Goal: Task Accomplishment & Management: Use online tool/utility

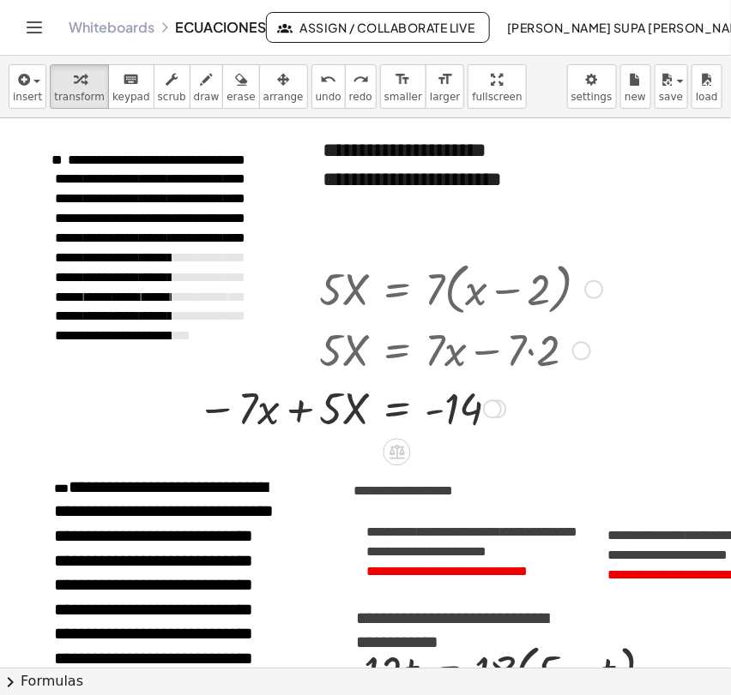
scroll to position [57, 0]
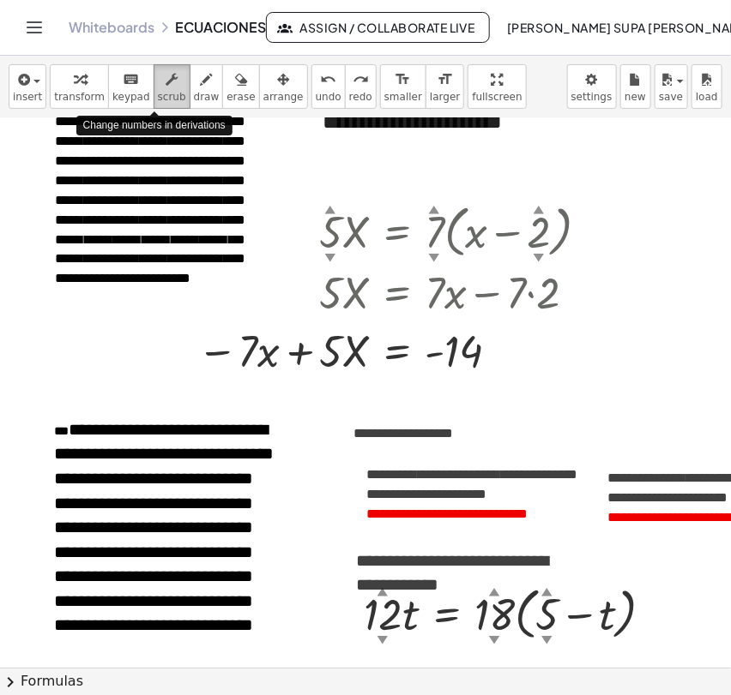
click at [158, 78] on div "button" at bounding box center [172, 79] width 28 height 21
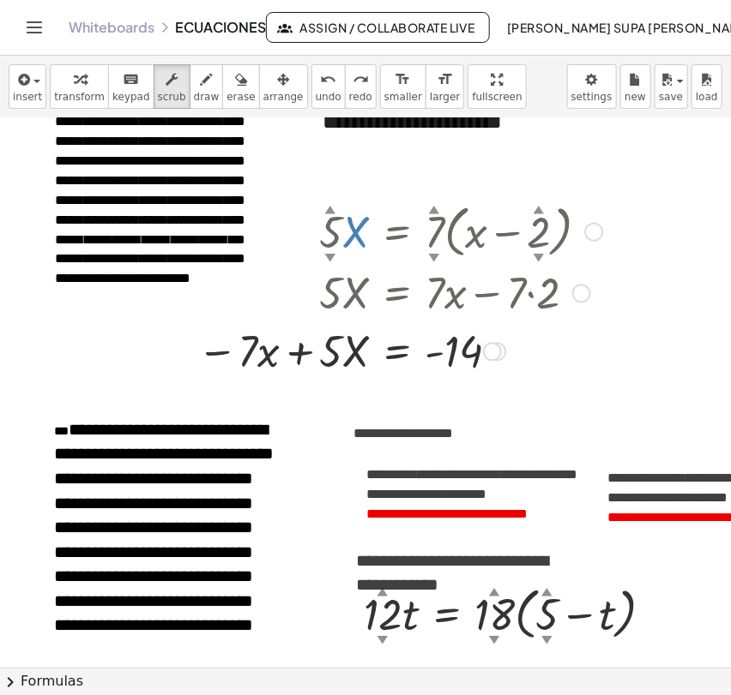
click at [354, 230] on div at bounding box center [400, 230] width 422 height 65
click at [354, 229] on div at bounding box center [400, 230] width 422 height 65
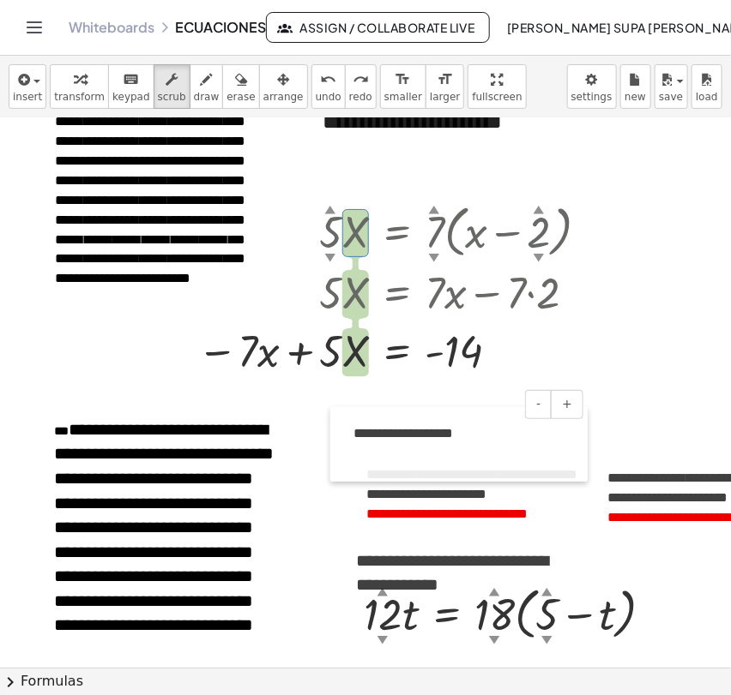
click at [339, 429] on div at bounding box center [338, 444] width 17 height 75
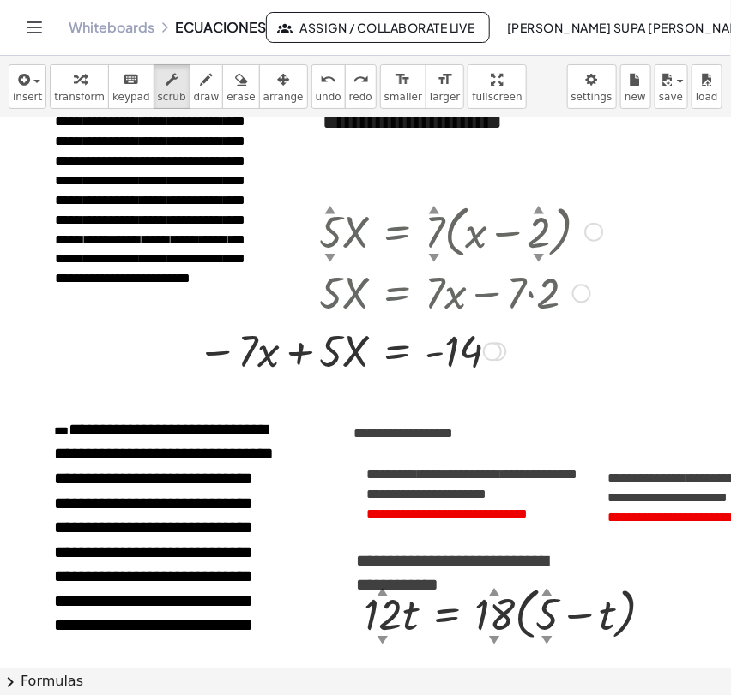
click at [271, 352] on div at bounding box center [400, 350] width 422 height 58
click at [302, 352] on div at bounding box center [400, 350] width 422 height 58
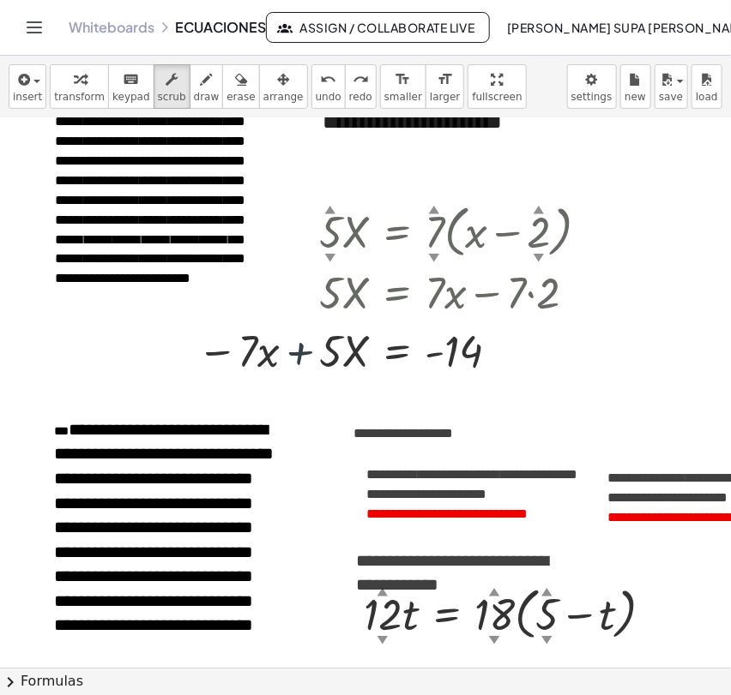
drag, startPoint x: 302, startPoint y: 352, endPoint x: 191, endPoint y: 131, distance: 247.3
click at [294, 354] on div at bounding box center [400, 350] width 422 height 58
click at [86, 88] on button "transform" at bounding box center [79, 86] width 59 height 45
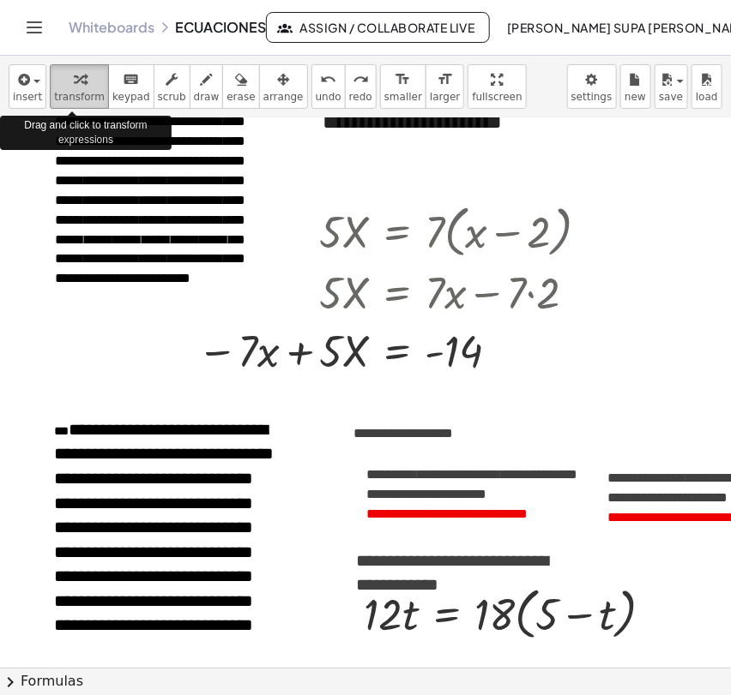
click at [86, 91] on span "transform" at bounding box center [79, 97] width 51 height 12
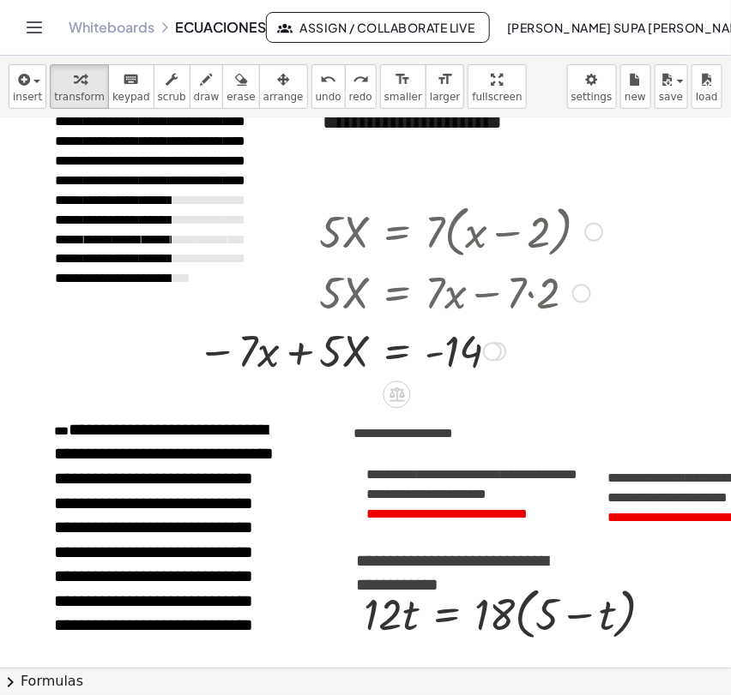
click at [298, 362] on div at bounding box center [400, 350] width 422 height 58
click at [299, 359] on div at bounding box center [400, 350] width 422 height 58
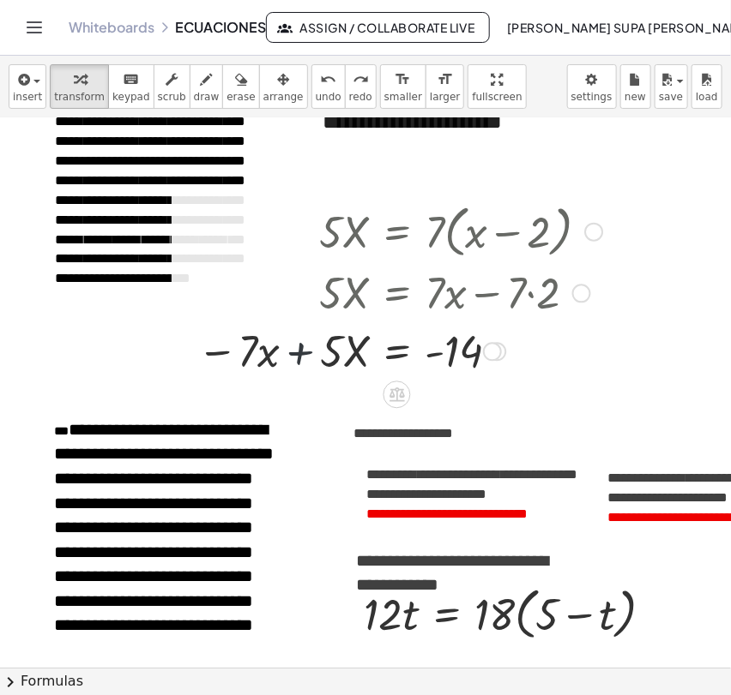
click at [299, 359] on div at bounding box center [400, 350] width 422 height 58
click at [212, 355] on div at bounding box center [400, 350] width 422 height 58
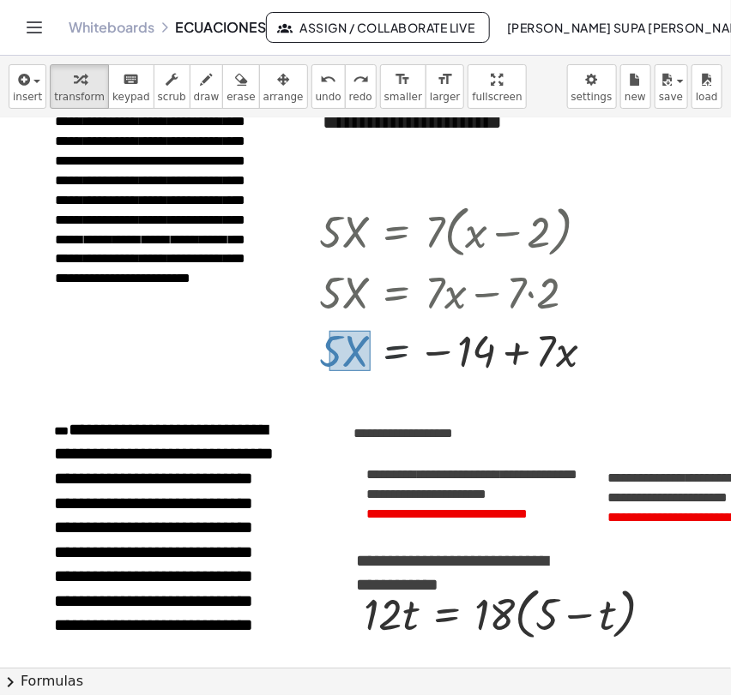
drag, startPoint x: 329, startPoint y: 330, endPoint x: 372, endPoint y: 372, distance: 60.0
click at [372, 372] on div at bounding box center [463, 350] width 306 height 58
drag, startPoint x: 352, startPoint y: 358, endPoint x: 623, endPoint y: 355, distance: 271.0
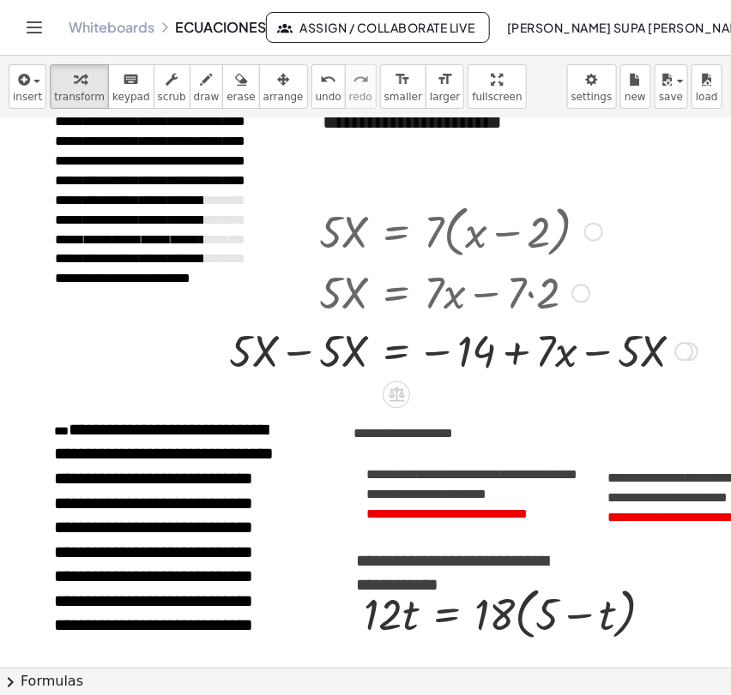
click at [304, 352] on div at bounding box center [462, 350] width 485 height 58
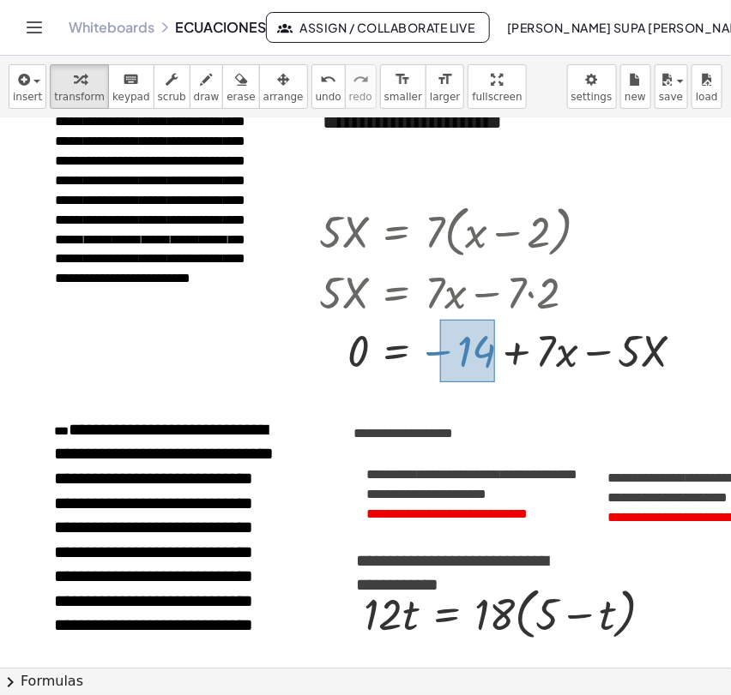
drag, startPoint x: 440, startPoint y: 319, endPoint x: 496, endPoint y: 382, distance: 84.4
click at [496, 382] on div "· 5 · X = · 7 · ( + x − 2 ) · 5 · X = + · 7 · x − · 7 · 2 · 5 · X = + · 7 · x −…" at bounding box center [501, 289] width 417 height 190
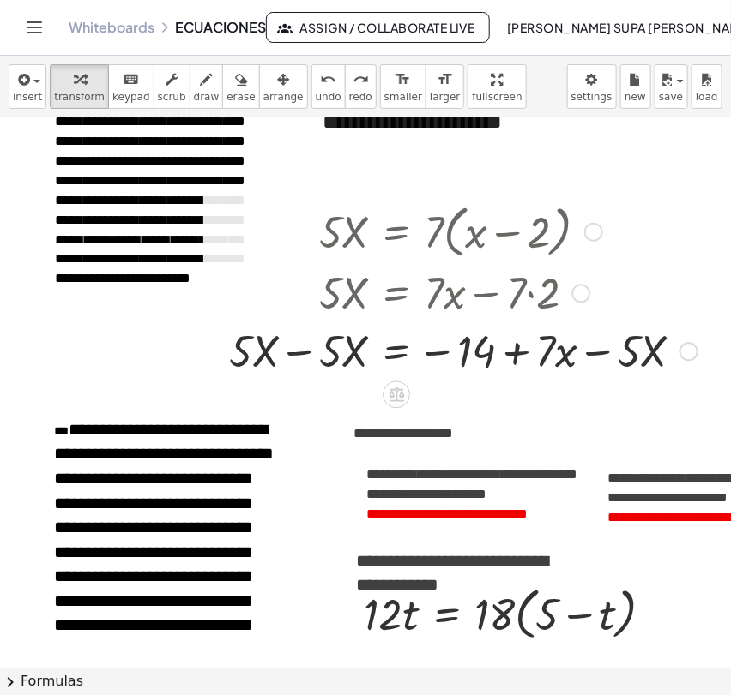
click at [300, 355] on div at bounding box center [462, 350] width 485 height 58
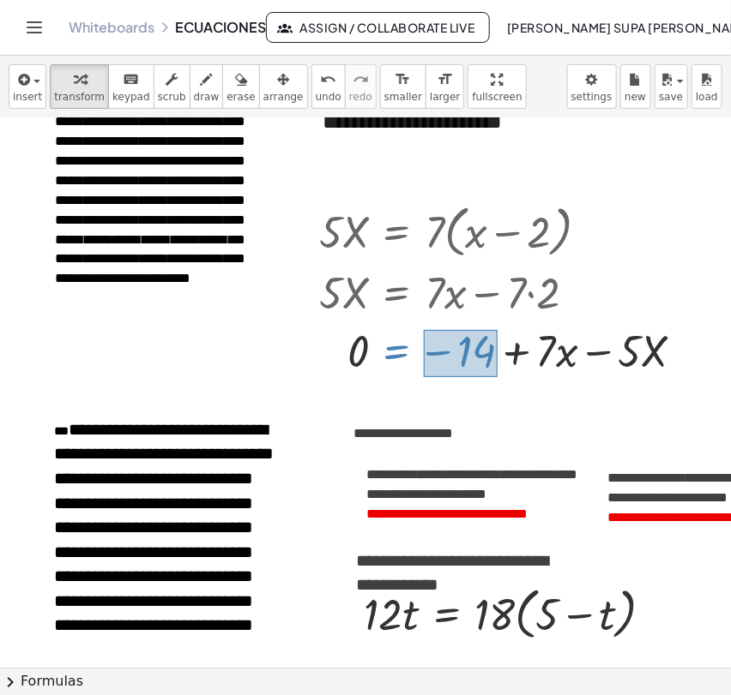
drag, startPoint x: 424, startPoint y: 329, endPoint x: 497, endPoint y: 377, distance: 88.0
click at [497, 377] on div at bounding box center [507, 350] width 395 height 58
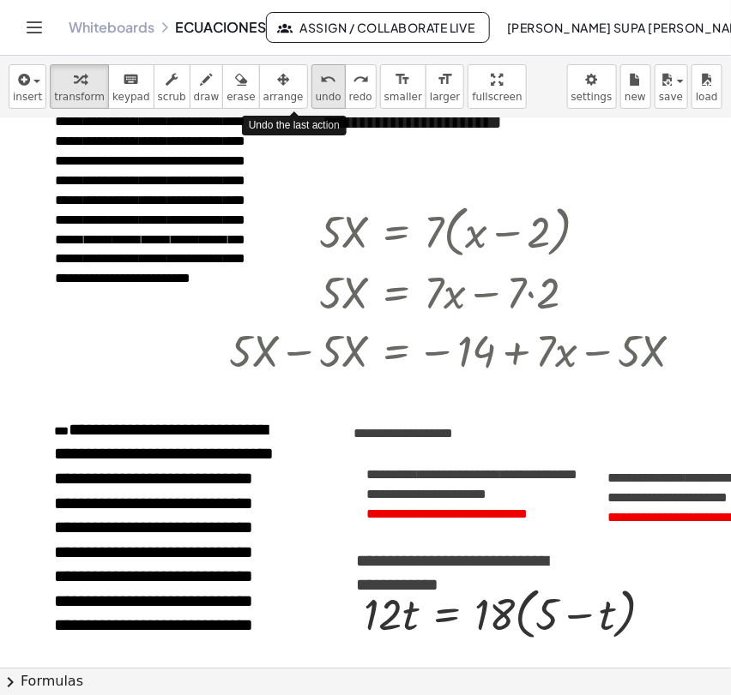
click at [316, 99] on span "undo" at bounding box center [329, 97] width 26 height 12
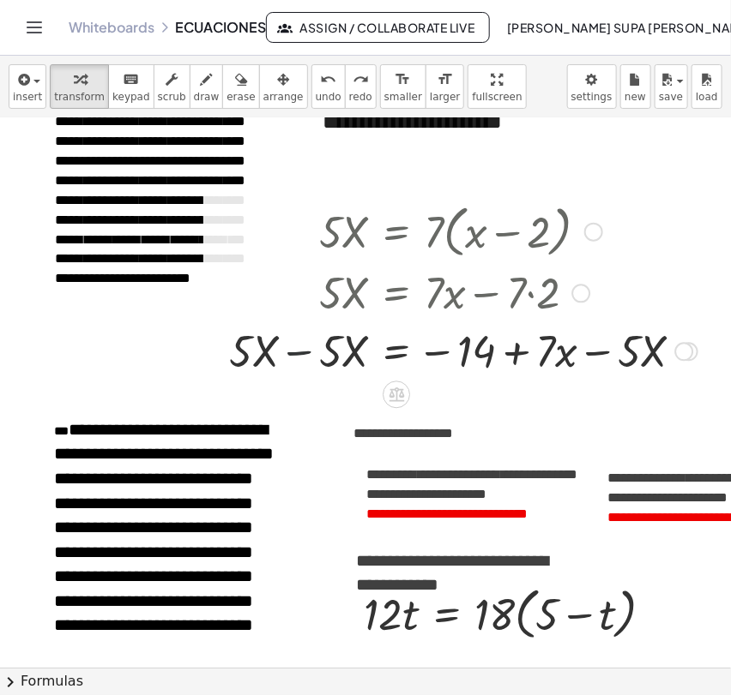
click at [302, 352] on div at bounding box center [462, 350] width 485 height 58
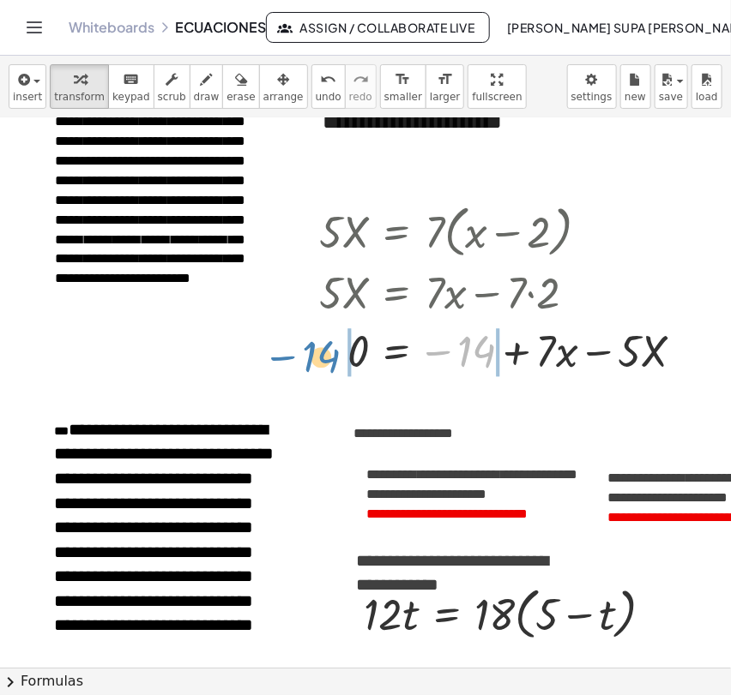
drag, startPoint x: 424, startPoint y: 336, endPoint x: 268, endPoint y: 341, distance: 155.3
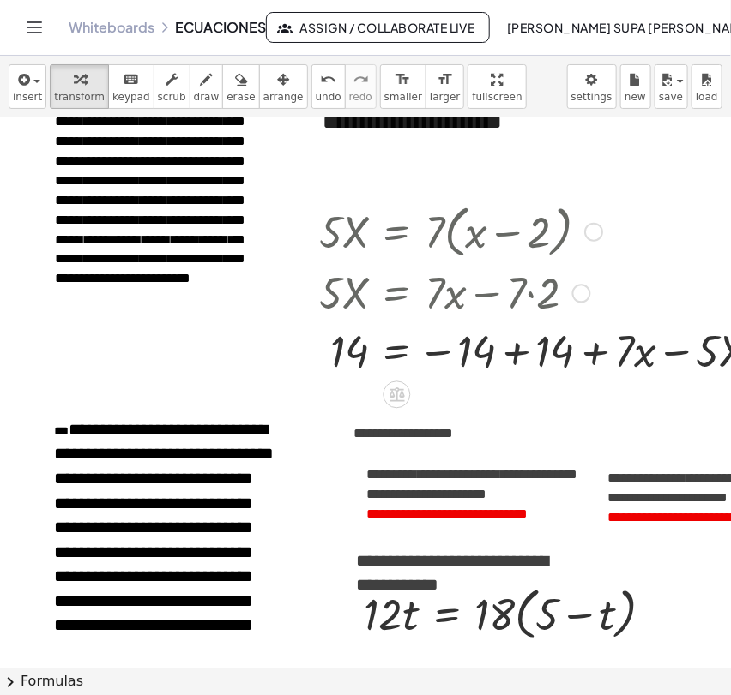
click at [431, 353] on div at bounding box center [547, 350] width 474 height 58
click at [510, 352] on div at bounding box center [547, 350] width 474 height 58
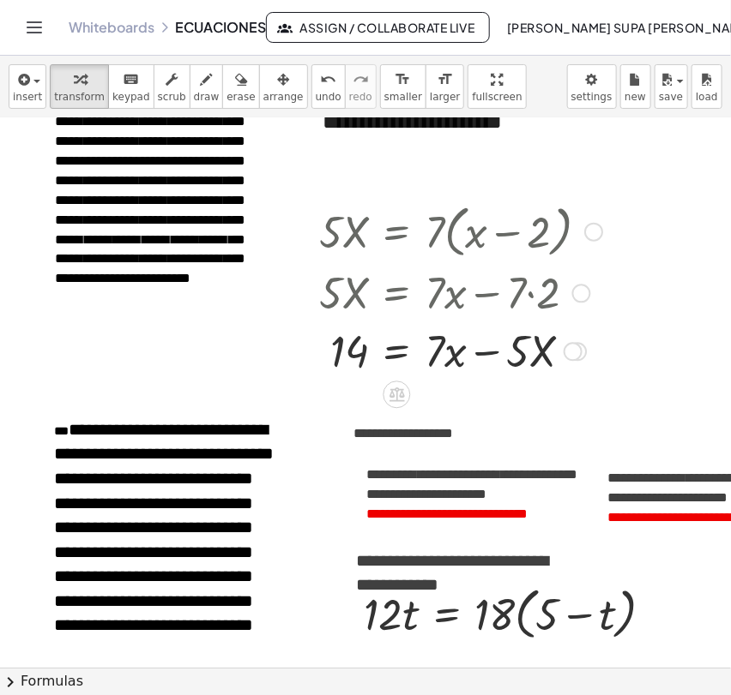
click at [493, 353] on div at bounding box center [460, 350] width 300 height 58
click at [487, 353] on div at bounding box center [460, 350] width 300 height 58
click at [484, 352] on div at bounding box center [460, 350] width 300 height 58
click at [400, 227] on div at bounding box center [460, 230] width 300 height 65
click at [595, 232] on div at bounding box center [593, 232] width 19 height 19
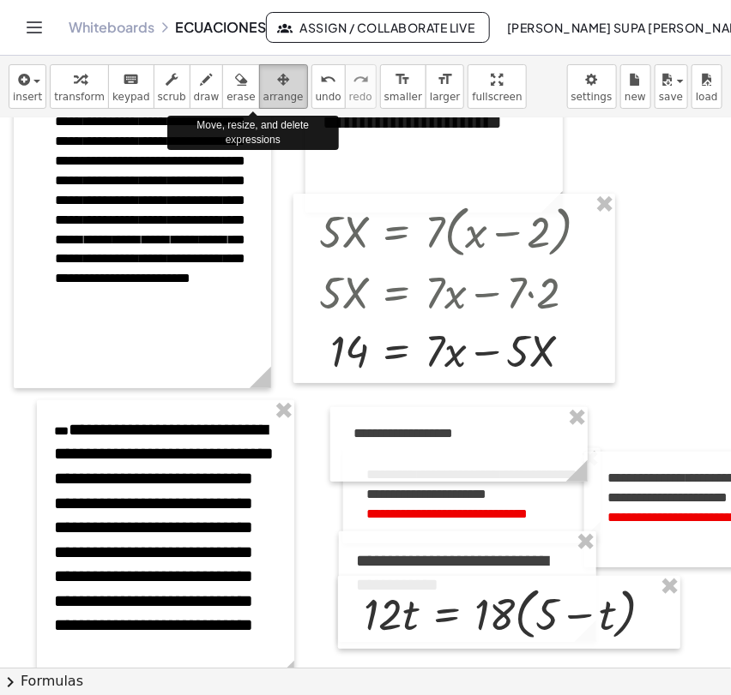
click at [263, 85] on div "button" at bounding box center [283, 79] width 40 height 21
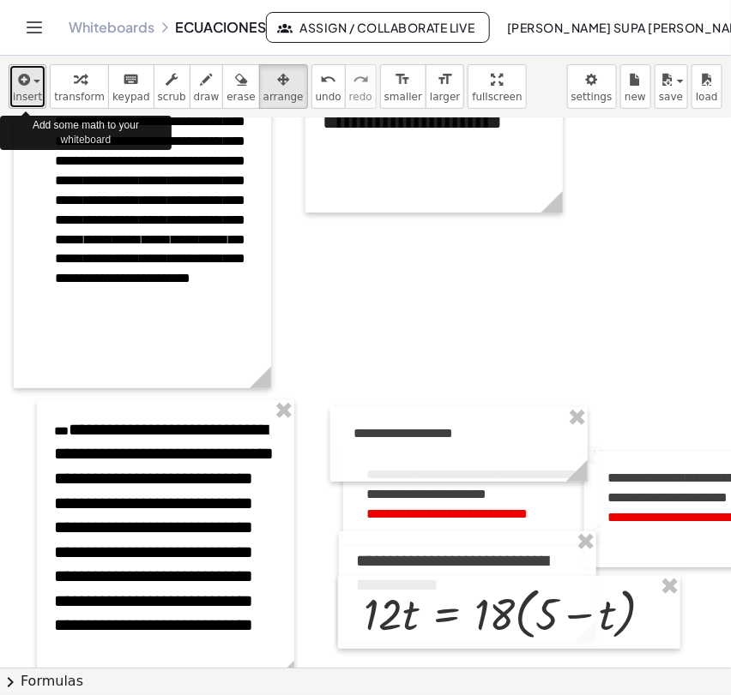
click at [17, 83] on icon "button" at bounding box center [22, 79] width 15 height 21
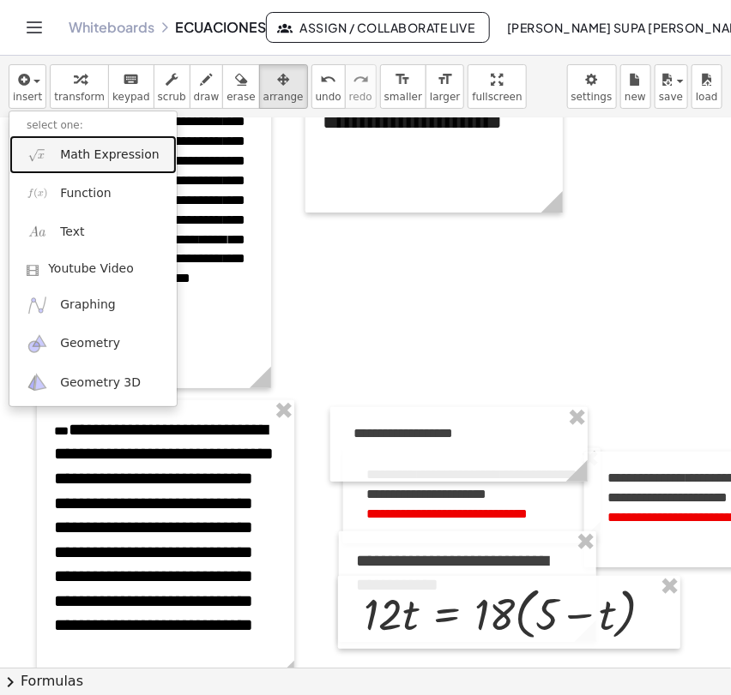
click at [62, 171] on link "Math Expression" at bounding box center [92, 154] width 167 height 39
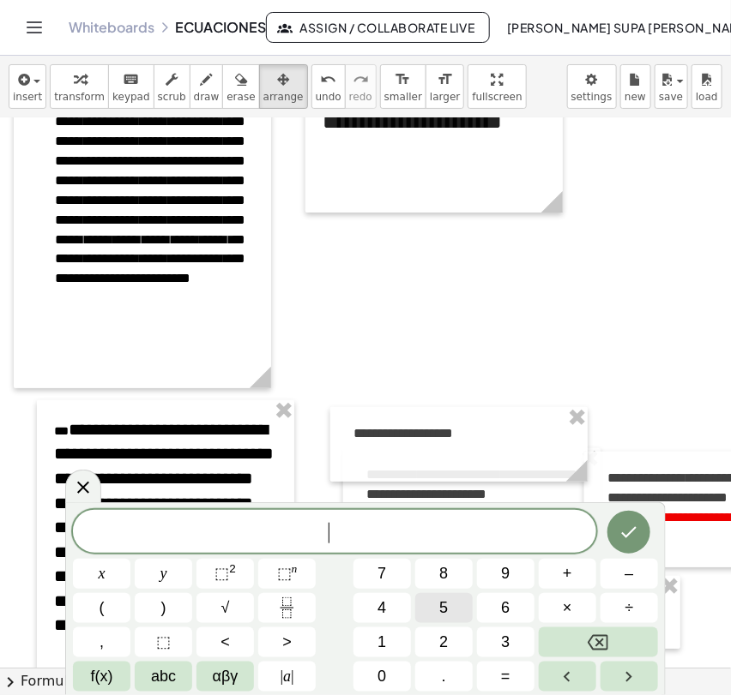
click at [442, 605] on span "5" at bounding box center [443, 608] width 9 height 23
click at [91, 591] on div "5 x y ⬚ 2 ⬚ n 7 8 9 + – ( ) √ 4 5 6 × ÷ , ⬚ < > 1 2 3 f(x) abc αβγ | a | 0 . =" at bounding box center [365, 601] width 585 height 182
click at [99, 585] on button "x" at bounding box center [101, 574] width 57 height 30
click at [522, 675] on button "=" at bounding box center [505, 677] width 57 height 30
click at [388, 572] on button "7" at bounding box center [381, 574] width 57 height 30
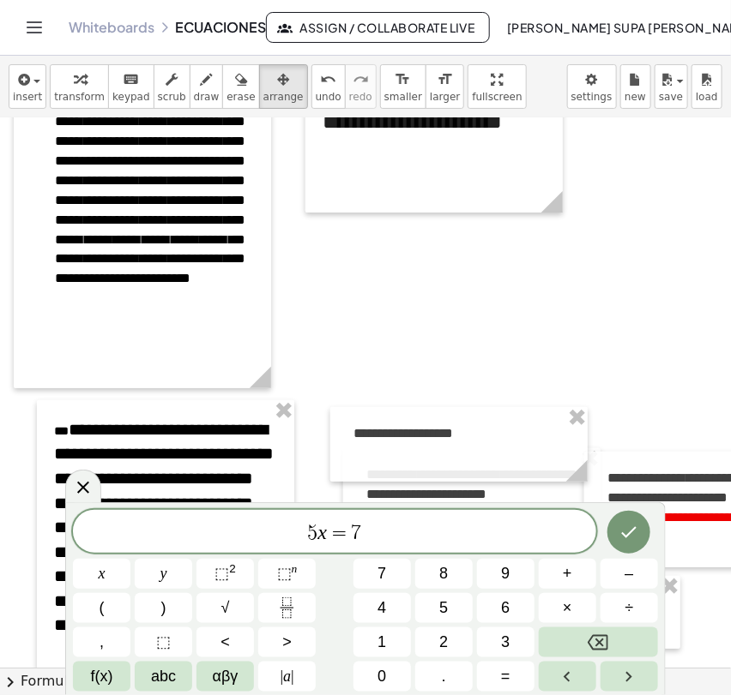
click at [108, 591] on div "5 x = 7 x y ⬚ 2 ⬚ n 7 8 9 + – ( ) √ 4 5 6 × ÷ , ⬚ < > 1 2 3 f(x) abc αβγ | a | …" at bounding box center [365, 601] width 585 height 182
click at [108, 595] on button "(" at bounding box center [101, 608] width 57 height 30
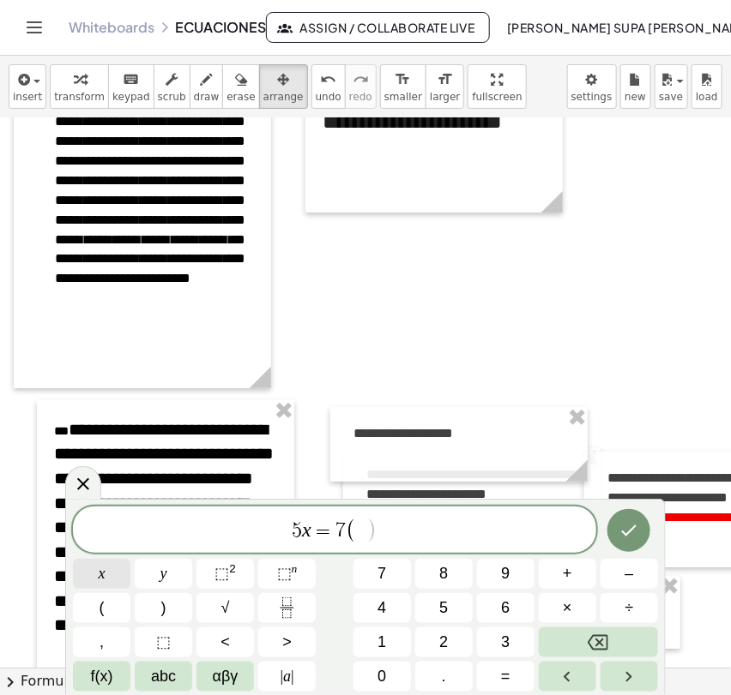
click at [103, 584] on span "x" at bounding box center [102, 573] width 7 height 23
click at [624, 579] on span "–" at bounding box center [628, 573] width 9 height 23
click at [438, 640] on button "2" at bounding box center [443, 643] width 57 height 30
click at [174, 605] on button ")" at bounding box center [163, 608] width 57 height 30
click at [631, 526] on icon "Done" at bounding box center [628, 530] width 21 height 21
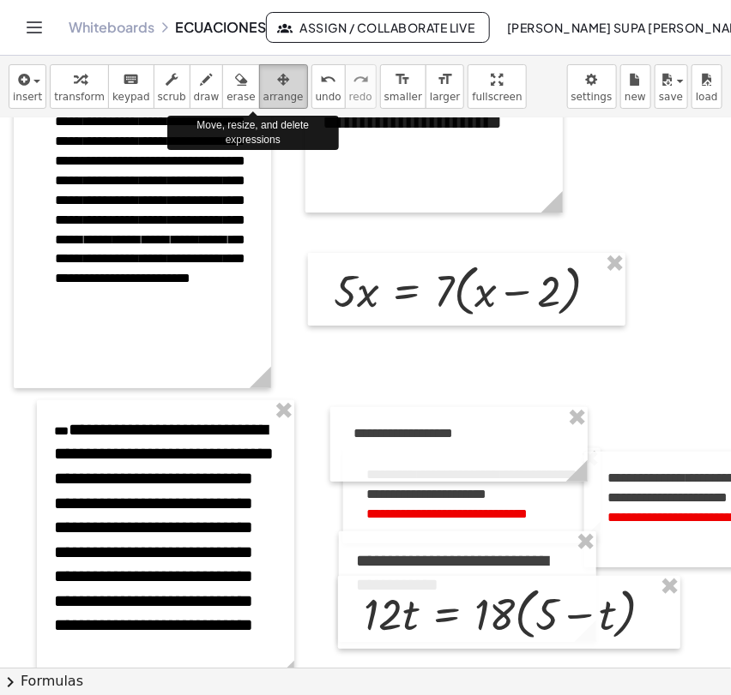
click at [263, 99] on span "arrange" at bounding box center [283, 97] width 40 height 12
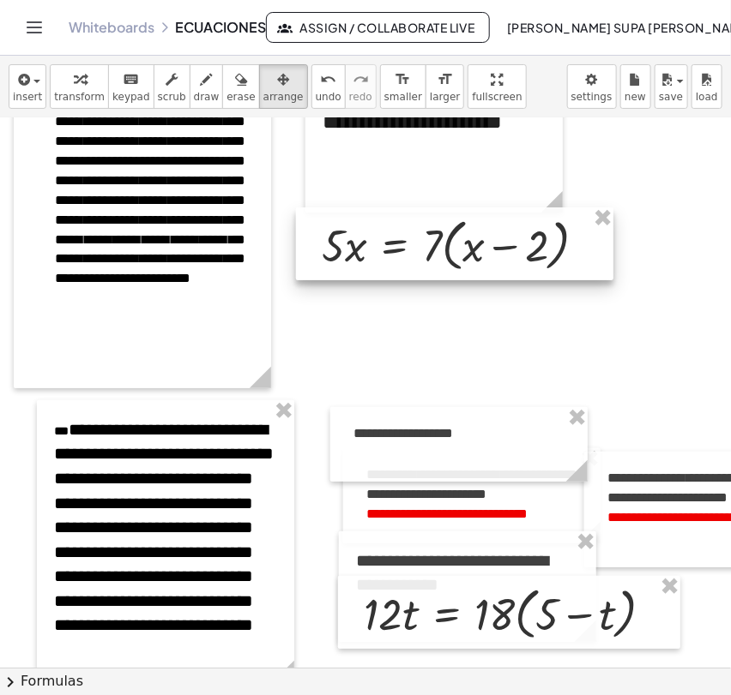
drag, startPoint x: 345, startPoint y: 275, endPoint x: 333, endPoint y: 231, distance: 46.2
click at [333, 231] on div at bounding box center [454, 244] width 317 height 74
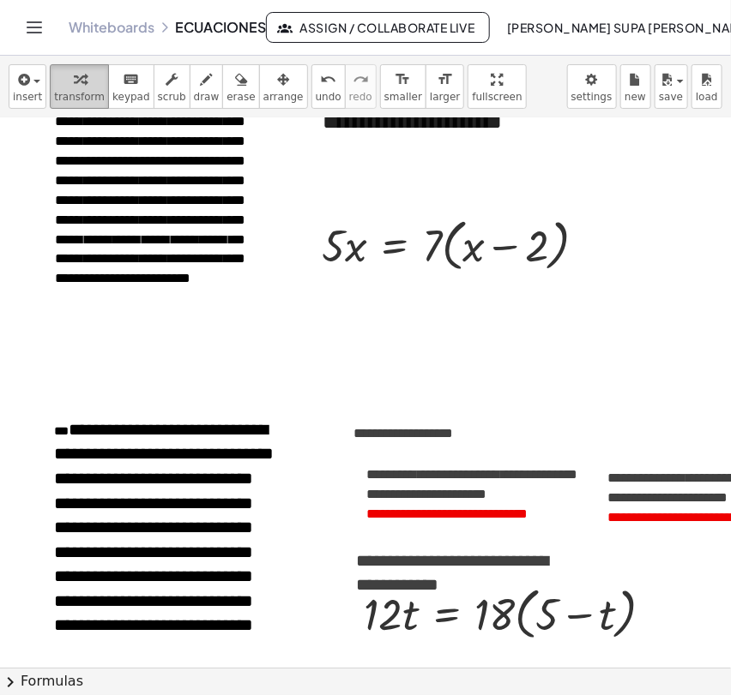
click at [87, 100] on span "transform" at bounding box center [79, 97] width 51 height 12
drag, startPoint x: 439, startPoint y: 238, endPoint x: 496, endPoint y: 239, distance: 56.6
click at [496, 239] on div at bounding box center [461, 244] width 296 height 65
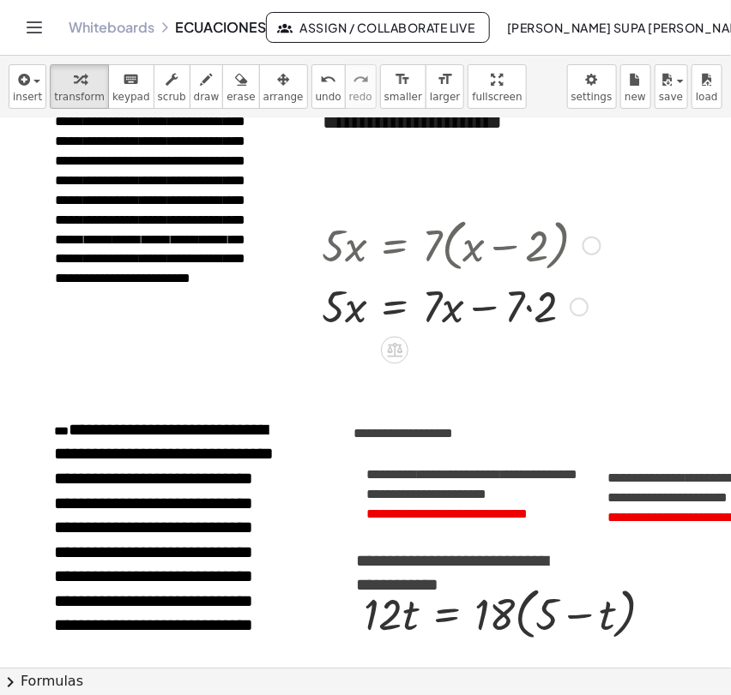
click at [580, 242] on div at bounding box center [461, 244] width 296 height 65
click at [584, 246] on div at bounding box center [591, 246] width 19 height 19
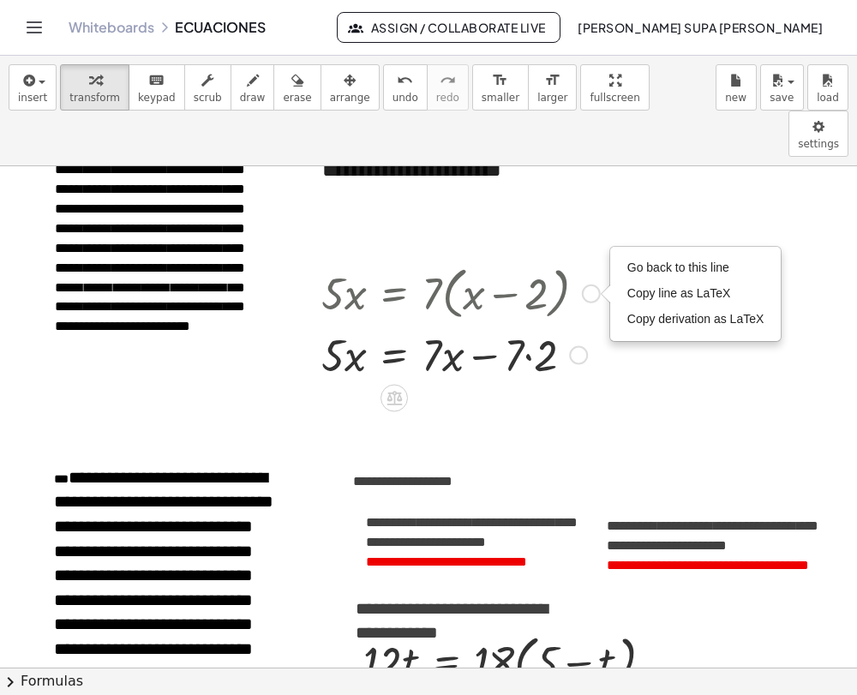
click at [584, 346] on div at bounding box center [578, 355] width 19 height 19
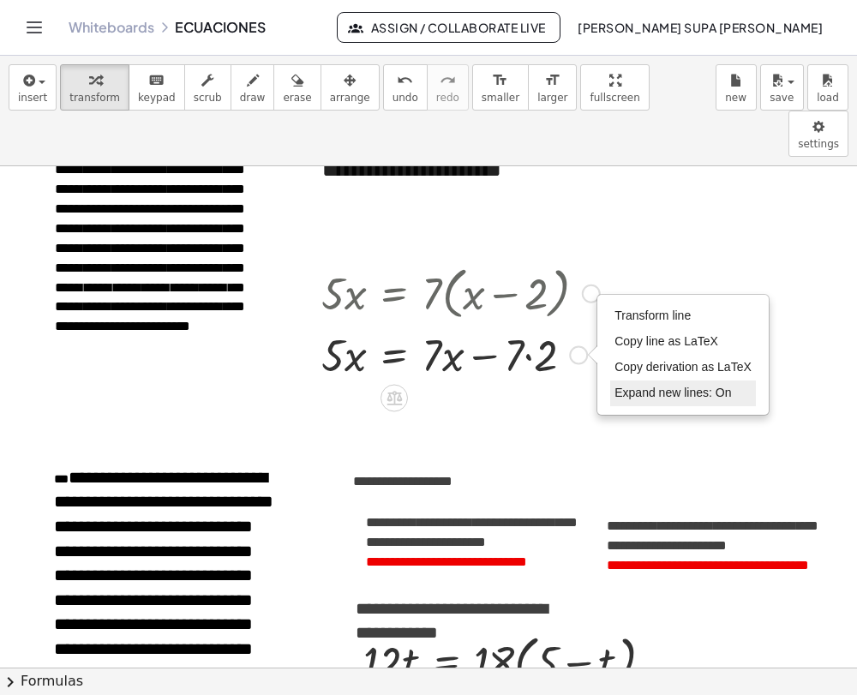
click at [672, 386] on span "Expand new lines: On" at bounding box center [673, 393] width 117 height 14
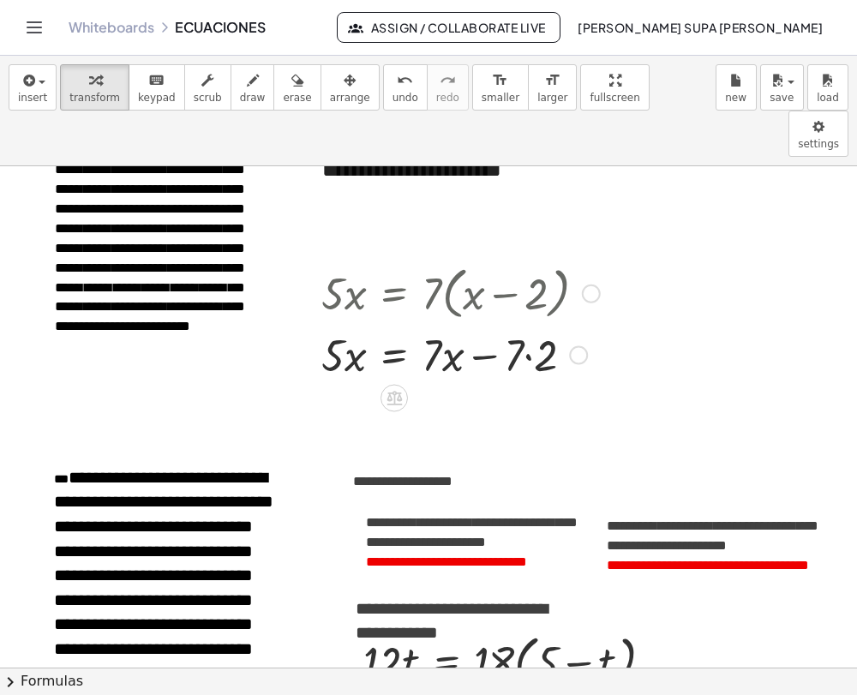
click at [583, 346] on div "Transform line Copy line as LaTeX Copy derivation as LaTeX Expand new lines: On" at bounding box center [578, 355] width 19 height 19
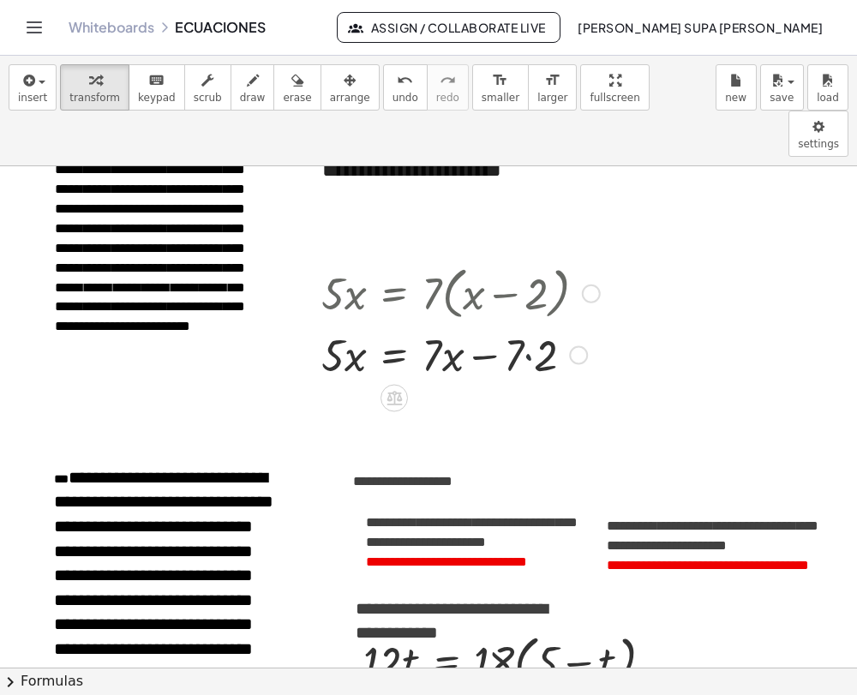
click at [532, 324] on div at bounding box center [461, 353] width 296 height 58
click at [562, 346] on div at bounding box center [559, 355] width 19 height 19
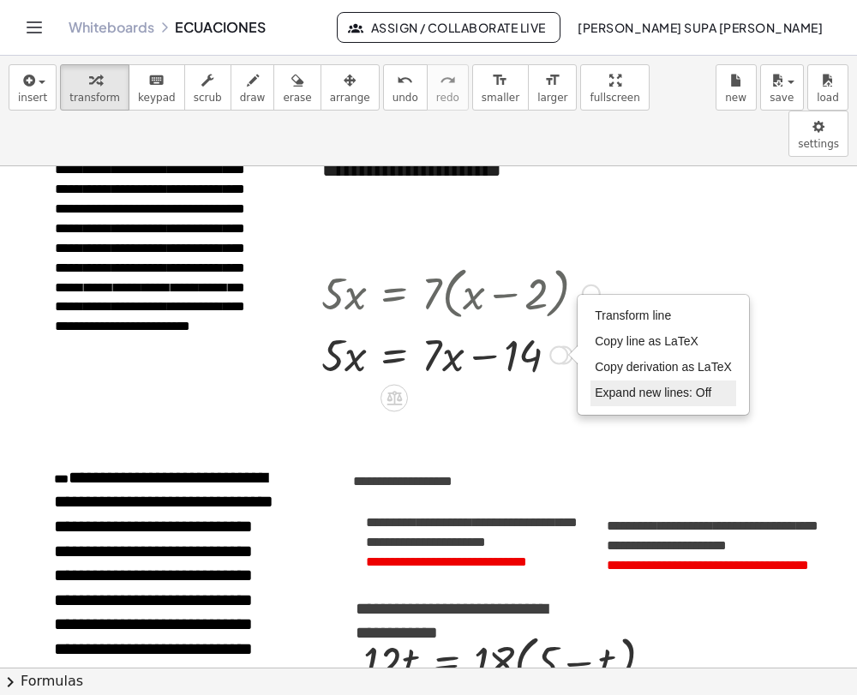
click at [614, 386] on span "Expand new lines: Off" at bounding box center [653, 393] width 117 height 14
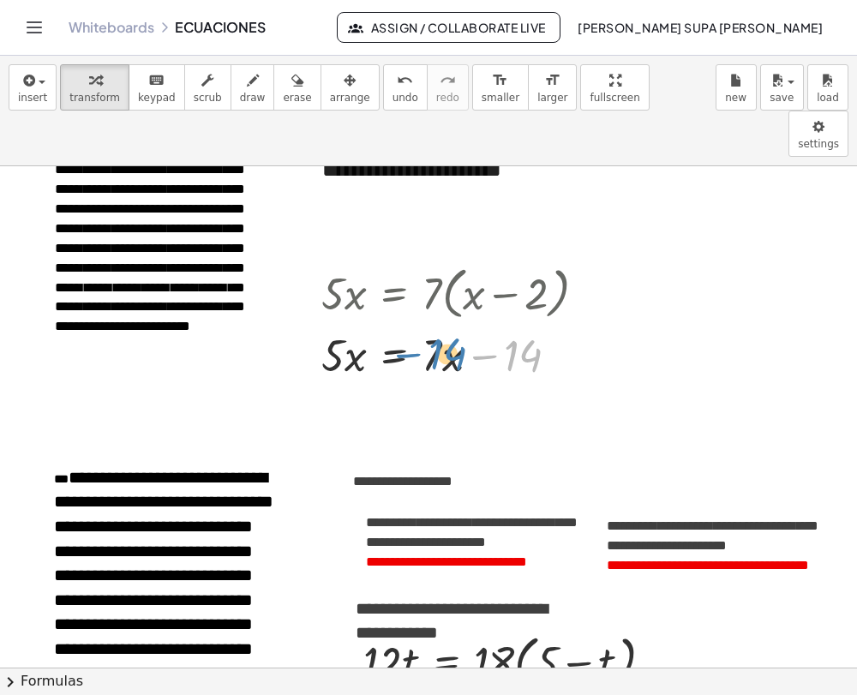
drag, startPoint x: 487, startPoint y: 310, endPoint x: 412, endPoint y: 309, distance: 75.5
click at [412, 324] on div at bounding box center [461, 353] width 296 height 58
drag, startPoint x: 478, startPoint y: 308, endPoint x: 394, endPoint y: 310, distance: 83.2
click at [394, 324] on div at bounding box center [461, 353] width 296 height 58
click at [336, 324] on div at bounding box center [453, 353] width 280 height 58
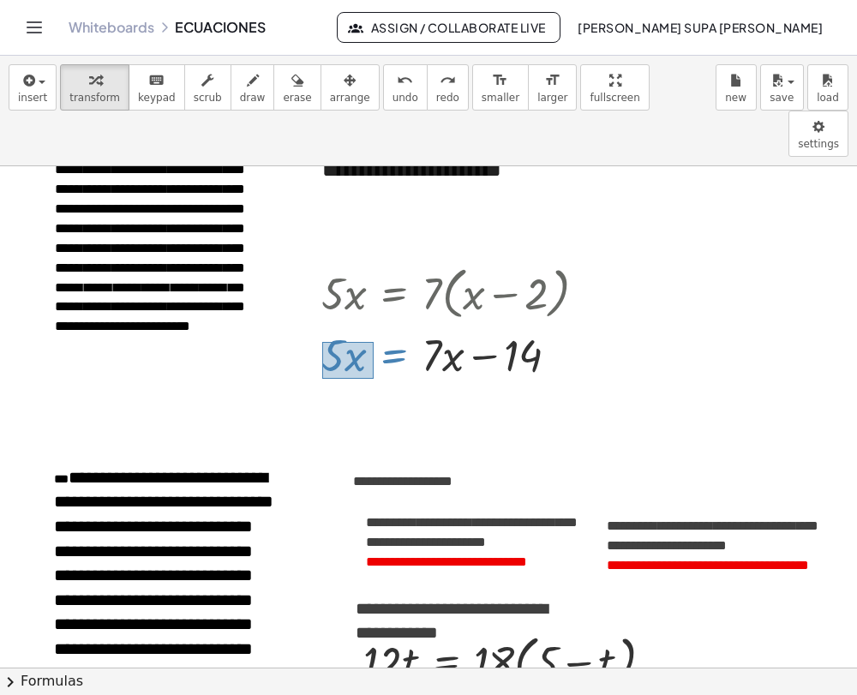
drag, startPoint x: 322, startPoint y: 295, endPoint x: 373, endPoint y: 333, distance: 63.1
click at [373, 333] on div at bounding box center [453, 353] width 280 height 58
drag, startPoint x: 348, startPoint y: 315, endPoint x: 593, endPoint y: 319, distance: 245.3
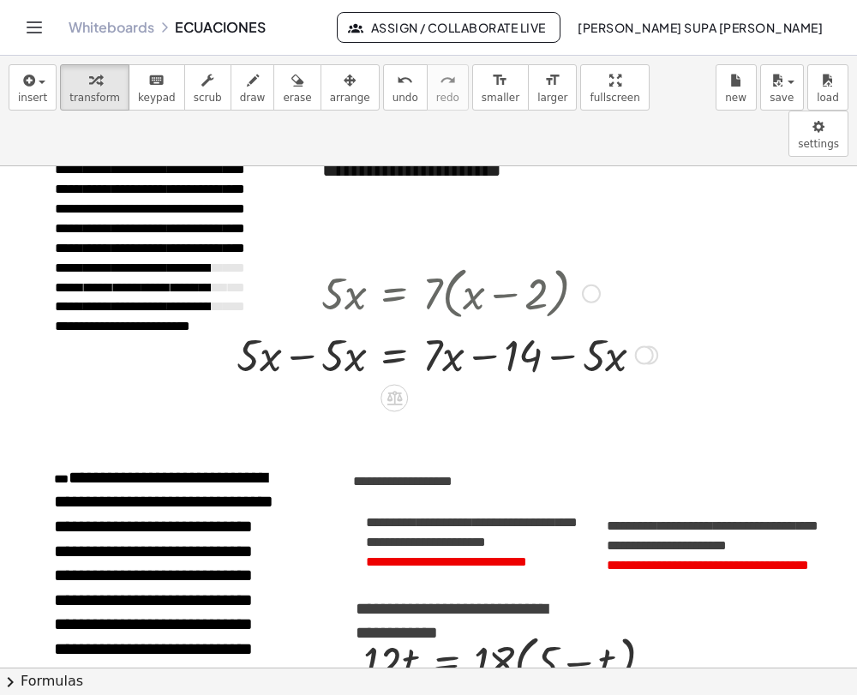
click at [305, 324] on div at bounding box center [447, 353] width 438 height 58
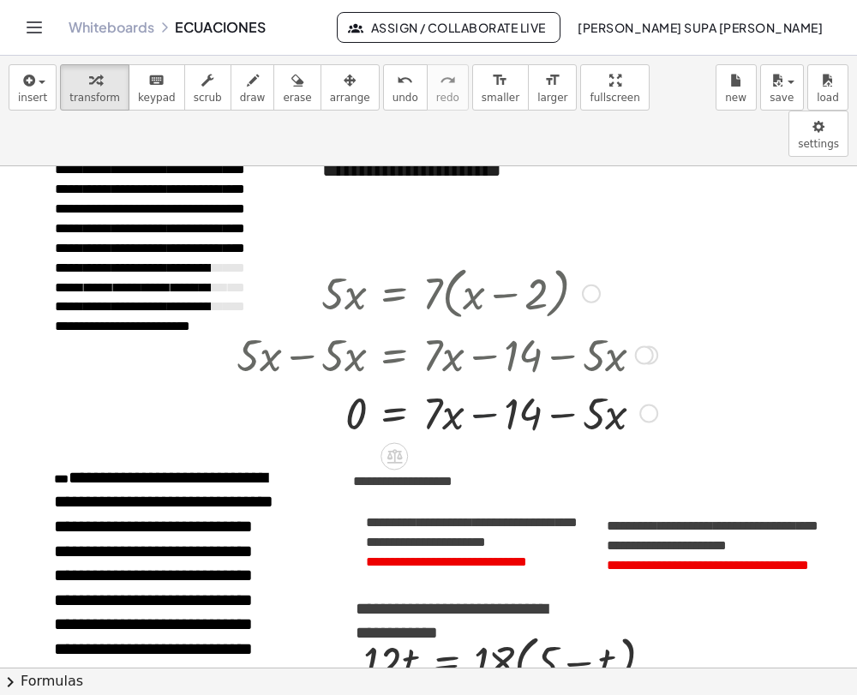
click at [487, 382] on div at bounding box center [447, 411] width 438 height 58
drag, startPoint x: 484, startPoint y: 374, endPoint x: 286, endPoint y: 372, distance: 197.2
click at [286, 382] on div at bounding box center [447, 411] width 438 height 58
click at [494, 382] on div at bounding box center [486, 411] width 517 height 58
click at [562, 382] on div at bounding box center [486, 411] width 517 height 58
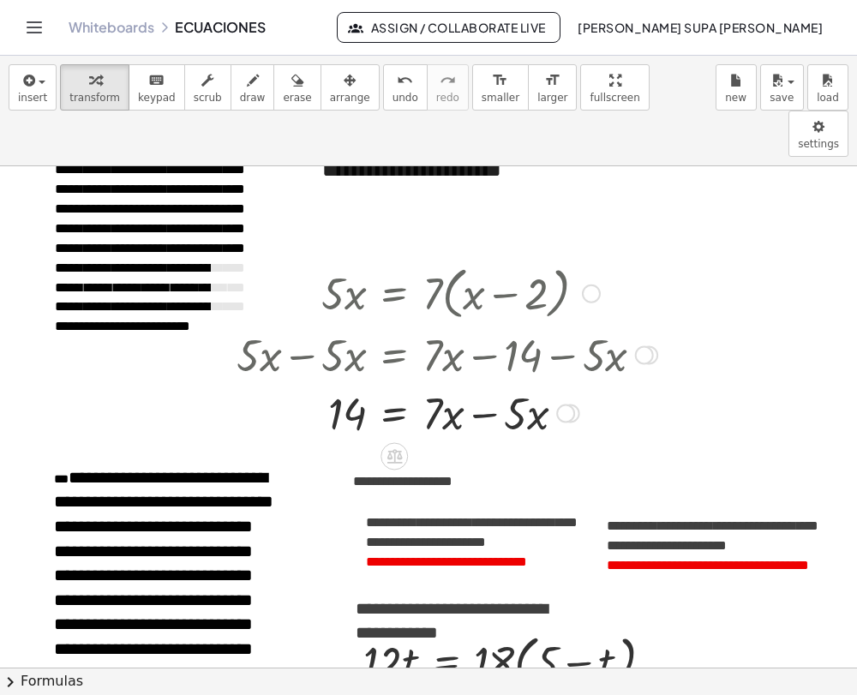
click at [491, 382] on div at bounding box center [447, 411] width 438 height 58
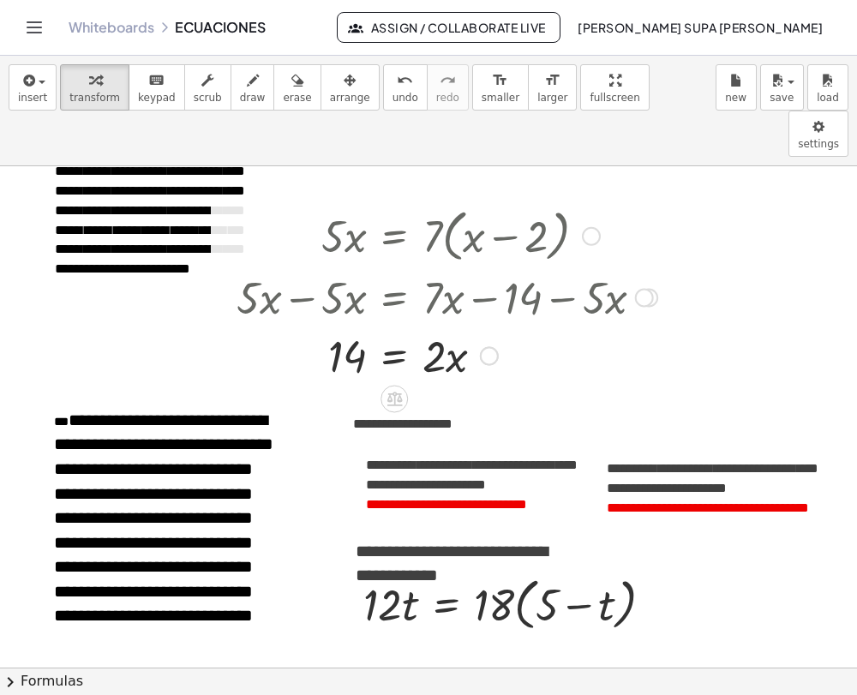
scroll to position [117, 0]
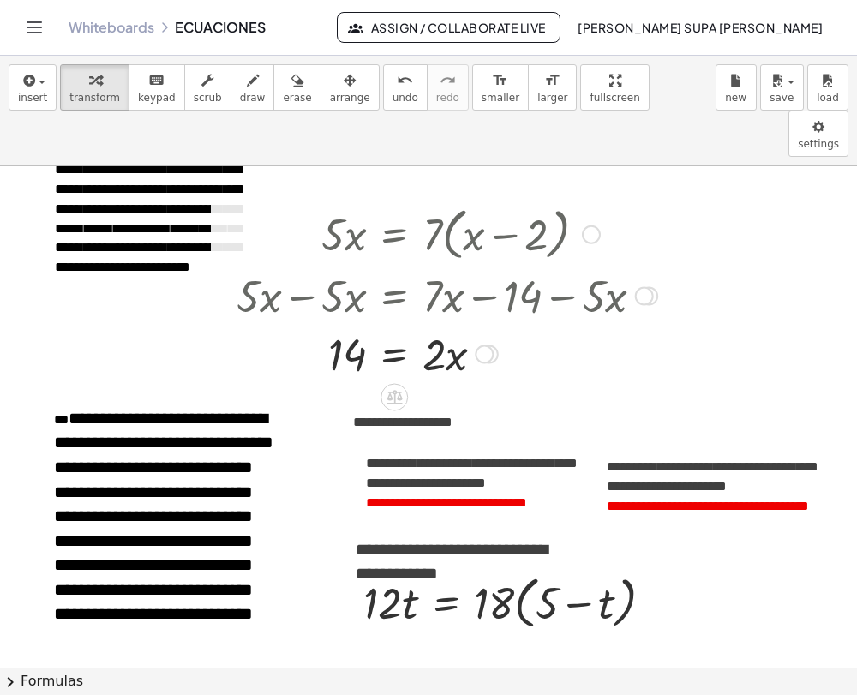
click at [303, 265] on div at bounding box center [447, 294] width 438 height 58
drag, startPoint x: 436, startPoint y: 313, endPoint x: 366, endPoint y: 326, distance: 70.6
click at [366, 326] on div at bounding box center [447, 352] width 438 height 58
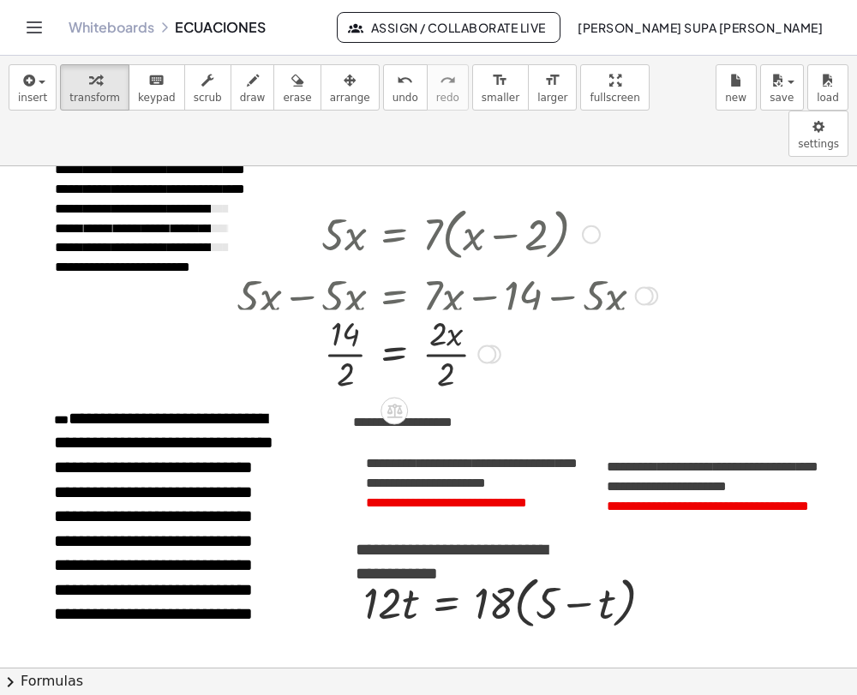
click at [483, 345] on div at bounding box center [487, 354] width 19 height 19
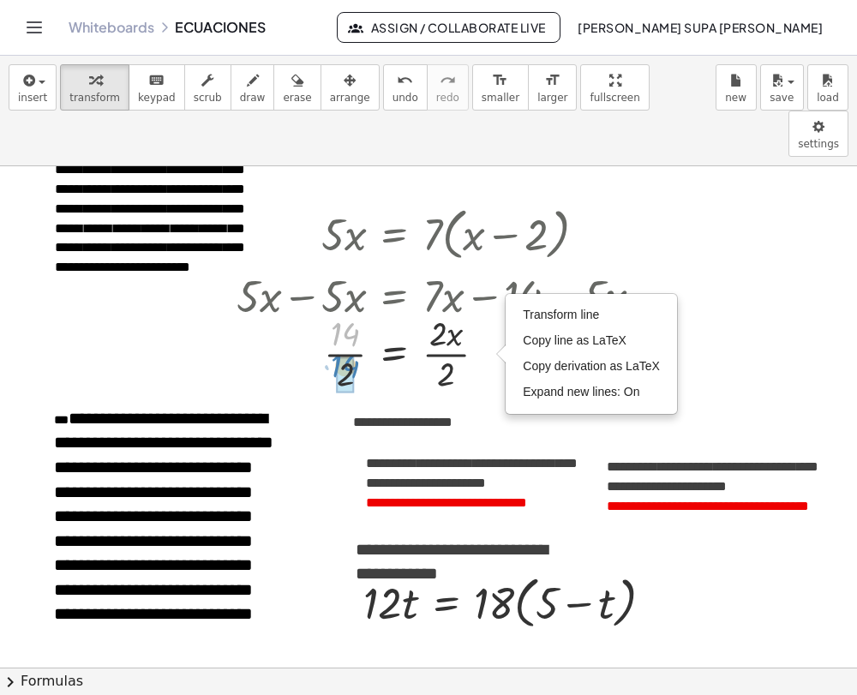
drag, startPoint x: 343, startPoint y: 295, endPoint x: 343, endPoint y: 328, distance: 32.6
drag, startPoint x: 436, startPoint y: 284, endPoint x: 448, endPoint y: 322, distance: 39.6
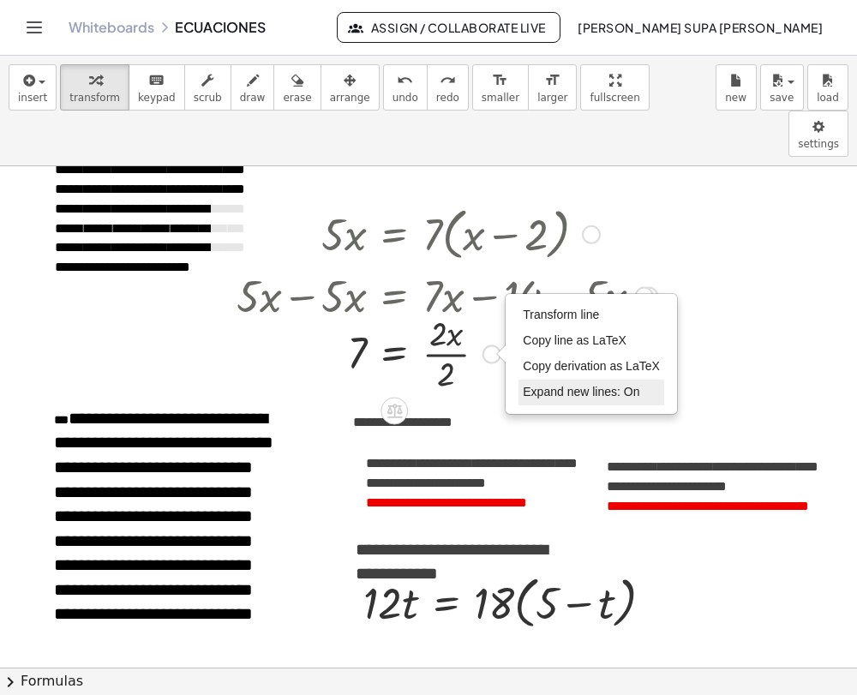
click at [627, 385] on span "Expand new lines: On" at bounding box center [581, 392] width 117 height 14
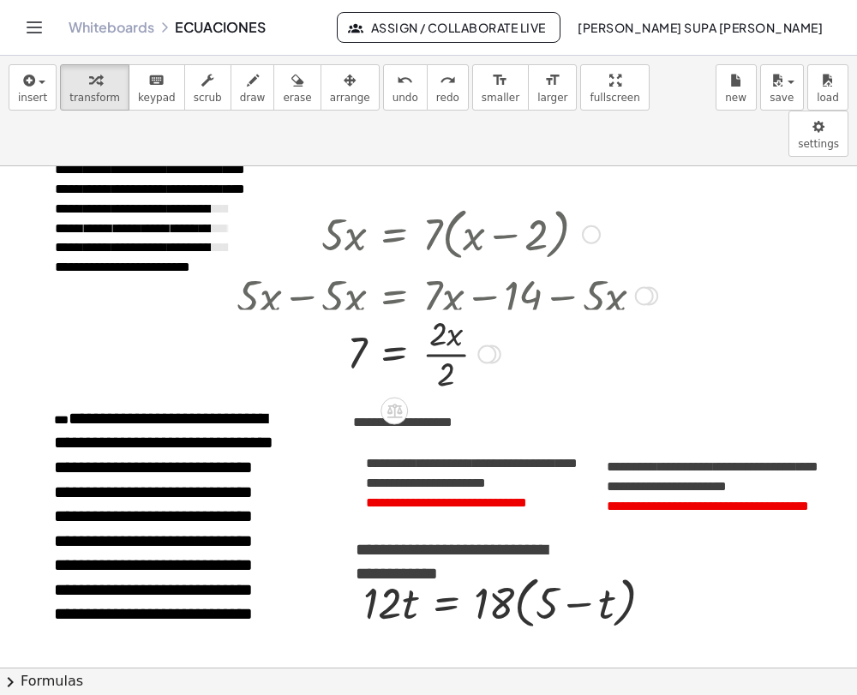
click at [495, 345] on div at bounding box center [487, 354] width 19 height 19
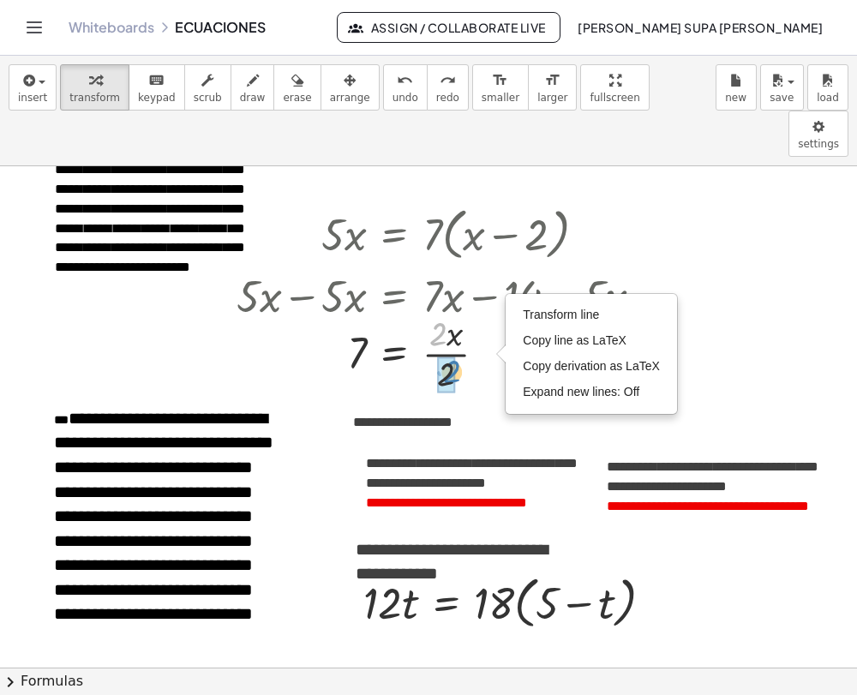
drag, startPoint x: 439, startPoint y: 296, endPoint x: 453, endPoint y: 335, distance: 41.8
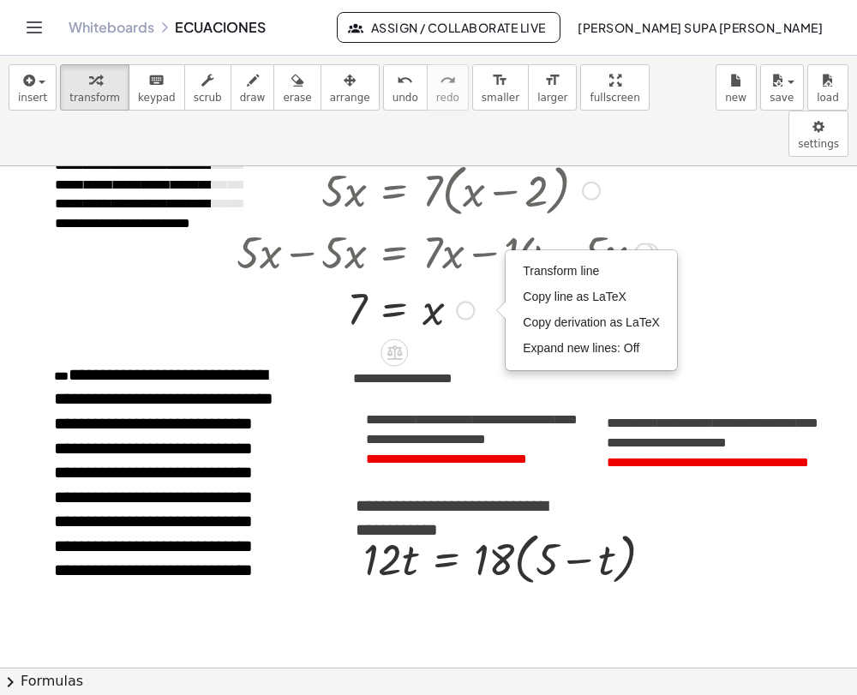
scroll to position [164, 0]
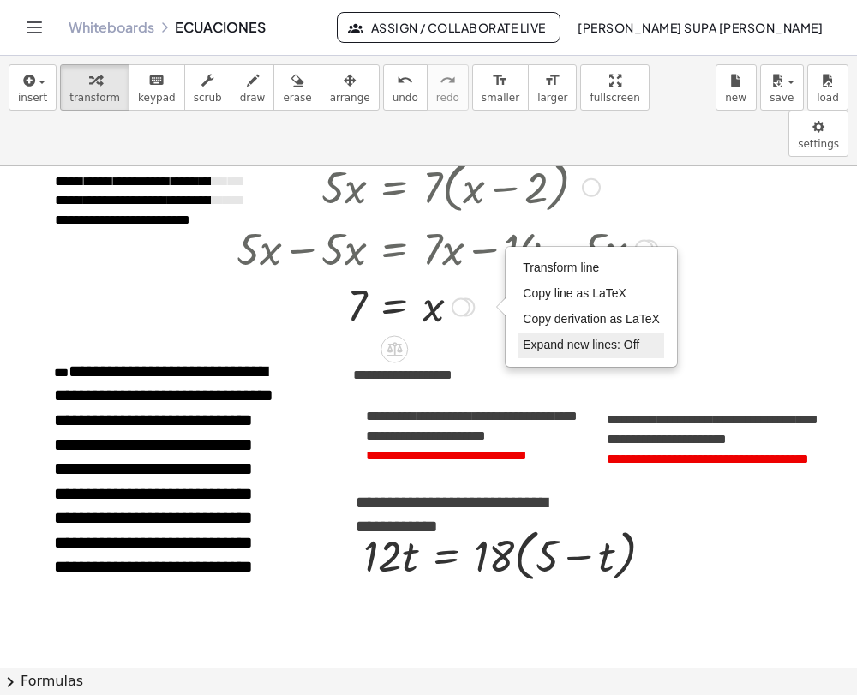
click at [592, 338] on span "Expand new lines: Off" at bounding box center [581, 345] width 117 height 14
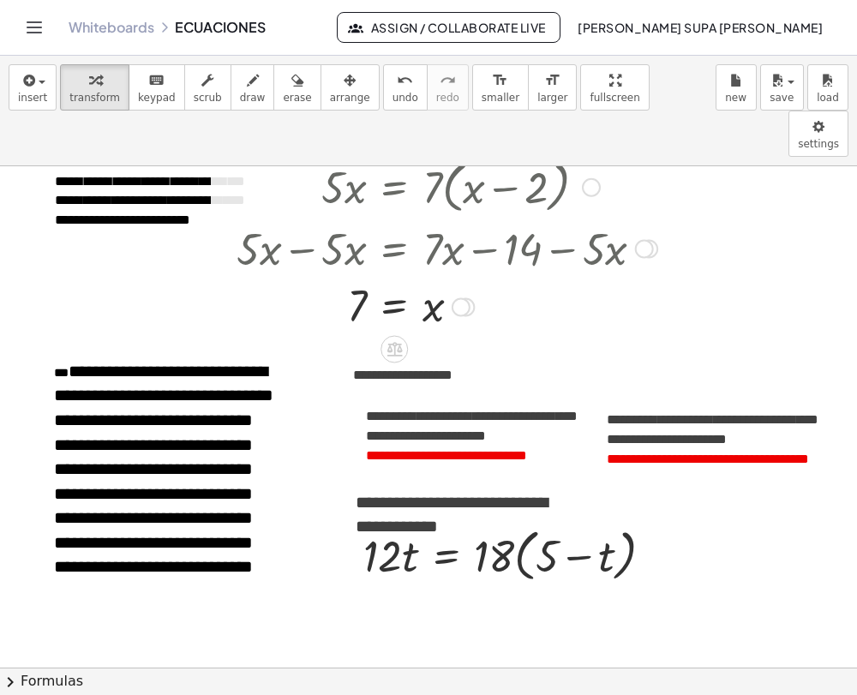
click at [466, 298] on div "Transform line Copy line as LaTeX Copy derivation as LaTeX Expand new lines: Off" at bounding box center [461, 307] width 19 height 19
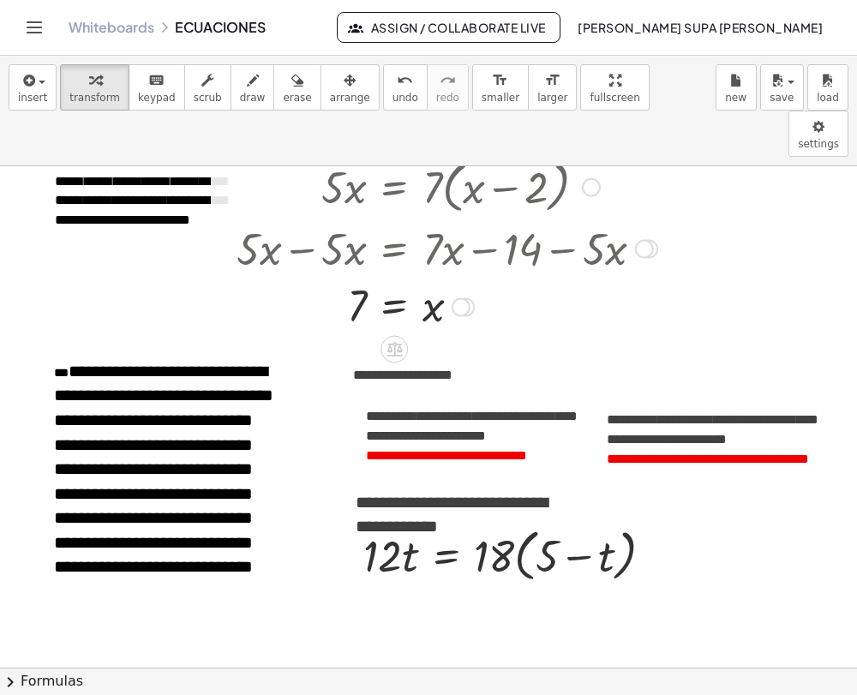
click at [465, 298] on div "Transform line Copy line as LaTeX Copy derivation as LaTeX Expand new lines: On" at bounding box center [461, 307] width 19 height 19
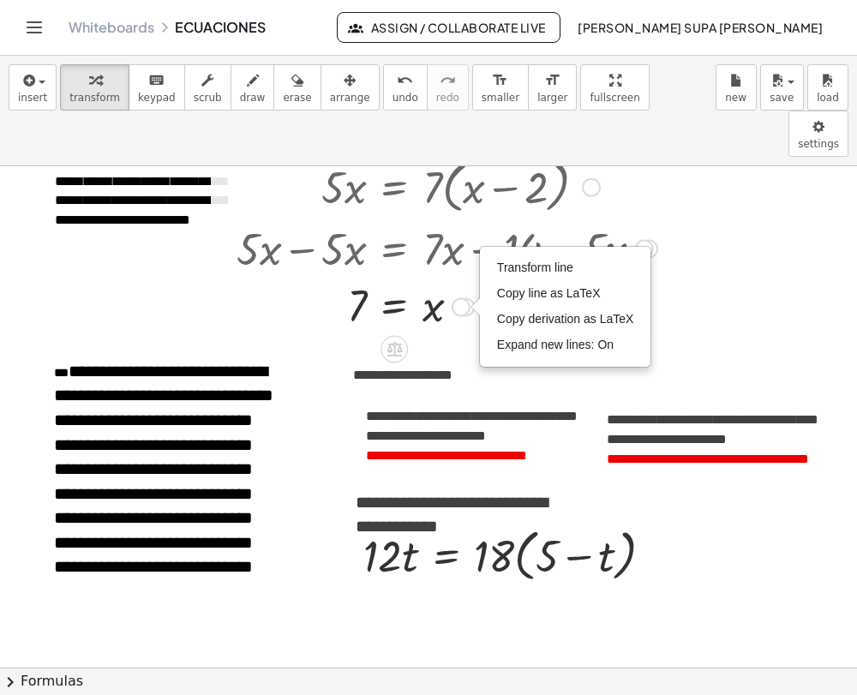
click at [465, 298] on div "Transform line Copy line as LaTeX Copy derivation as LaTeX Expand new lines: On" at bounding box center [461, 307] width 19 height 19
click at [461, 298] on div "Transform line Copy line as LaTeX Copy derivation as LaTeX Expand new lines: On" at bounding box center [461, 307] width 19 height 19
click at [459, 298] on div "Transform line Copy line as LaTeX Copy derivation as LaTeX Expand new lines: On" at bounding box center [461, 307] width 19 height 19
click at [545, 261] on span "Transform line" at bounding box center [535, 268] width 76 height 14
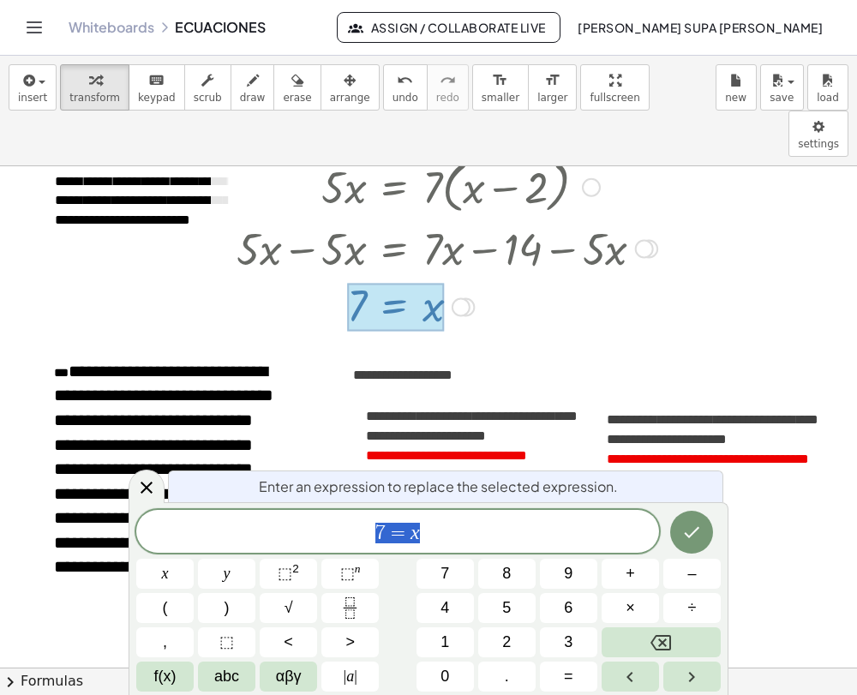
click at [463, 298] on div "Transform line Copy line as LaTeX Copy derivation as LaTeX Expand new lines: On" at bounding box center [461, 307] width 19 height 19
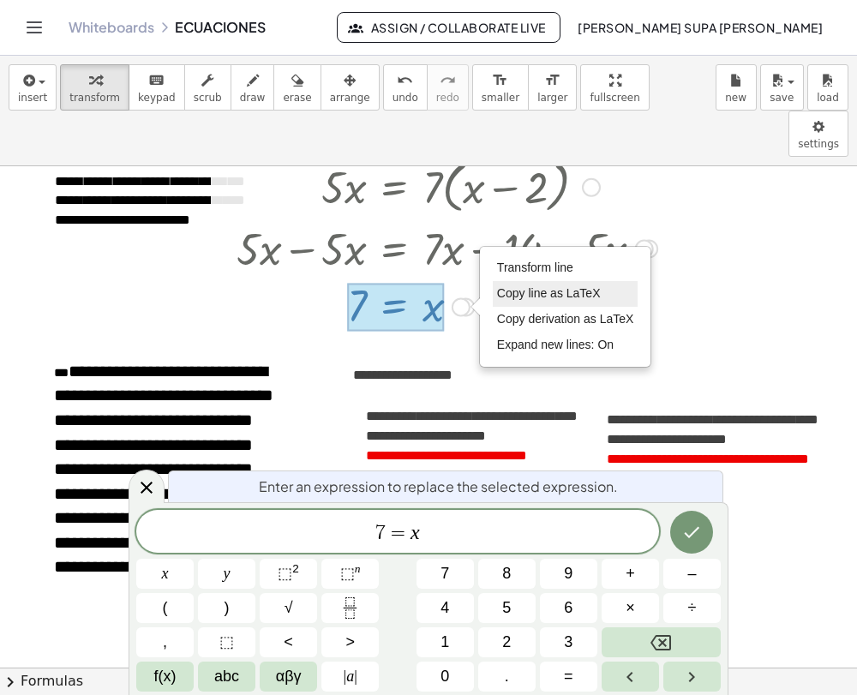
click at [532, 286] on span "Copy line as LaTeX" at bounding box center [549, 293] width 104 height 14
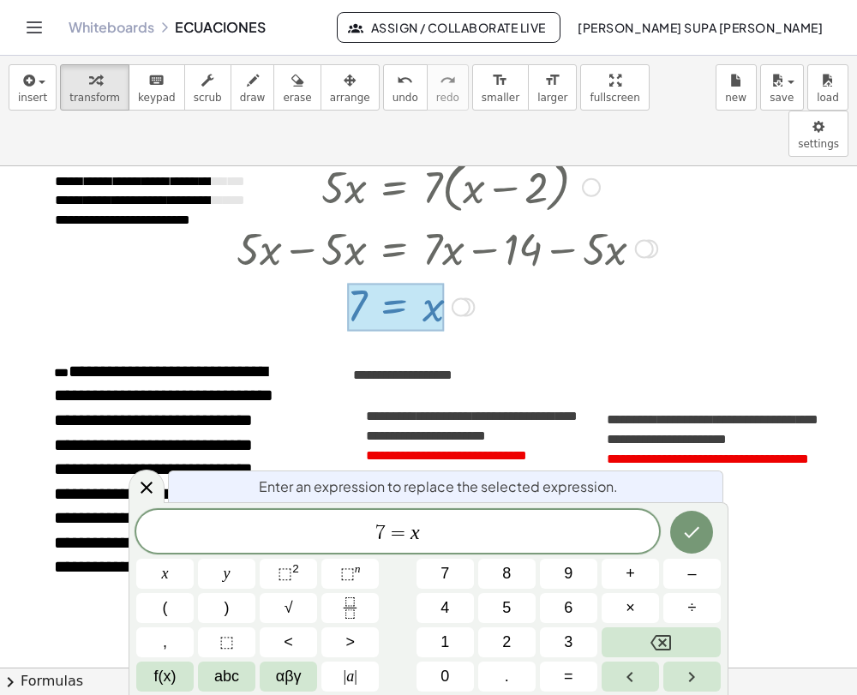
click at [458, 298] on div "Copied done" at bounding box center [461, 307] width 19 height 19
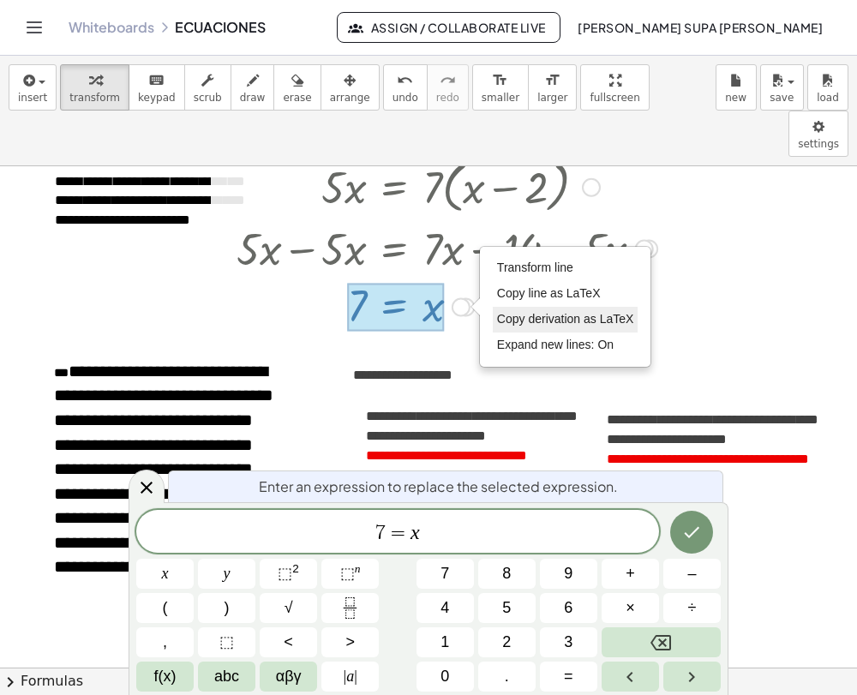
click at [514, 312] on span "Copy derivation as LaTeX" at bounding box center [565, 319] width 137 height 14
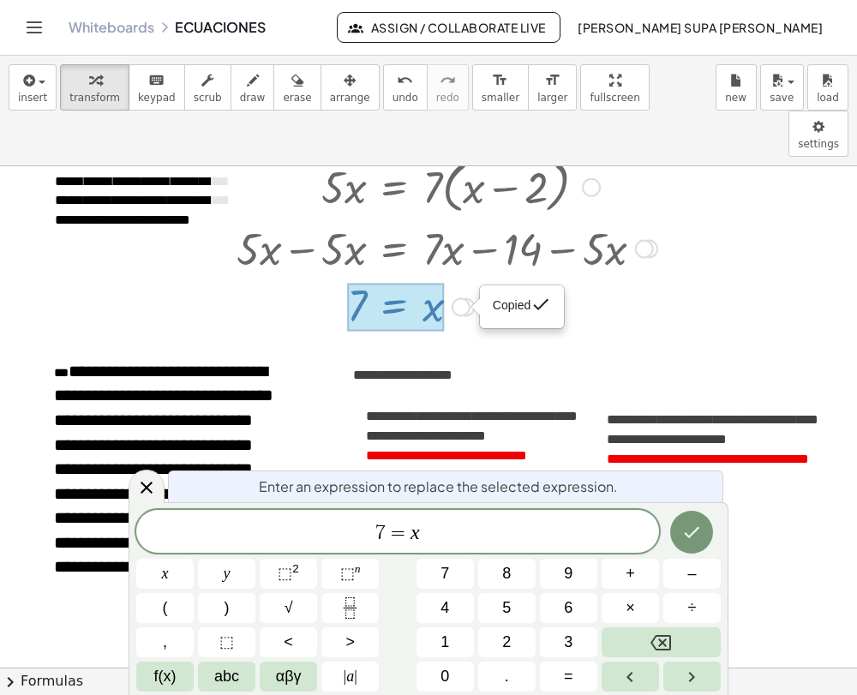
click at [458, 298] on div "Copied done" at bounding box center [461, 307] width 19 height 19
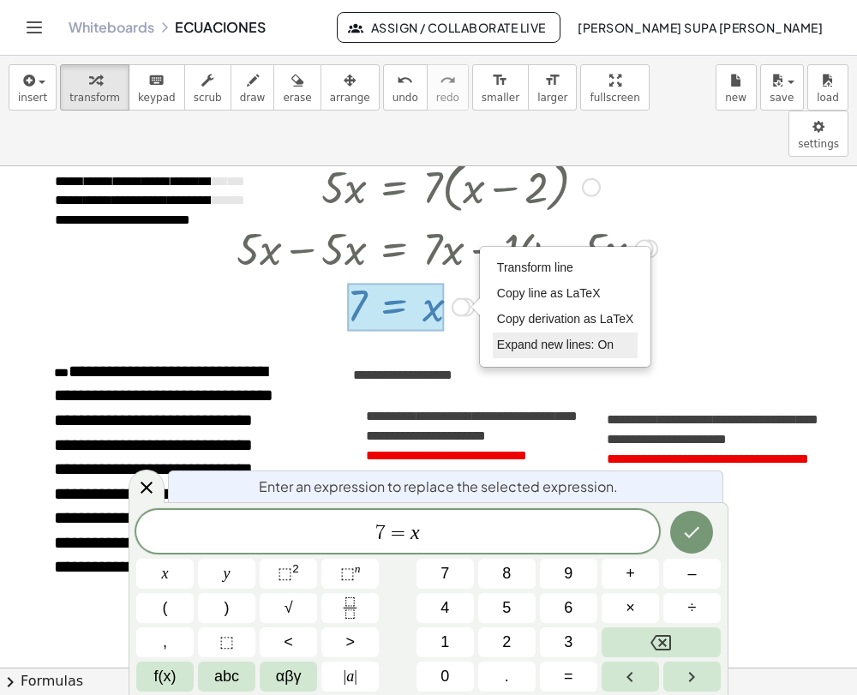
click at [515, 338] on span "Expand new lines: On" at bounding box center [555, 345] width 117 height 14
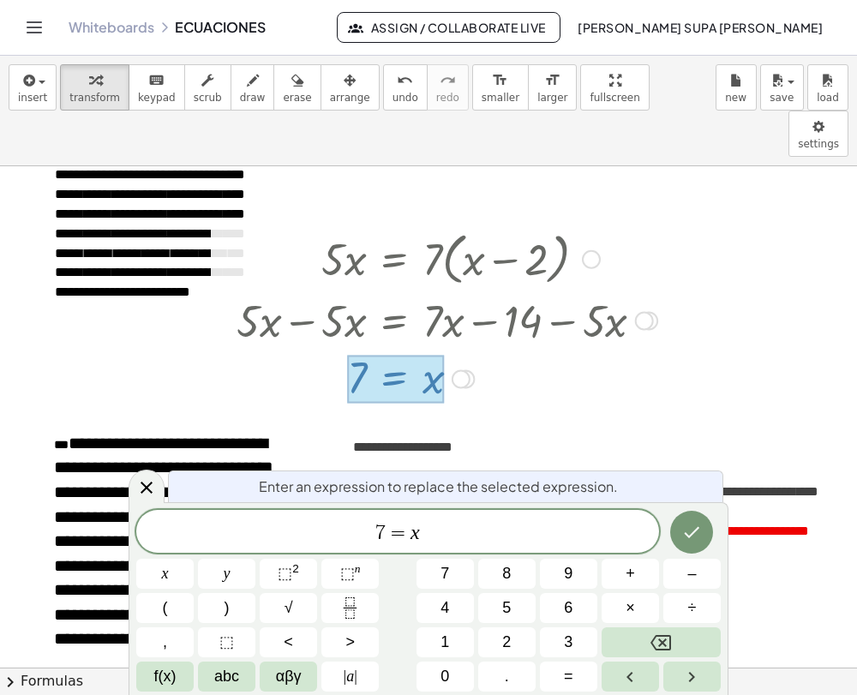
scroll to position [87, 0]
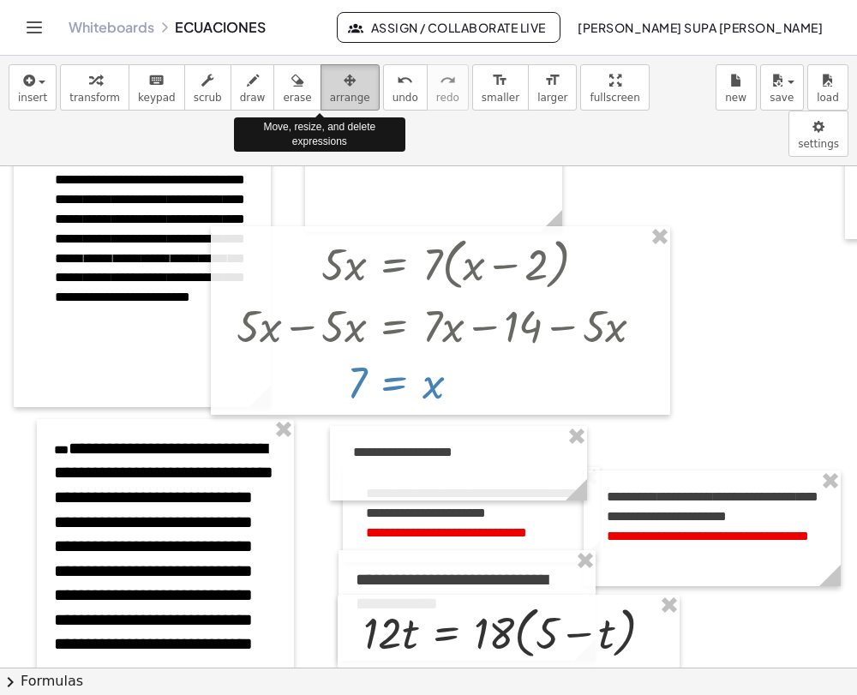
click at [330, 88] on div "button" at bounding box center [350, 79] width 40 height 21
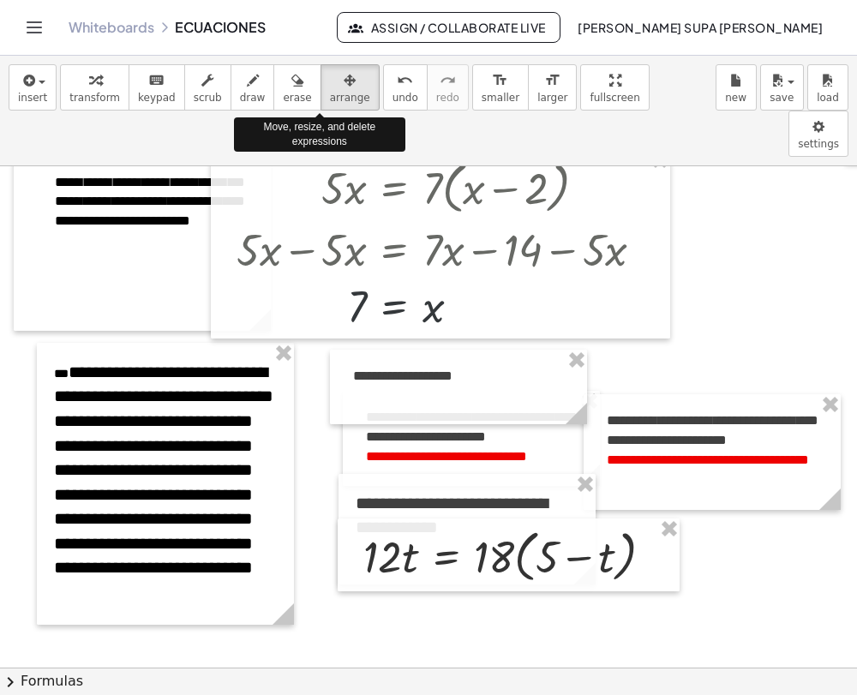
scroll to position [164, 0]
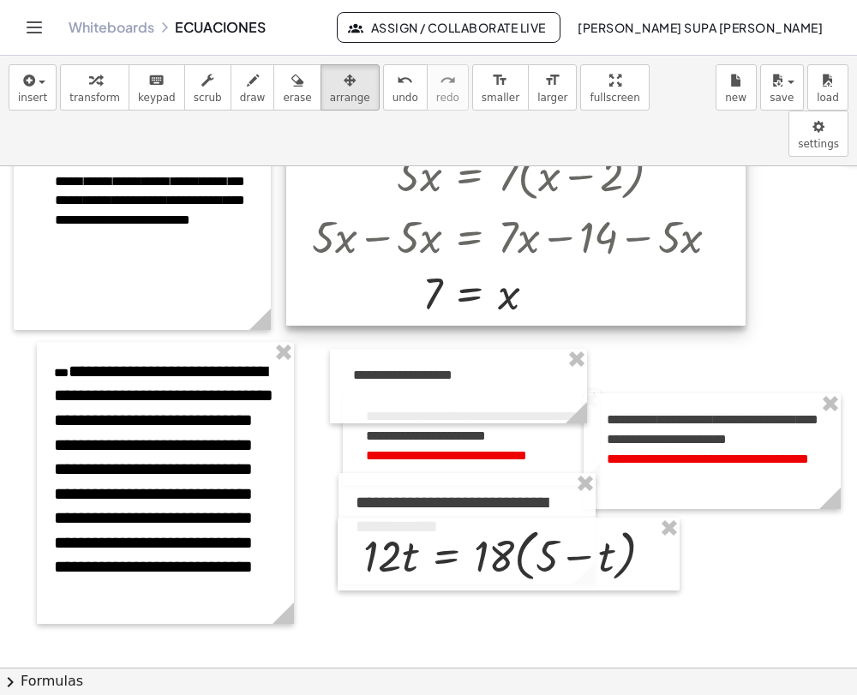
drag, startPoint x: 412, startPoint y: 184, endPoint x: 489, endPoint y: 172, distance: 78.1
click at [489, 172] on div at bounding box center [516, 231] width 460 height 189
click at [713, 181] on div at bounding box center [518, 231] width 460 height 189
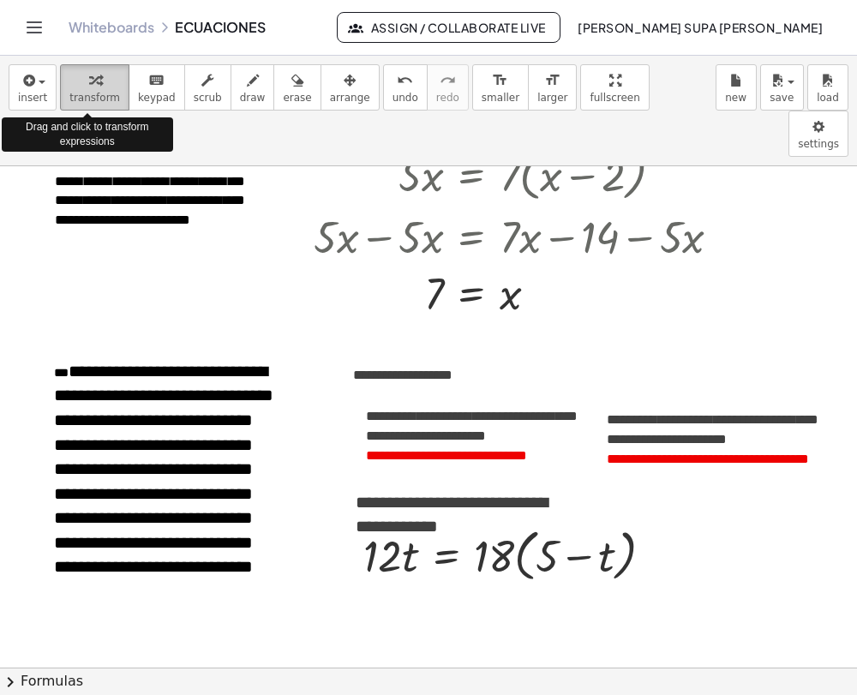
click at [100, 96] on span "transform" at bounding box center [94, 98] width 51 height 12
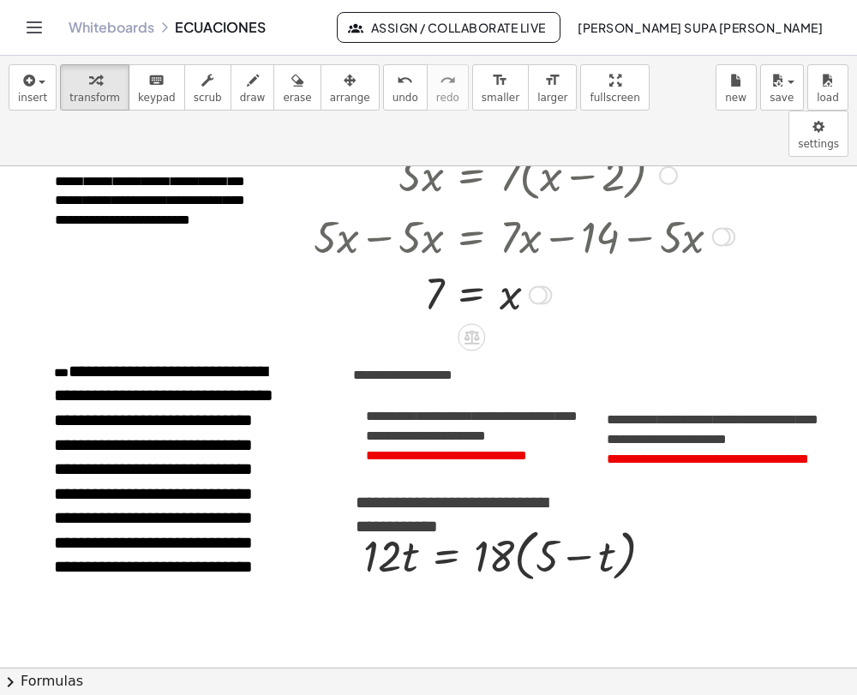
click at [508, 206] on div at bounding box center [524, 235] width 438 height 58
click at [729, 227] on div at bounding box center [722, 236] width 19 height 19
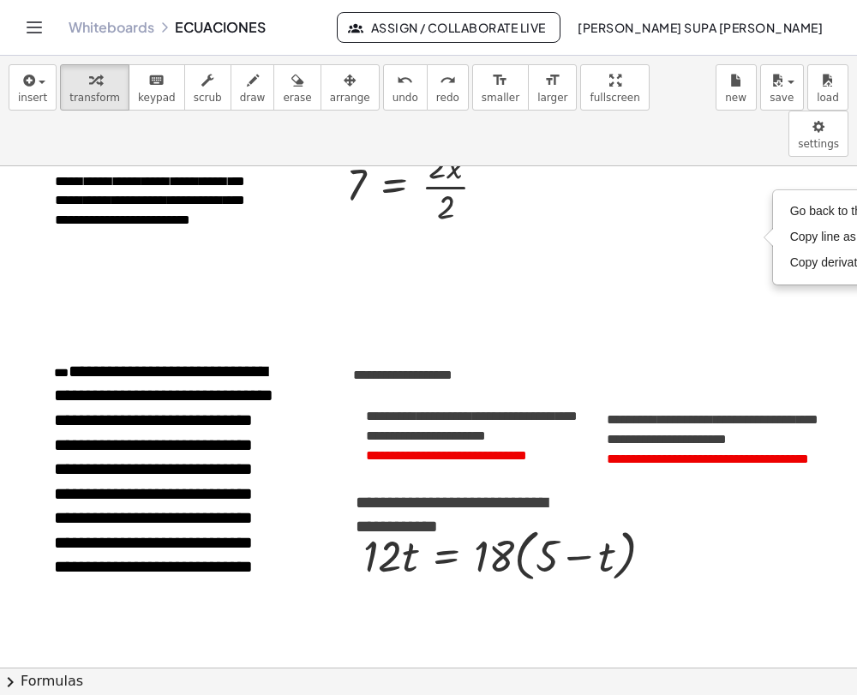
scroll to position [0, 0]
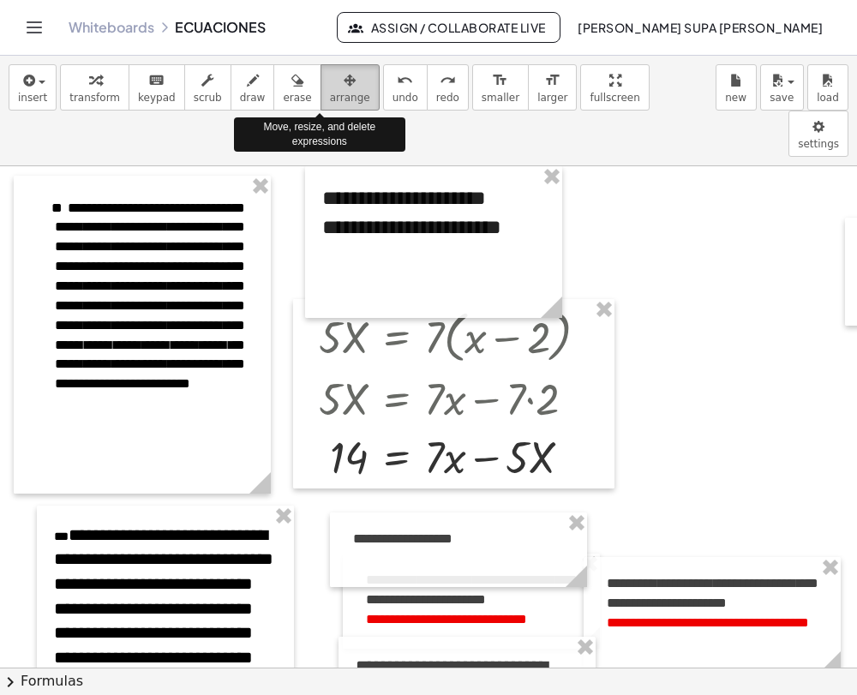
click at [330, 92] on span "arrange" at bounding box center [350, 98] width 40 height 12
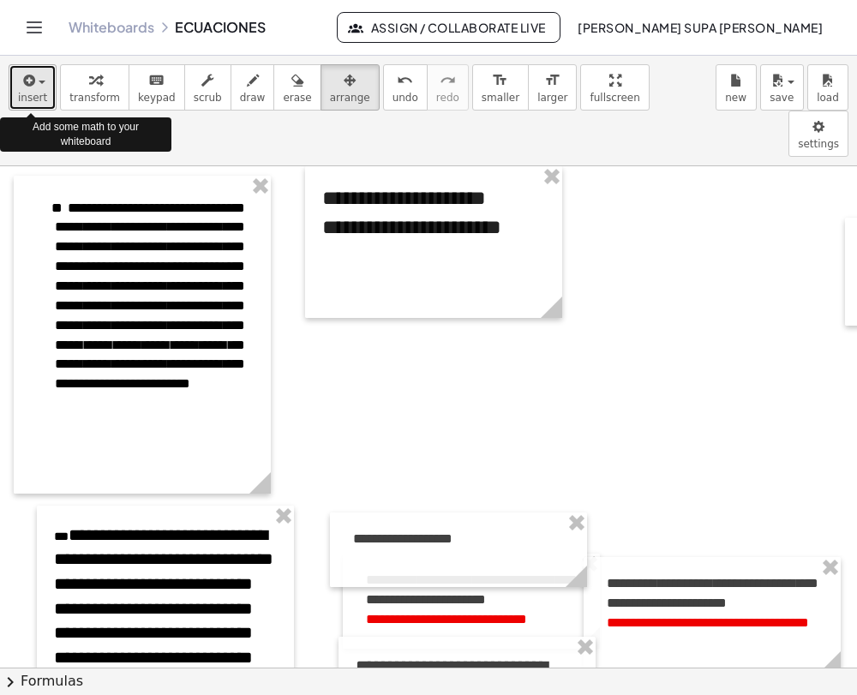
click at [33, 100] on span "insert" at bounding box center [32, 98] width 29 height 12
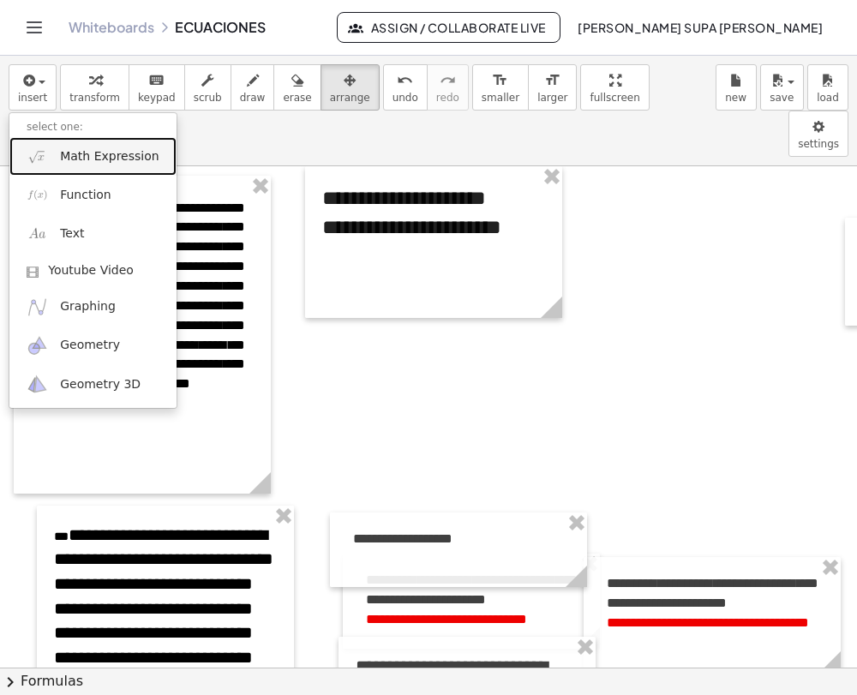
click at [93, 165] on link "Math Expression" at bounding box center [92, 156] width 167 height 39
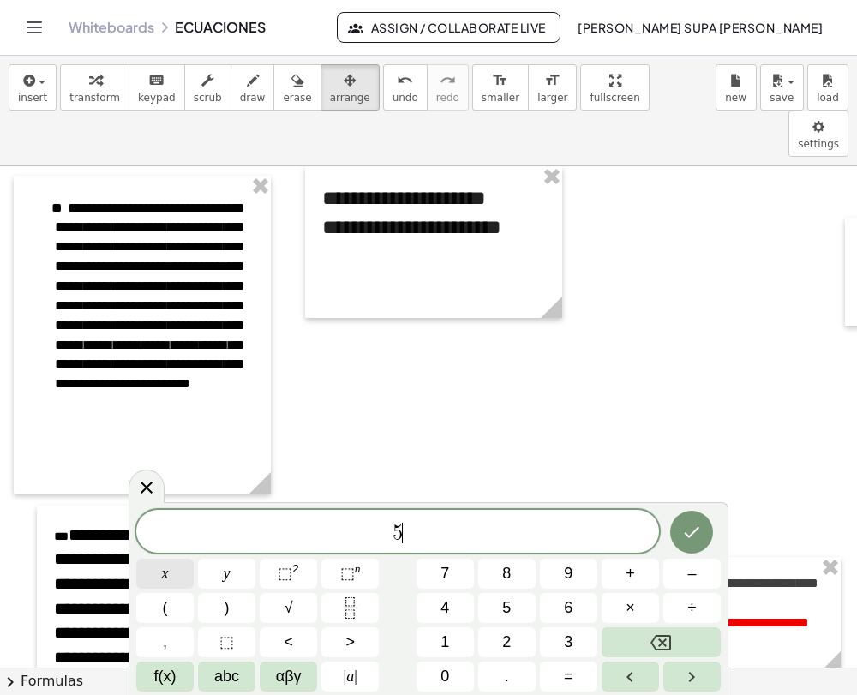
click at [172, 570] on button "x" at bounding box center [164, 574] width 57 height 30
click at [577, 670] on button "=" at bounding box center [568, 677] width 57 height 30
click at [172, 617] on button "(" at bounding box center [164, 608] width 57 height 30
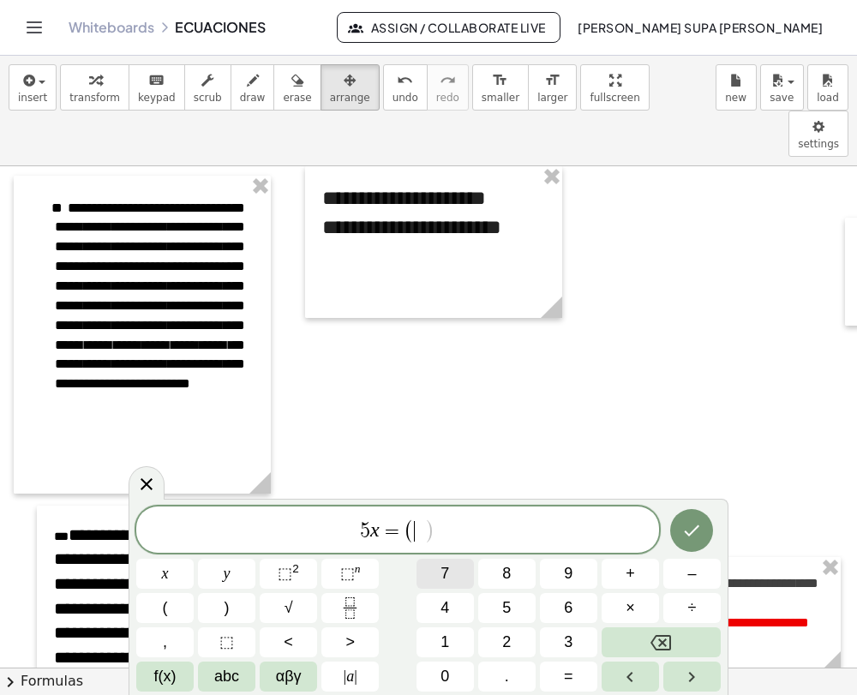
click at [456, 567] on button "7" at bounding box center [445, 574] width 57 height 30
click at [404, 526] on span "5 x = ​ ( )" at bounding box center [397, 531] width 523 height 28
click at [430, 534] on span ")" at bounding box center [435, 531] width 11 height 25
click at [170, 568] on button "x" at bounding box center [164, 574] width 57 height 30
click at [707, 582] on button "–" at bounding box center [692, 574] width 57 height 30
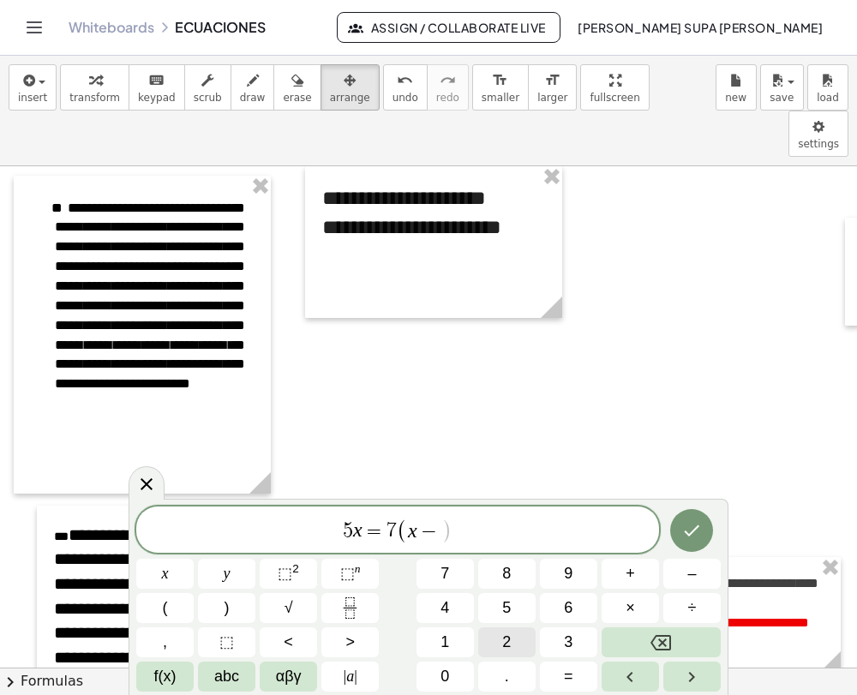
click at [512, 631] on button "2" at bounding box center [506, 643] width 57 height 30
click at [237, 612] on button ")" at bounding box center [226, 608] width 57 height 30
click at [704, 526] on button "Done" at bounding box center [691, 530] width 43 height 43
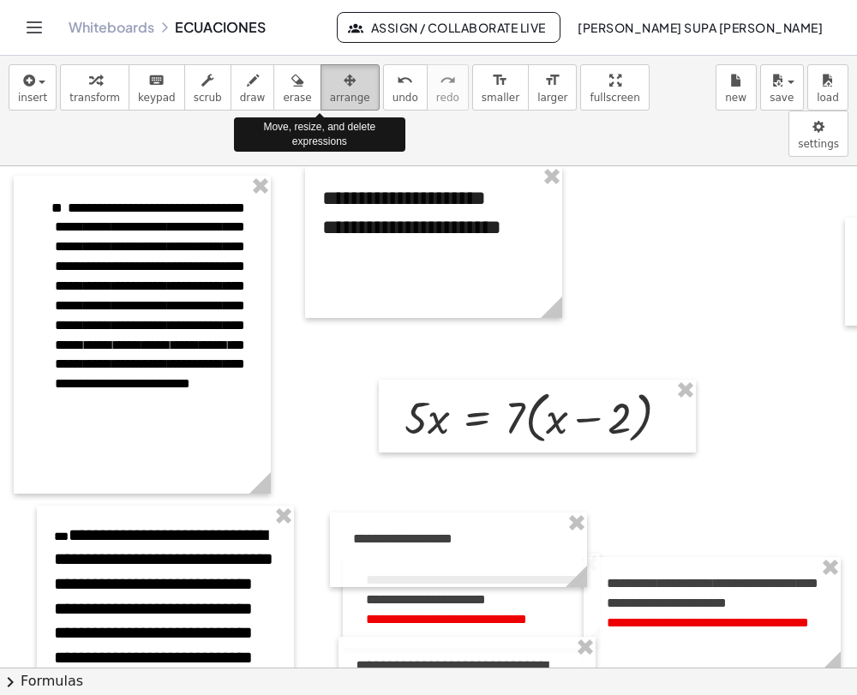
click at [344, 85] on icon "button" at bounding box center [350, 80] width 12 height 21
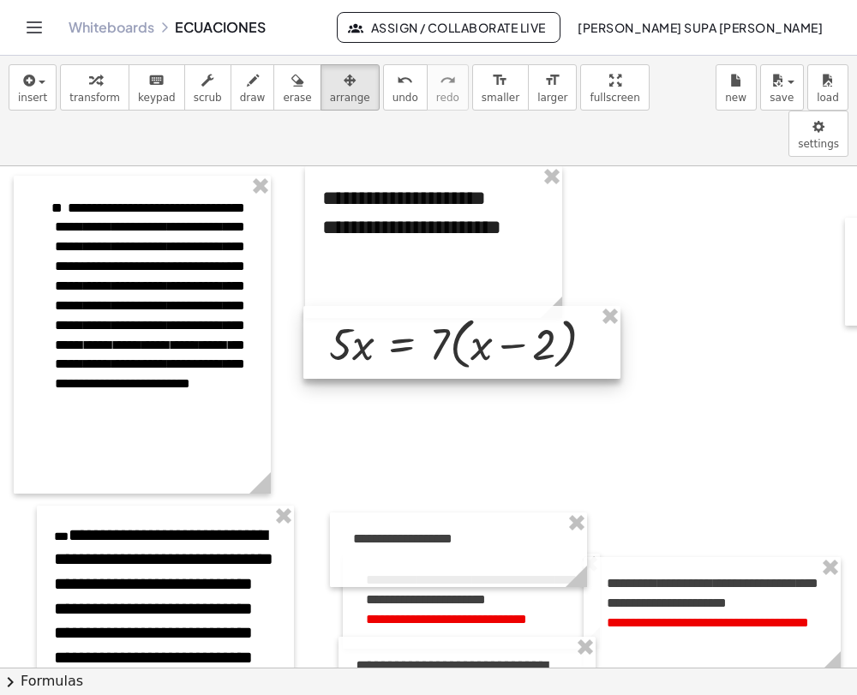
drag, startPoint x: 432, startPoint y: 358, endPoint x: 357, endPoint y: 285, distance: 105.5
click at [357, 306] on div at bounding box center [462, 343] width 317 height 74
drag, startPoint x: 401, startPoint y: 405, endPoint x: 260, endPoint y: 251, distance: 208.7
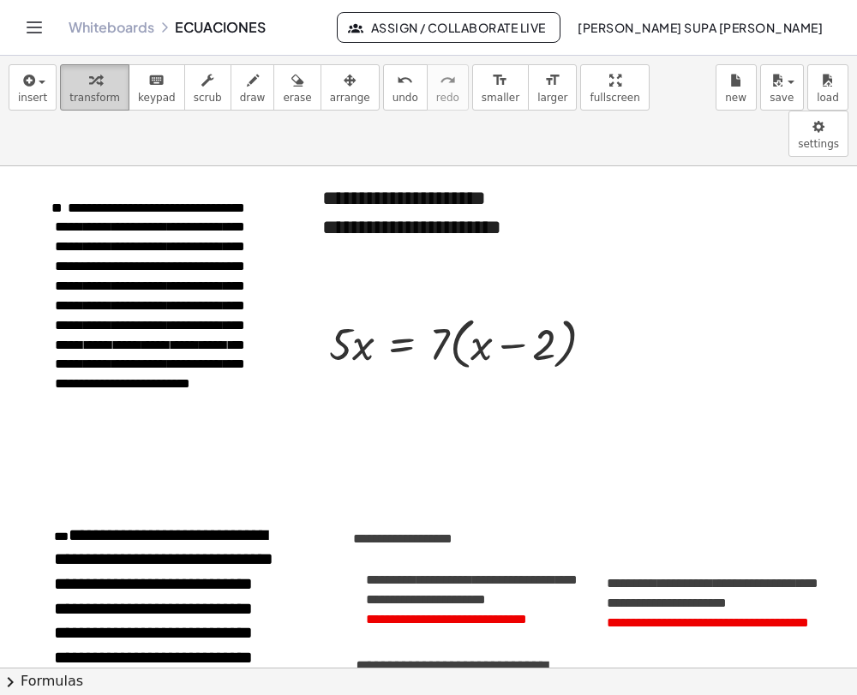
click at [81, 92] on span "transform" at bounding box center [94, 98] width 51 height 12
drag, startPoint x: 441, startPoint y: 286, endPoint x: 484, endPoint y: 306, distance: 47.6
click at [484, 310] on div at bounding box center [469, 342] width 296 height 65
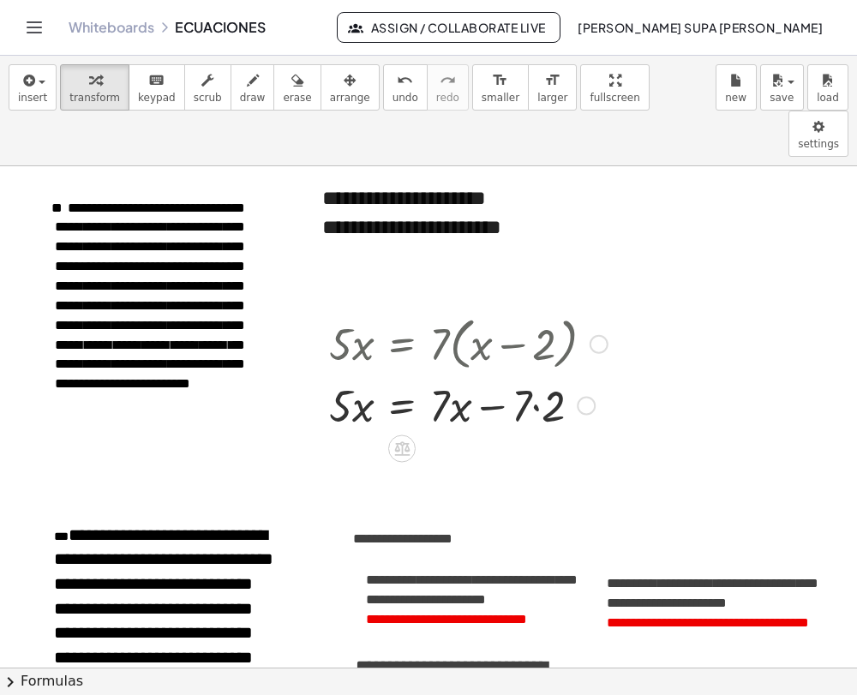
click at [583, 396] on div at bounding box center [586, 405] width 19 height 19
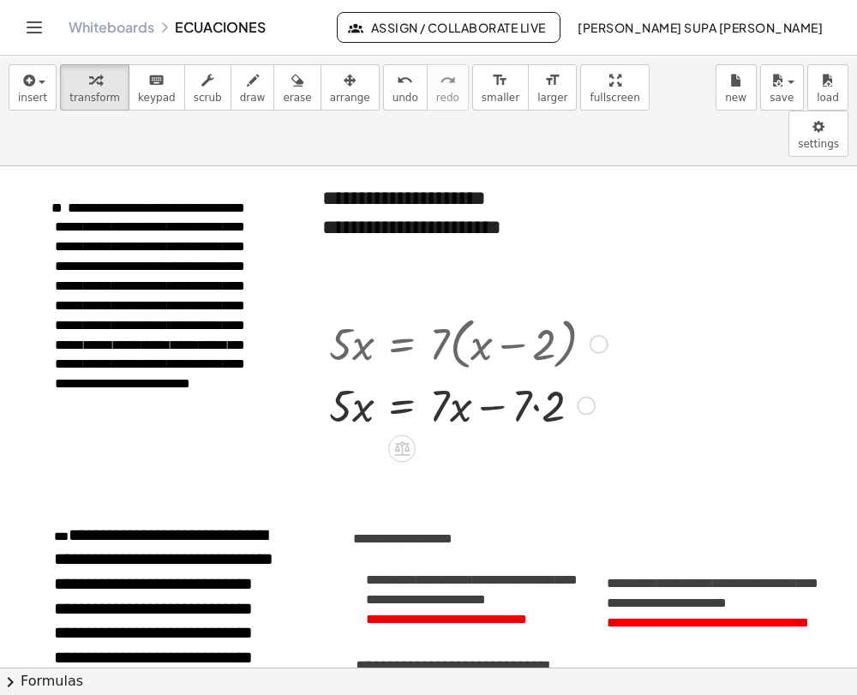
click at [534, 375] on div at bounding box center [469, 404] width 296 height 58
click at [539, 375] on div at bounding box center [476, 404] width 310 height 58
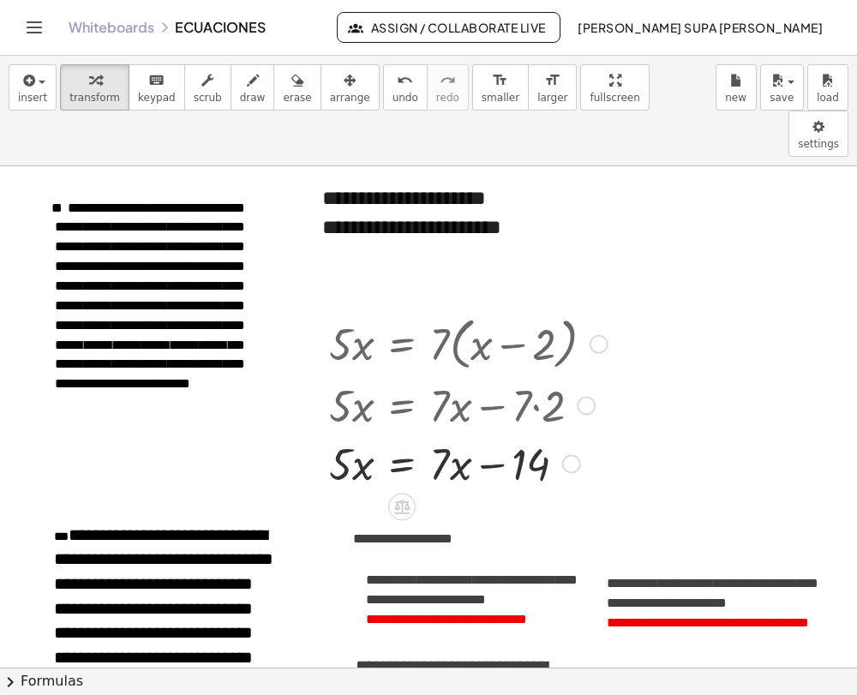
click at [562, 454] on div at bounding box center [571, 463] width 19 height 19
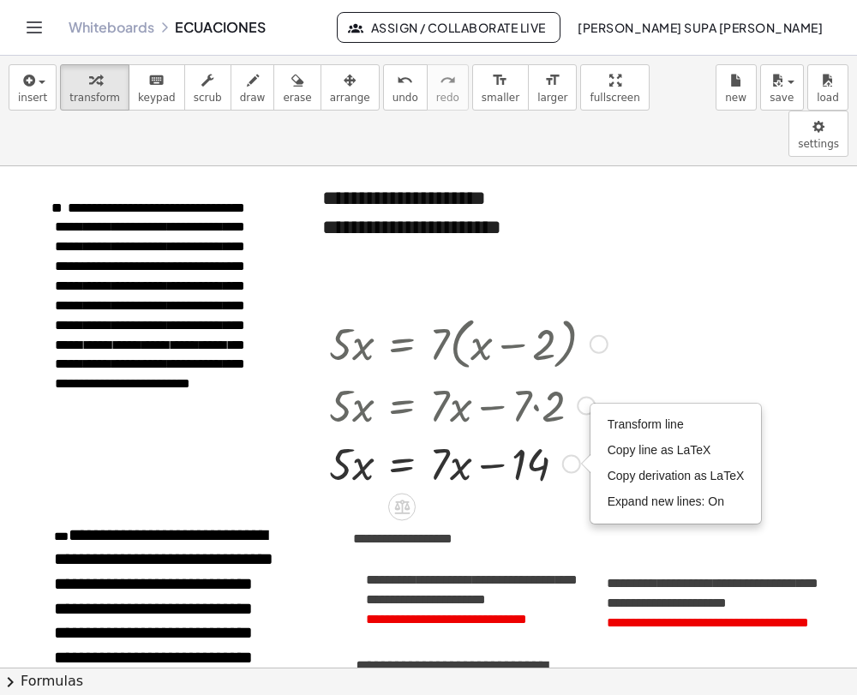
click at [582, 396] on div at bounding box center [586, 405] width 19 height 19
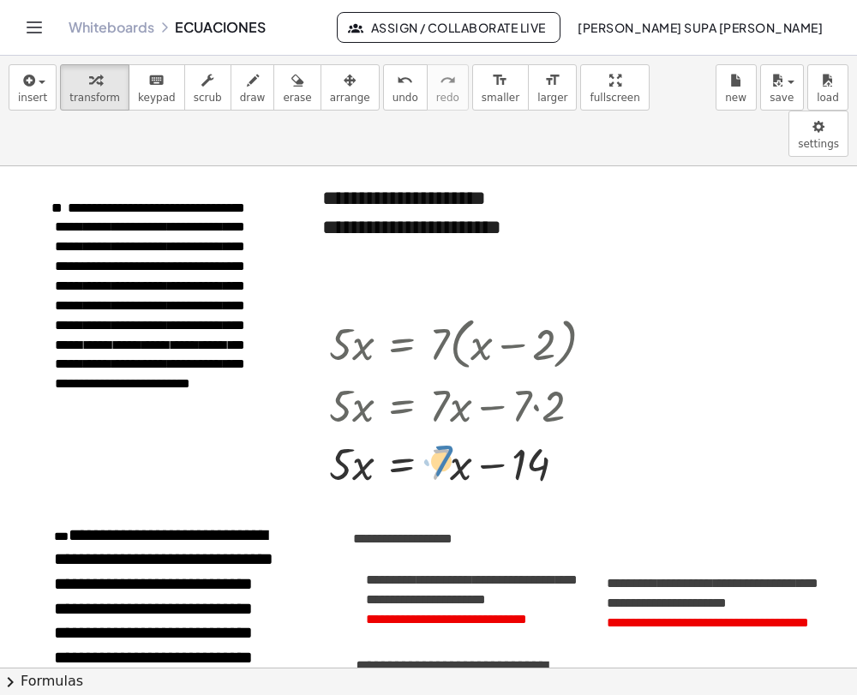
click at [436, 433] on div at bounding box center [469, 462] width 296 height 58
drag, startPoint x: 436, startPoint y: 393, endPoint x: 473, endPoint y: 446, distance: 64.7
click at [473, 446] on div "· 5 · x = · 7 · ( + x − 2 ) · 5 · x = + · 7 · x − · 7 · 2 Go back to this line …" at bounding box center [462, 401] width 317 height 190
drag, startPoint x: 451, startPoint y: 421, endPoint x: 429, endPoint y: 424, distance: 22.4
click at [429, 433] on div at bounding box center [469, 462] width 296 height 58
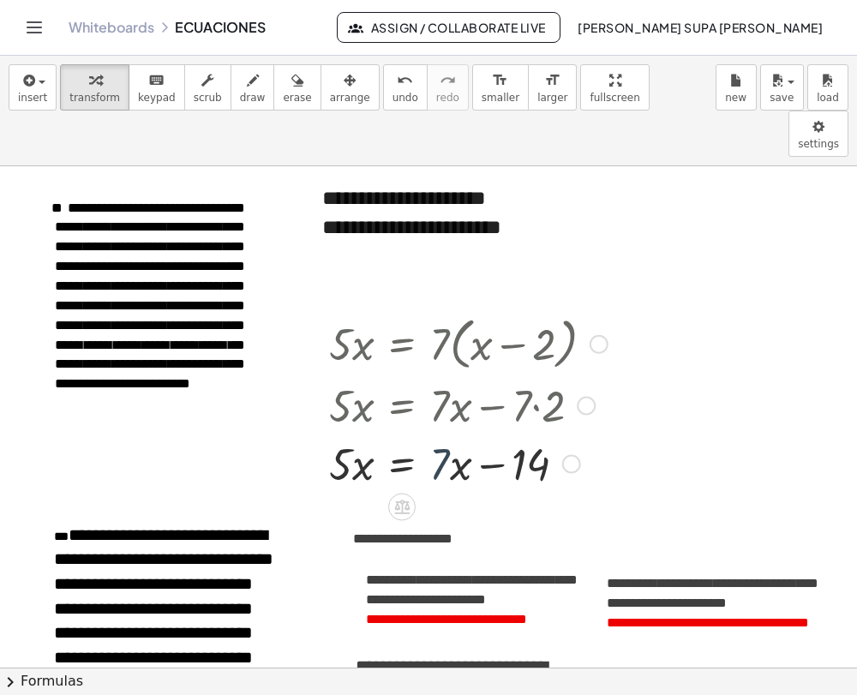
click at [432, 433] on div at bounding box center [469, 462] width 296 height 58
drag, startPoint x: 432, startPoint y: 393, endPoint x: 460, endPoint y: 441, distance: 55.7
click at [460, 441] on div at bounding box center [469, 462] width 296 height 58
drag, startPoint x: 453, startPoint y: 425, endPoint x: 322, endPoint y: 425, distance: 130.3
click at [322, 425] on div "· 5 · x = · 7 · ( + x − 2 ) · 5 · x = + · 7 · x − · 7 · 2 Go back to this line …" at bounding box center [462, 401] width 317 height 190
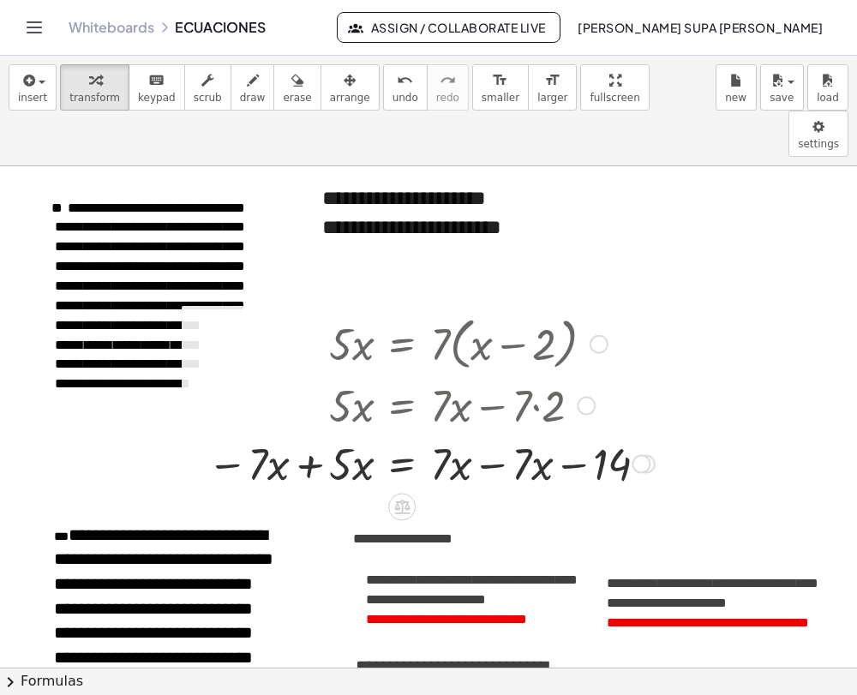
click at [646, 454] on div at bounding box center [641, 463] width 19 height 19
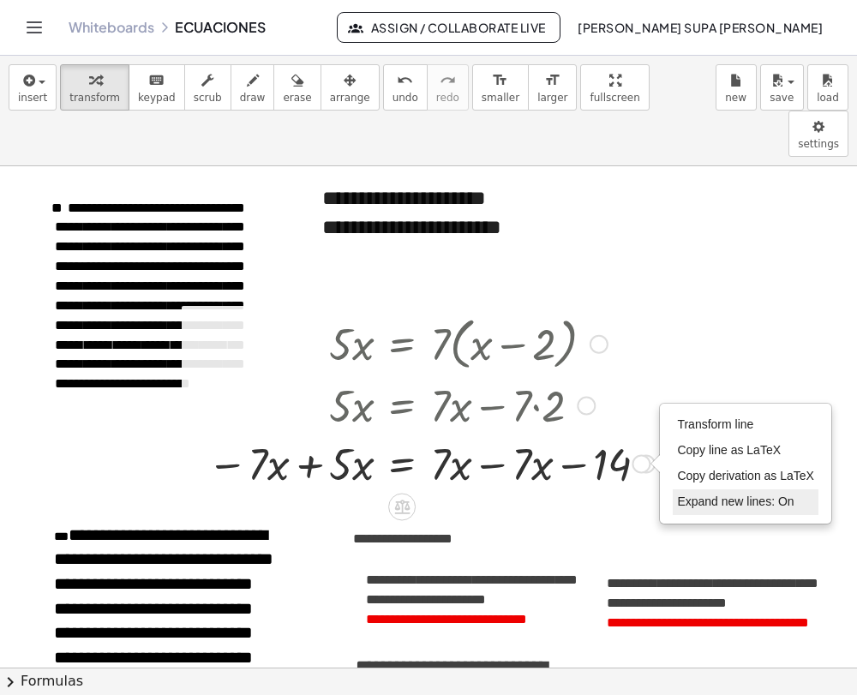
click at [702, 495] on span "Expand new lines: On" at bounding box center [735, 502] width 117 height 14
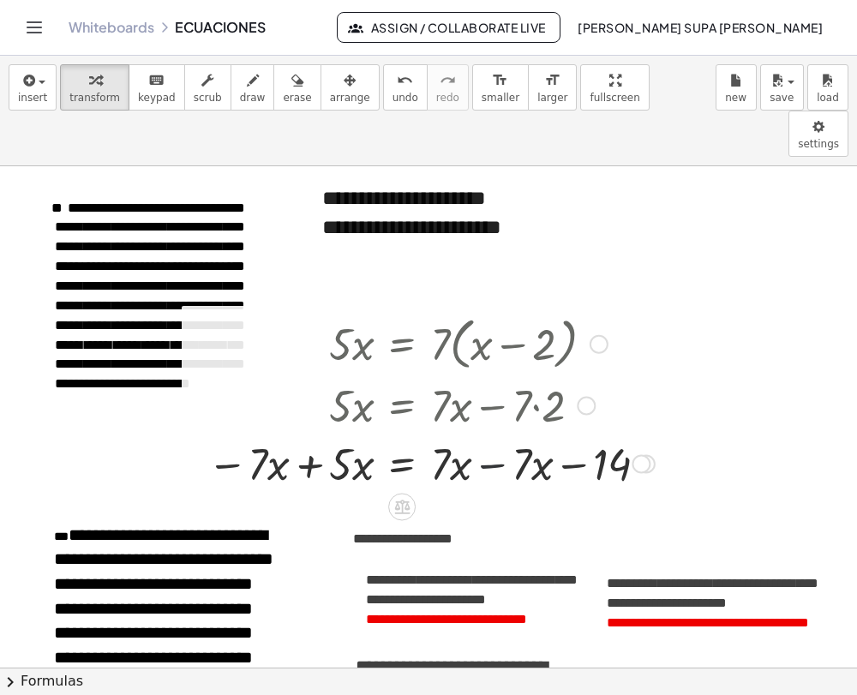
click at [494, 433] on div at bounding box center [431, 462] width 465 height 58
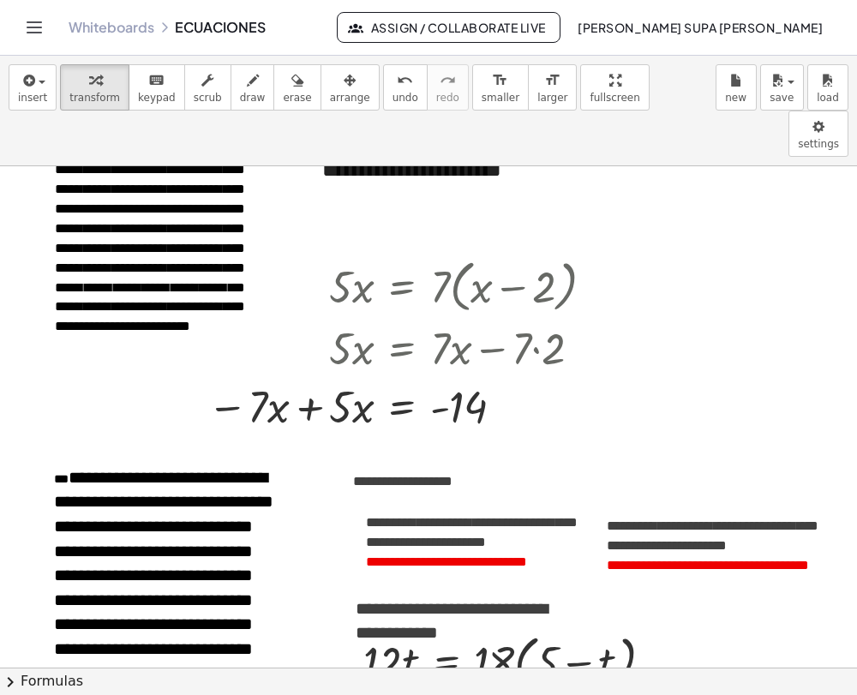
scroll to position [63, 0]
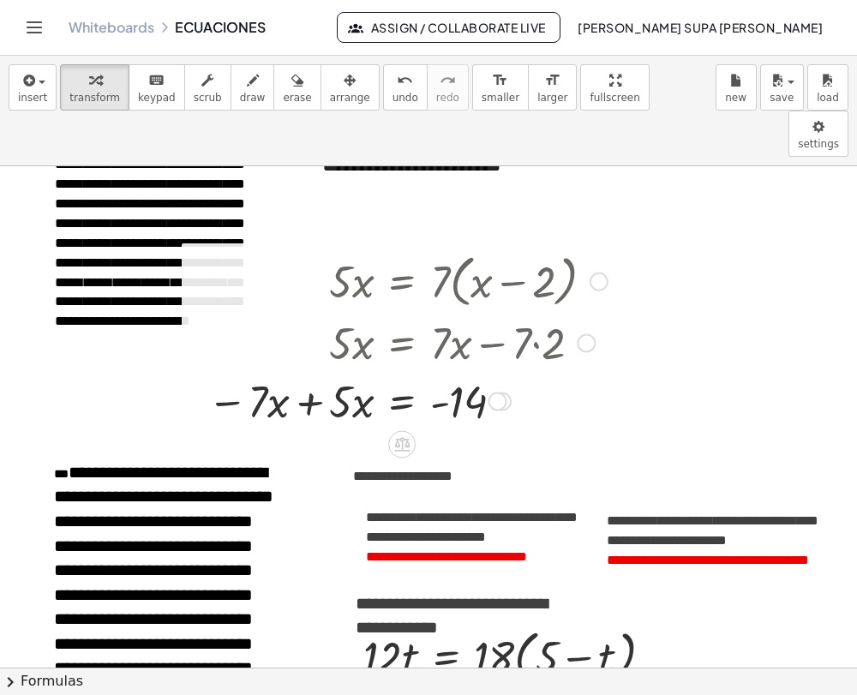
click at [306, 370] on div at bounding box center [408, 399] width 418 height 58
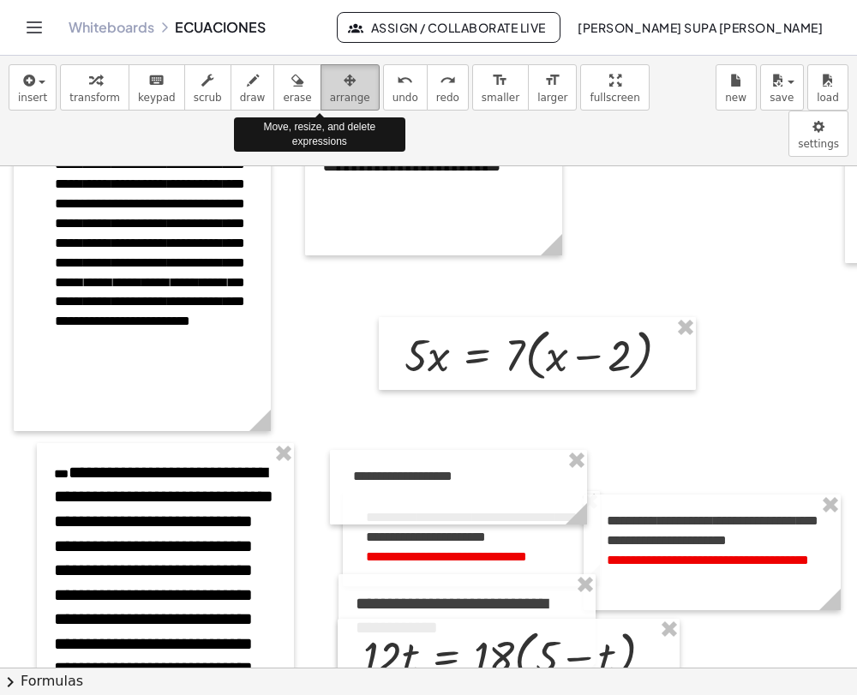
click at [330, 94] on span "arrange" at bounding box center [350, 98] width 40 height 12
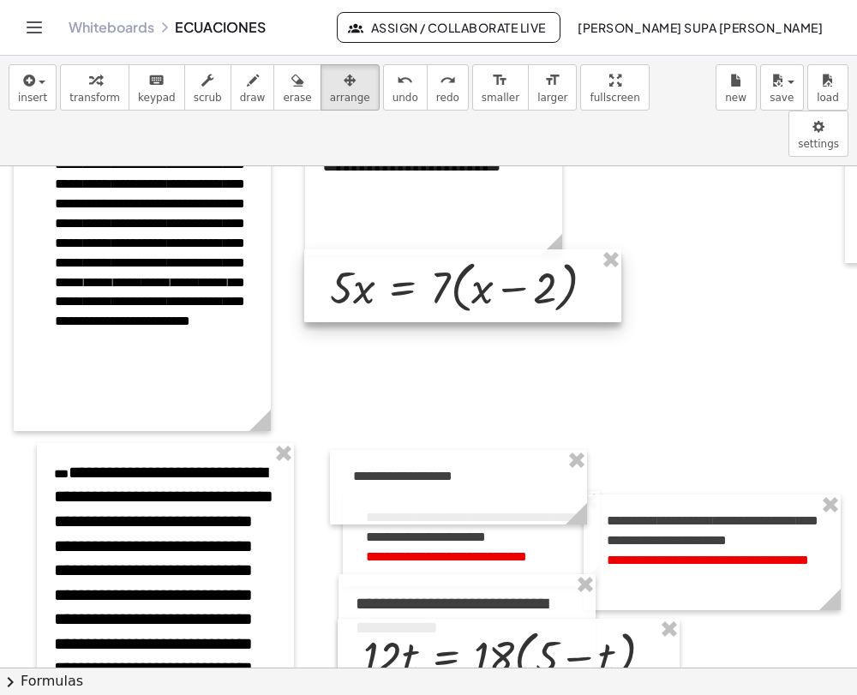
drag, startPoint x: 420, startPoint y: 297, endPoint x: 346, endPoint y: 229, distance: 100.8
click at [346, 250] on div at bounding box center [462, 287] width 317 height 74
click at [430, 250] on div at bounding box center [457, 287] width 317 height 74
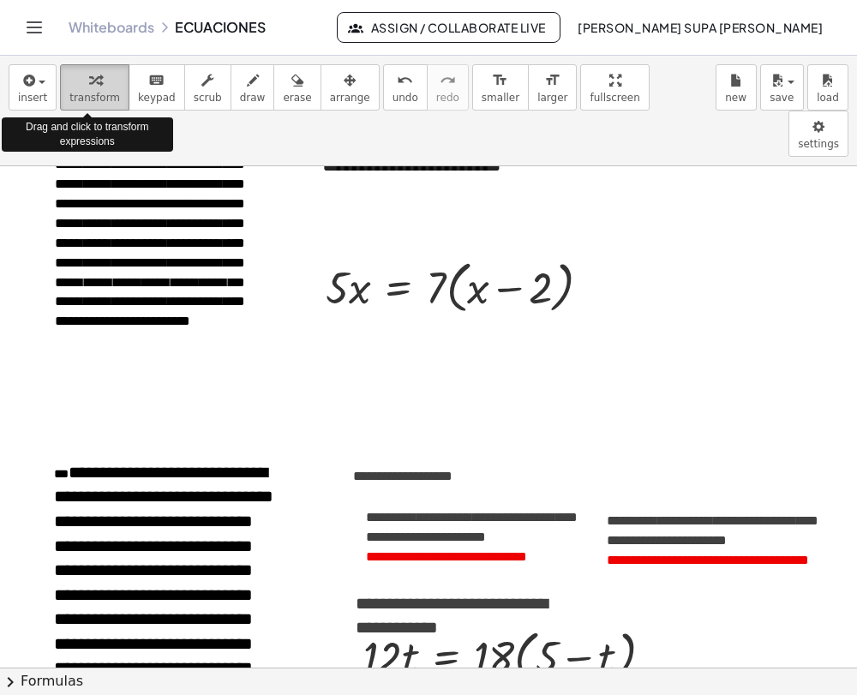
click at [93, 92] on span "transform" at bounding box center [94, 98] width 51 height 12
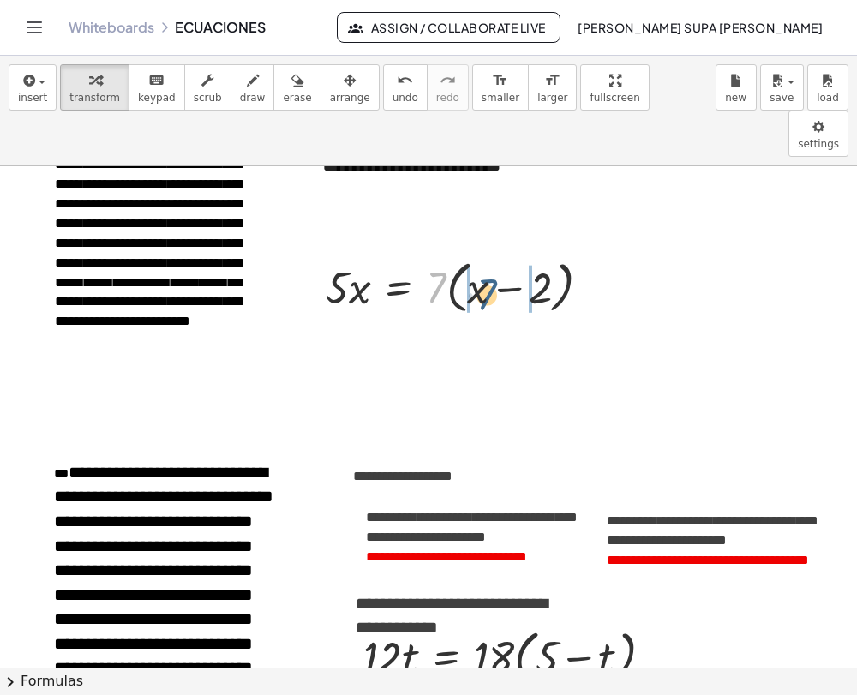
drag, startPoint x: 442, startPoint y: 243, endPoint x: 492, endPoint y: 250, distance: 51.1
click at [492, 254] on div at bounding box center [465, 286] width 296 height 65
click at [585, 278] on div at bounding box center [578, 287] width 19 height 19
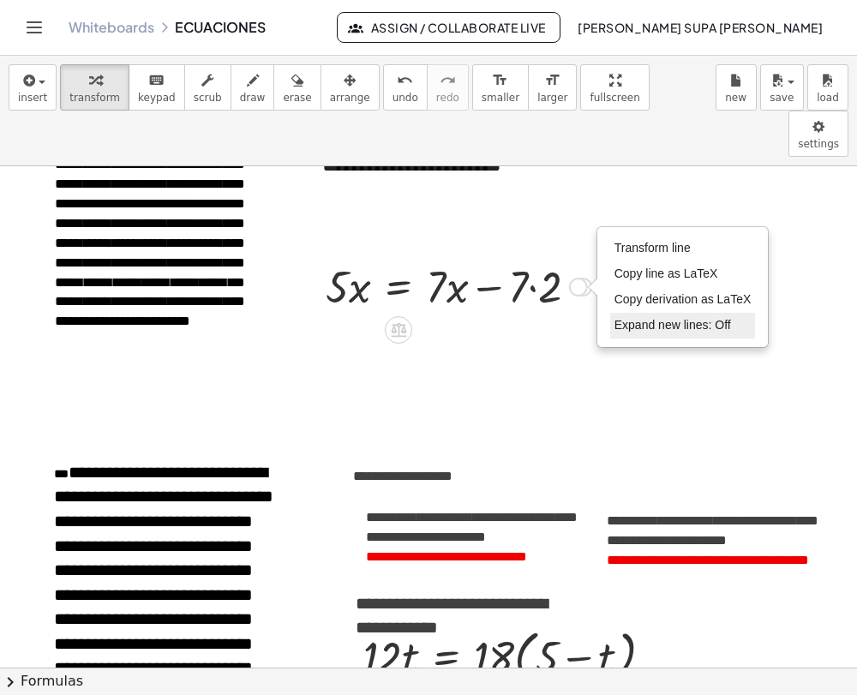
click at [645, 313] on li "Expand new lines: Off" at bounding box center [683, 326] width 146 height 26
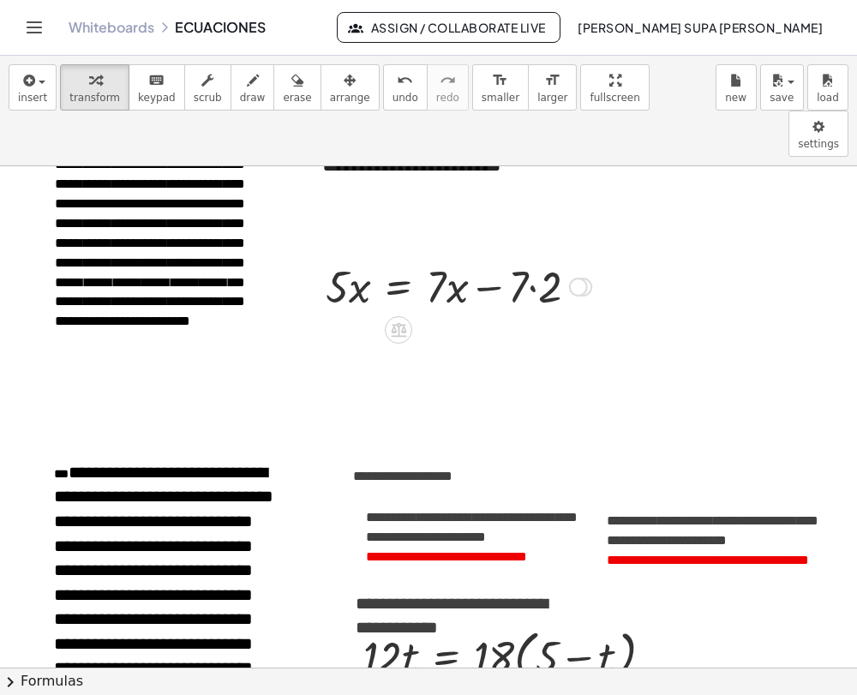
click at [535, 256] on div at bounding box center [458, 285] width 283 height 58
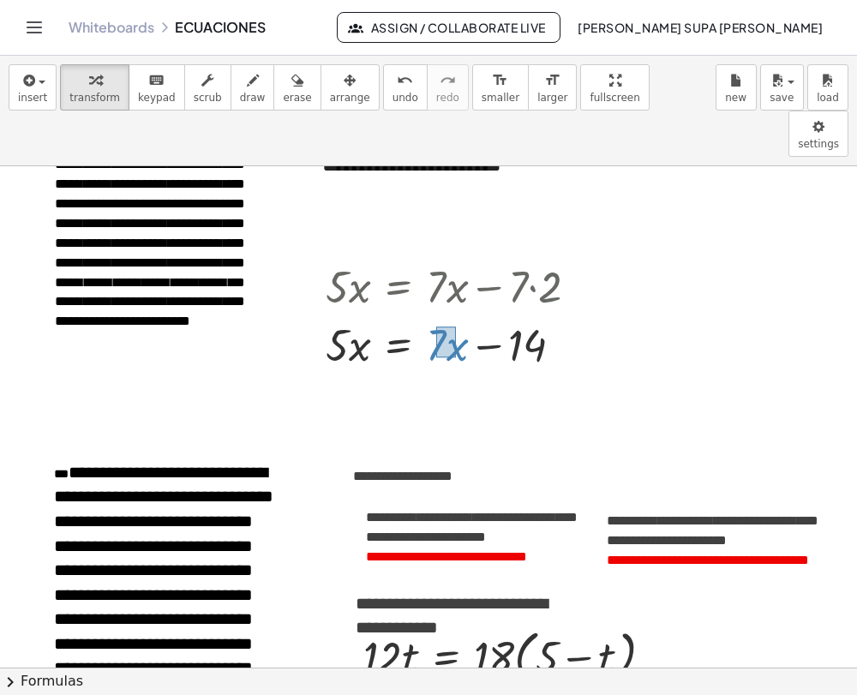
drag, startPoint x: 436, startPoint y: 280, endPoint x: 457, endPoint y: 312, distance: 38.5
click at [457, 315] on div at bounding box center [458, 344] width 283 height 58
drag, startPoint x: 451, startPoint y: 310, endPoint x: 302, endPoint y: 303, distance: 149.4
click at [302, 303] on div "· 5 · x = · 7 · ( + x − 2 ) · 5 · x = + · 7 · x − · 7 · 2 + · 7 · x · 5 · x = +…" at bounding box center [452, 314] width 304 height 125
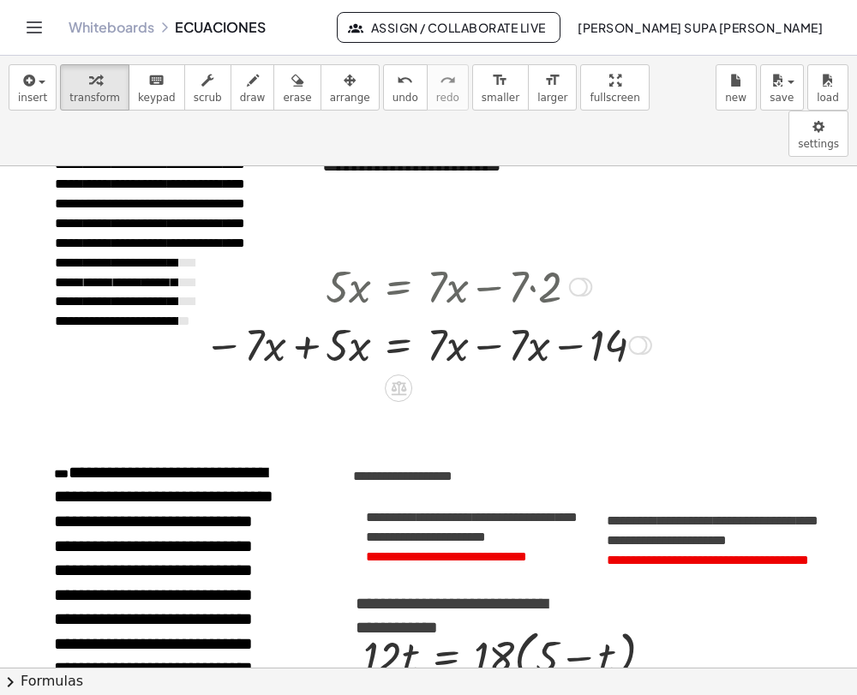
click at [642, 336] on div "Transform line Copy line as LaTeX Copy derivation as LaTeX Expand new lines: Off" at bounding box center [637, 345] width 19 height 19
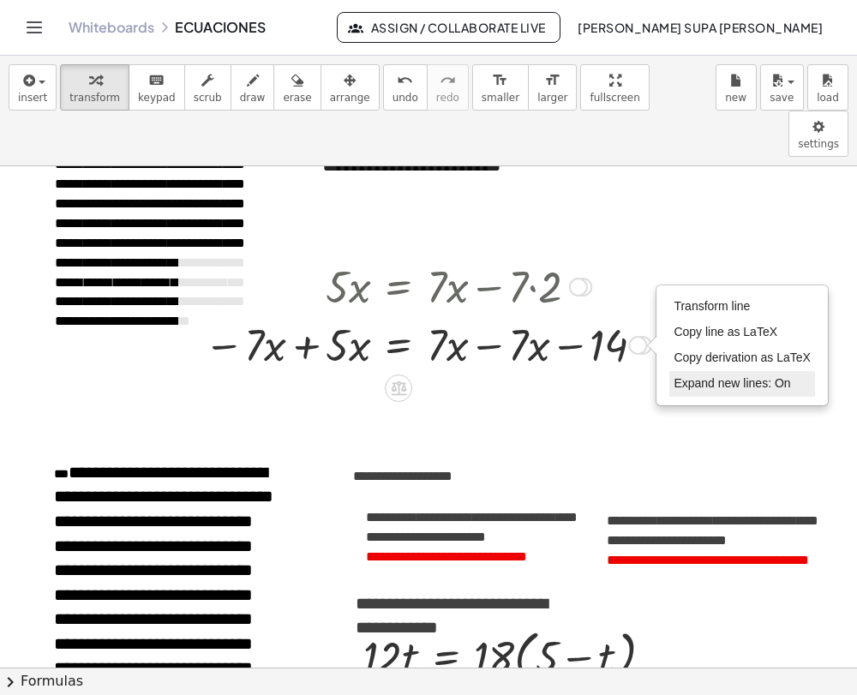
click at [706, 376] on span "Expand new lines: On" at bounding box center [732, 383] width 117 height 14
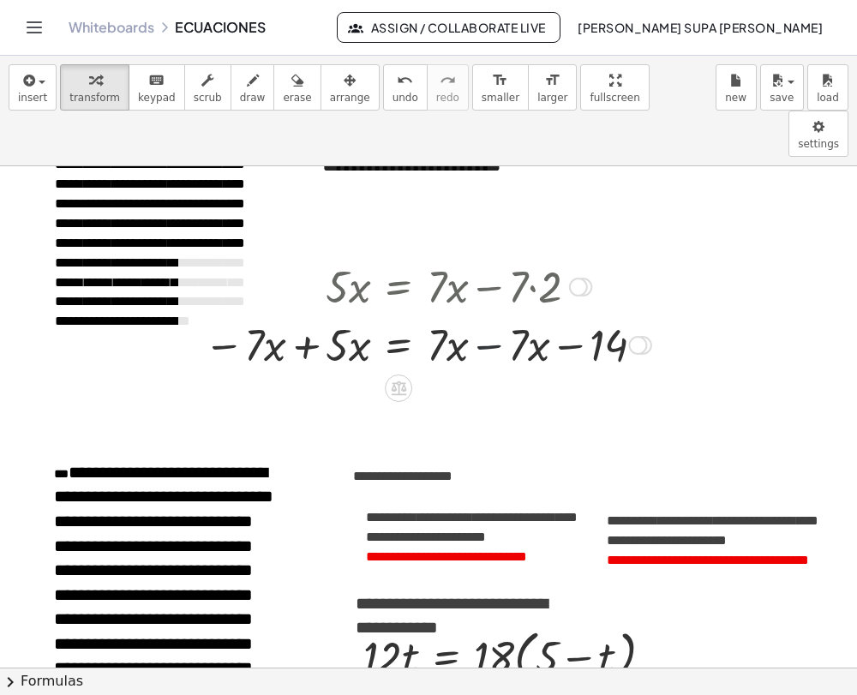
click at [482, 315] on div at bounding box center [427, 344] width 465 height 58
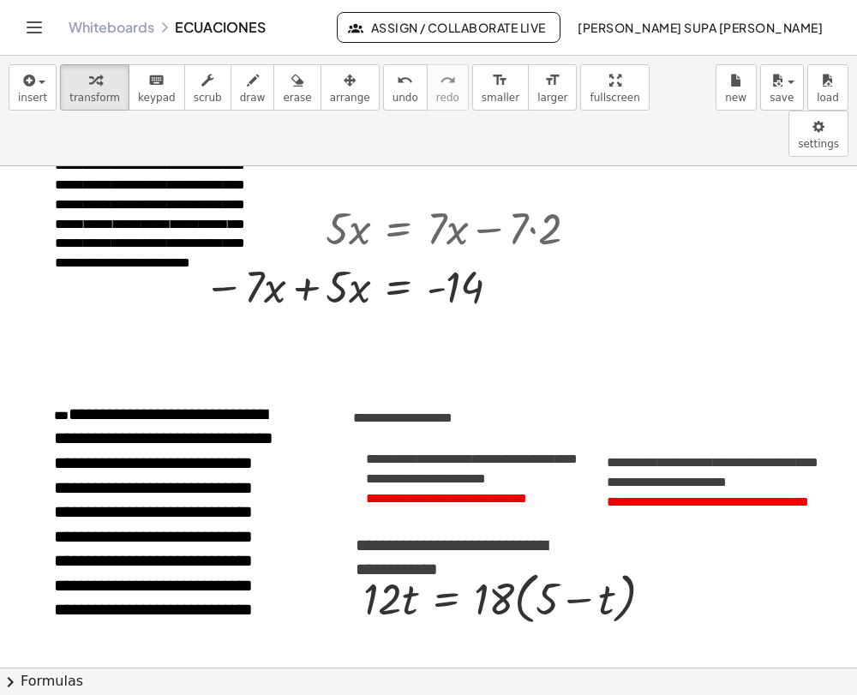
scroll to position [123, 0]
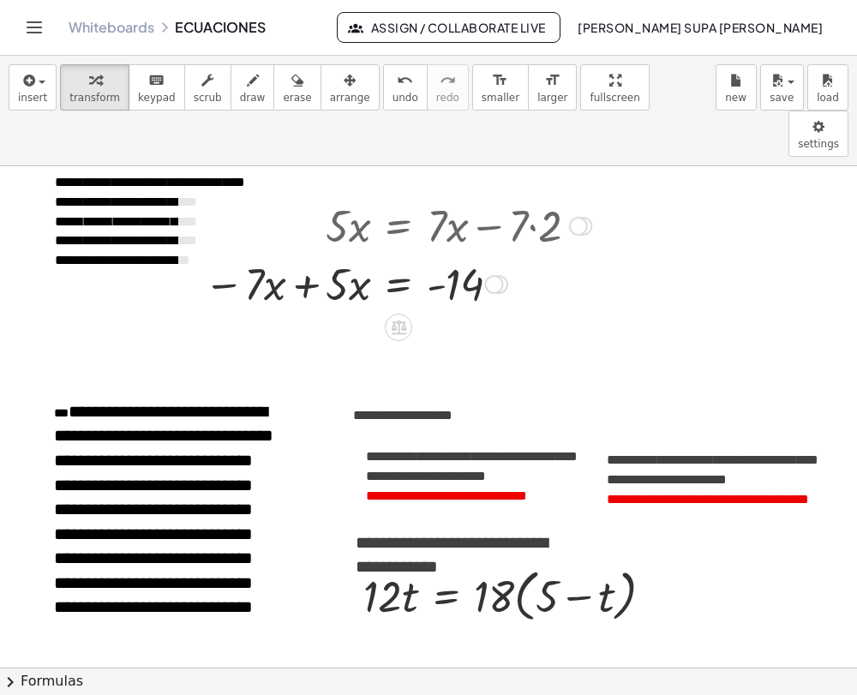
click at [504, 275] on div at bounding box center [499, 284] width 19 height 19
click at [494, 275] on div "Transform line Copy line as LaTeX Copy derivation as LaTeX Expand new lines: Off" at bounding box center [494, 284] width 19 height 19
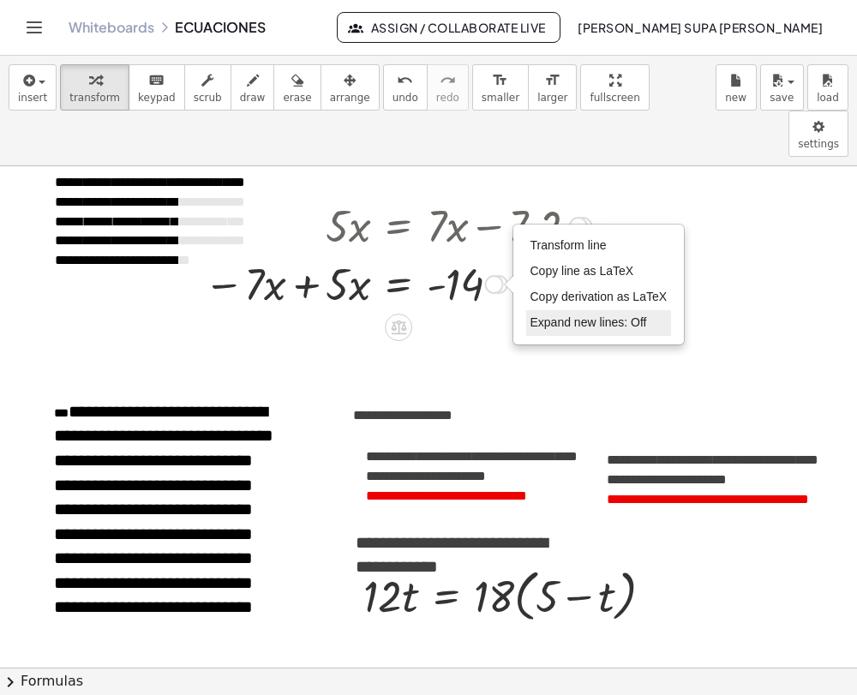
click at [542, 316] on span "Expand new lines: Off" at bounding box center [589, 323] width 117 height 14
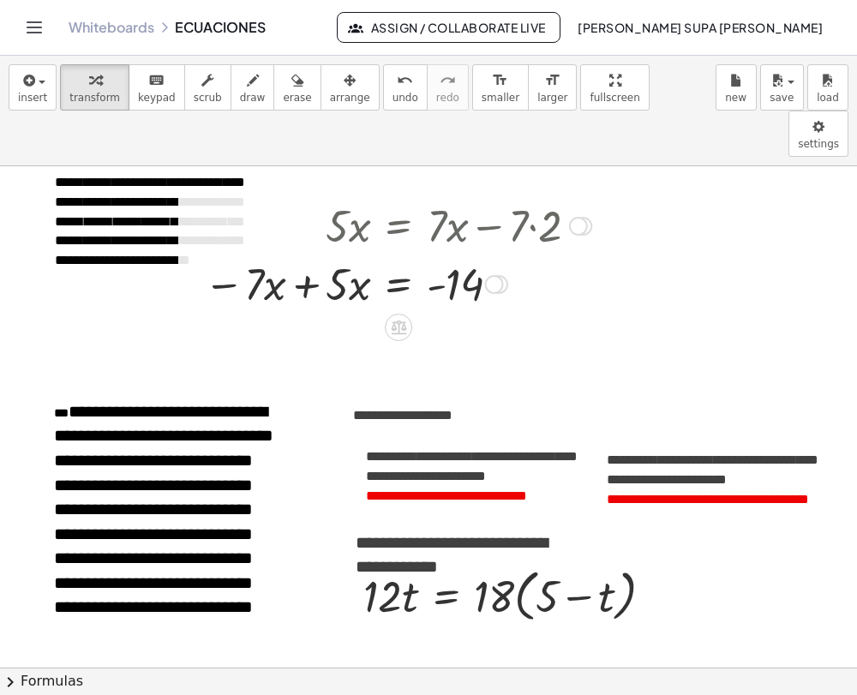
click at [305, 254] on div at bounding box center [397, 283] width 405 height 58
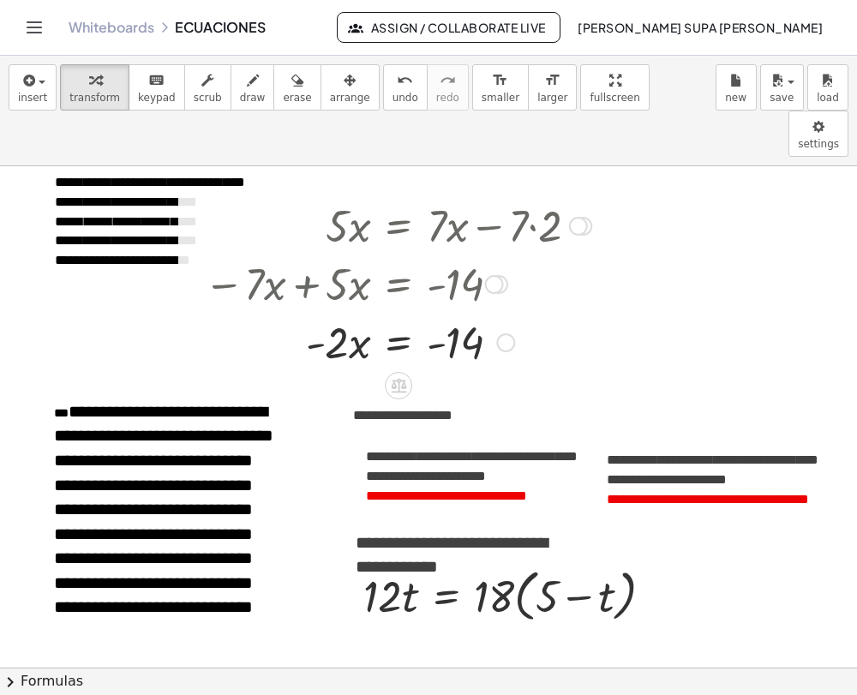
click at [496, 334] on div at bounding box center [505, 343] width 19 height 19
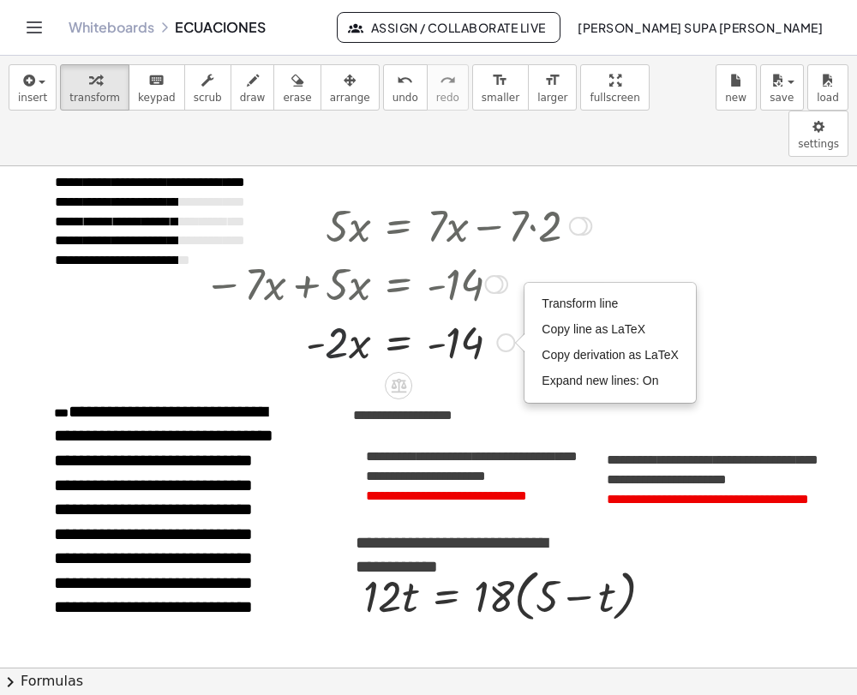
click at [328, 312] on div at bounding box center [397, 341] width 405 height 58
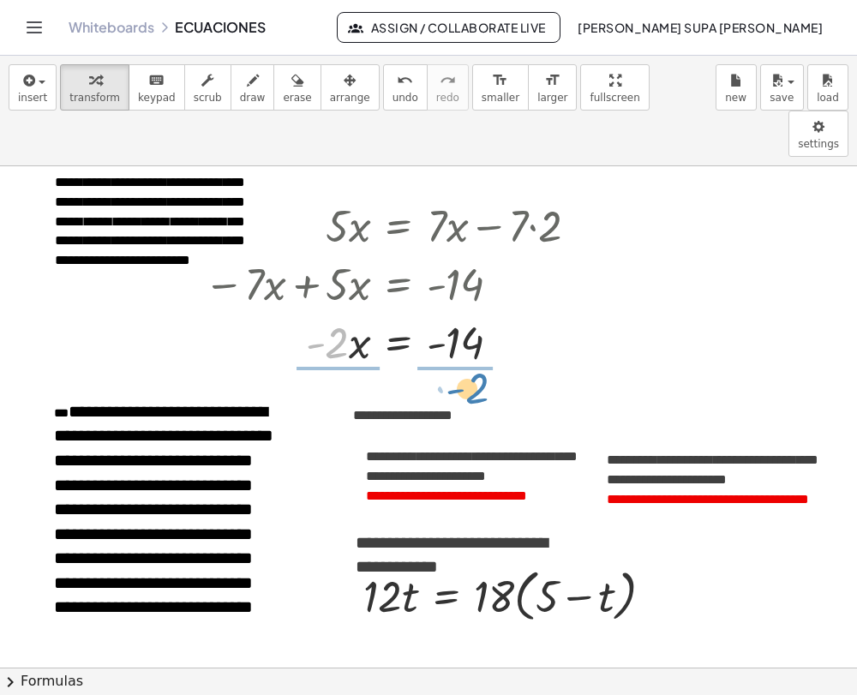
drag, startPoint x: 334, startPoint y: 300, endPoint x: 472, endPoint y: 346, distance: 145.3
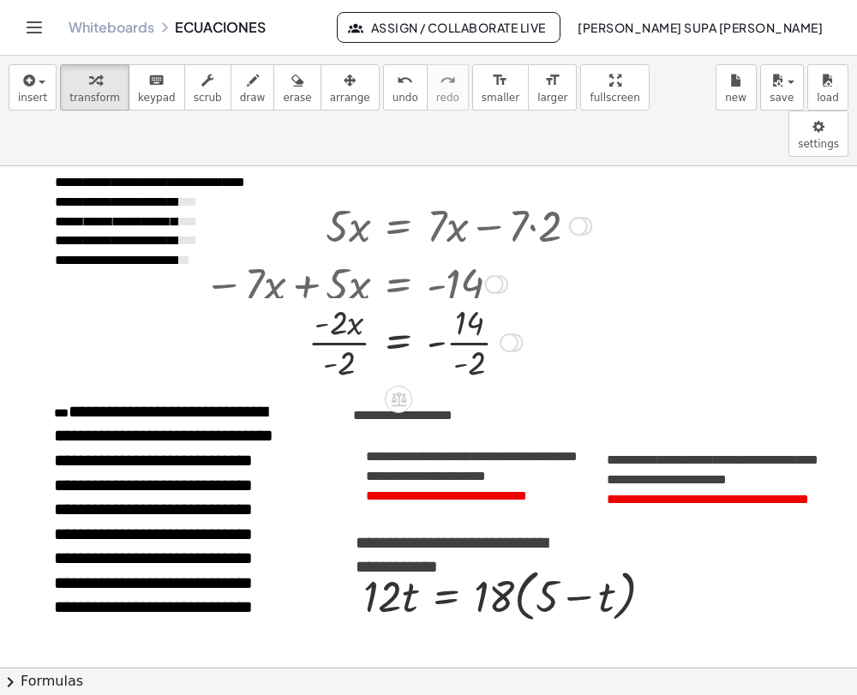
click at [515, 334] on div "Transform line Copy line as LaTeX Copy derivation as LaTeX Expand new lines: Off" at bounding box center [509, 343] width 19 height 19
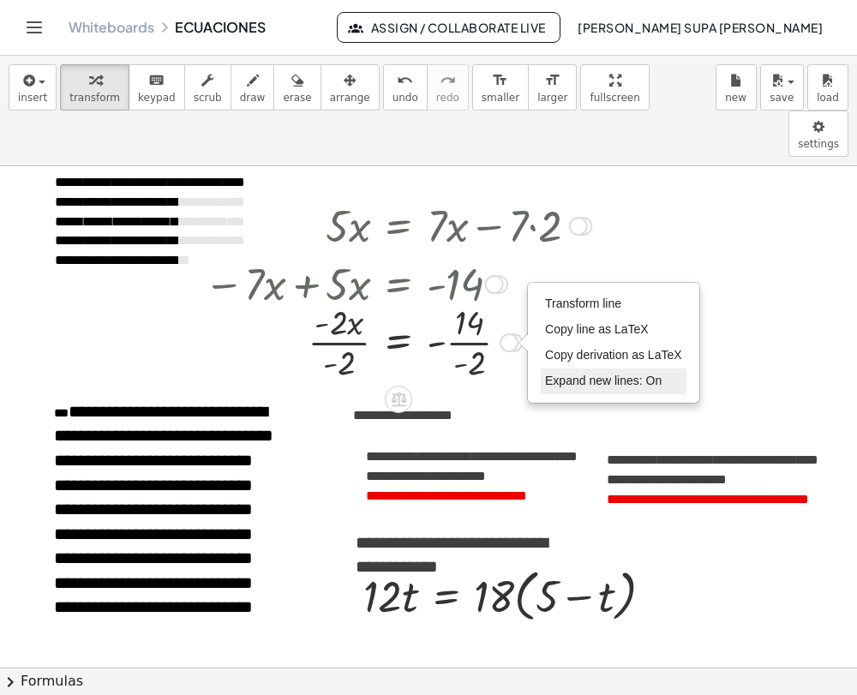
click at [586, 374] on span "Expand new lines: On" at bounding box center [603, 381] width 117 height 14
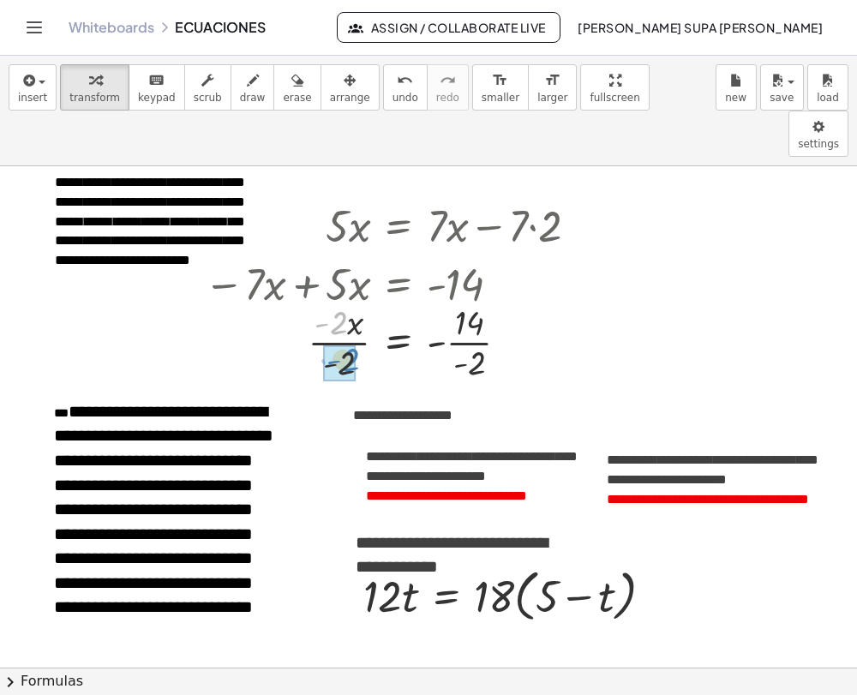
drag, startPoint x: 333, startPoint y: 278, endPoint x: 345, endPoint y: 316, distance: 39.6
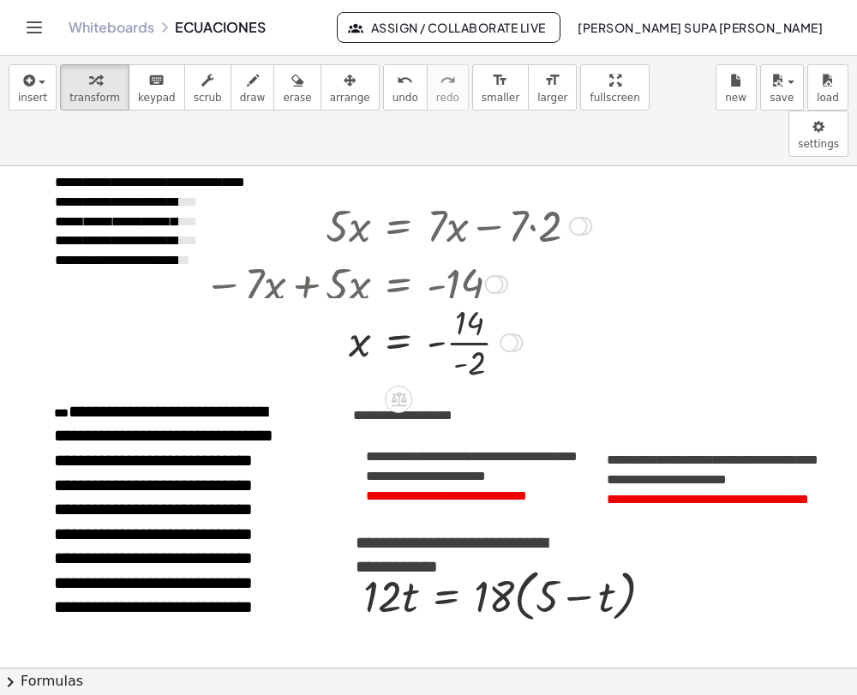
click at [508, 334] on div "Transform line Copy line as LaTeX Copy derivation as LaTeX Expand new lines: On" at bounding box center [509, 343] width 19 height 19
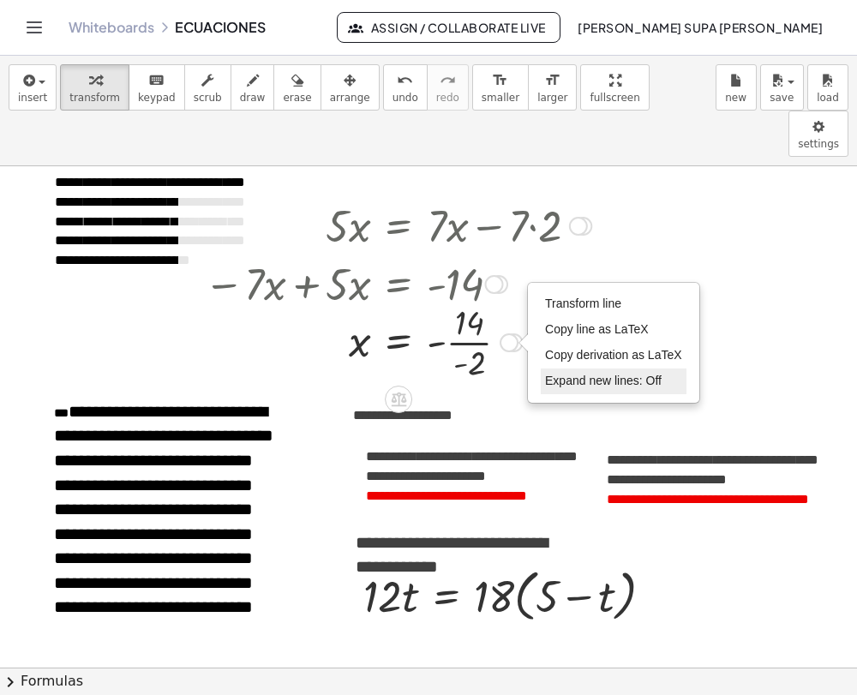
click at [576, 374] on span "Expand new lines: Off" at bounding box center [603, 381] width 117 height 14
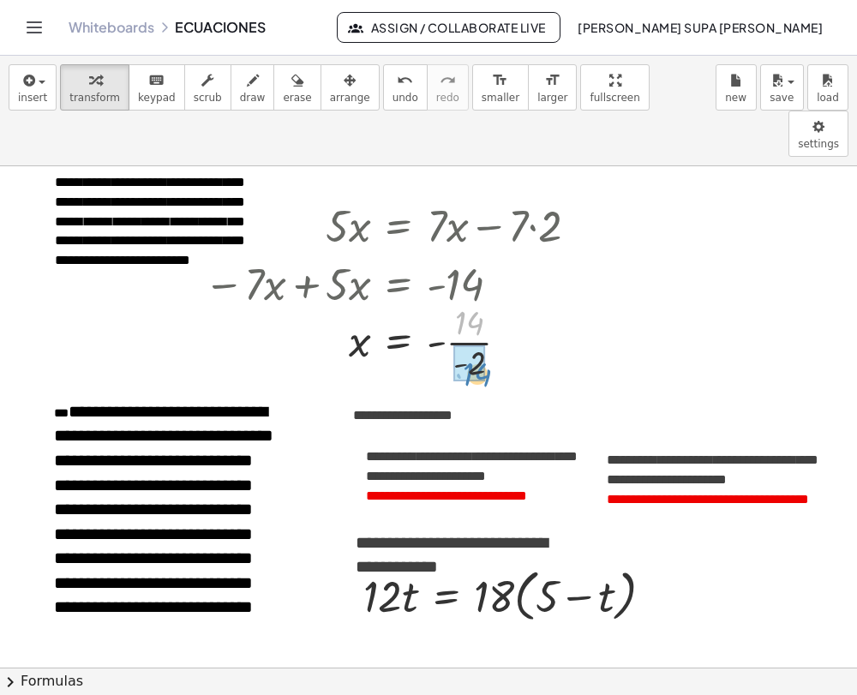
drag, startPoint x: 449, startPoint y: 275, endPoint x: 454, endPoint y: 324, distance: 49.1
drag, startPoint x: 466, startPoint y: 269, endPoint x: 471, endPoint y: 311, distance: 42.2
drag, startPoint x: 455, startPoint y: 298, endPoint x: 440, endPoint y: 298, distance: 15.4
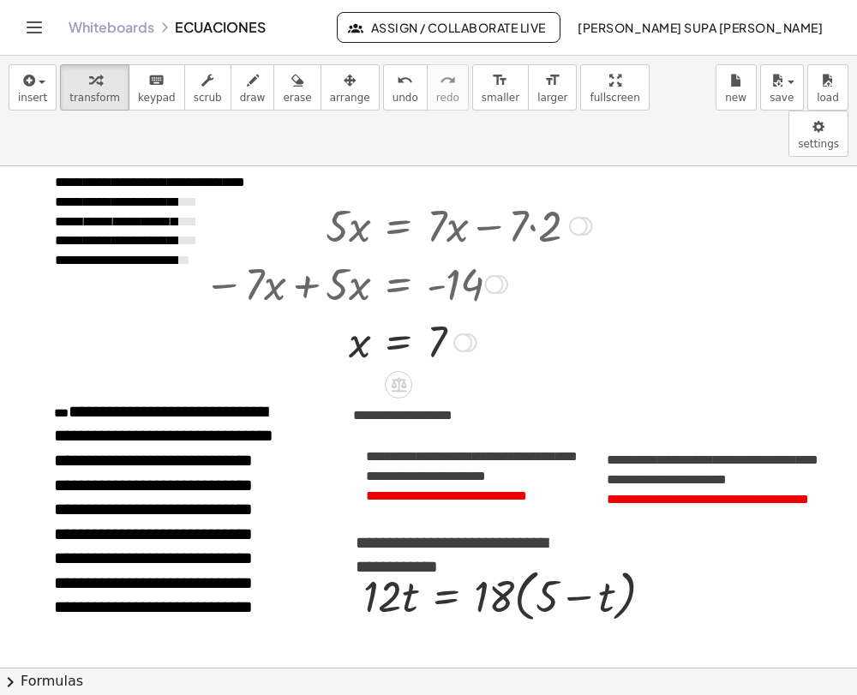
click at [466, 334] on div "Transform line Copy line as LaTeX Copy derivation as LaTeX Expand new lines: Off" at bounding box center [463, 343] width 19 height 19
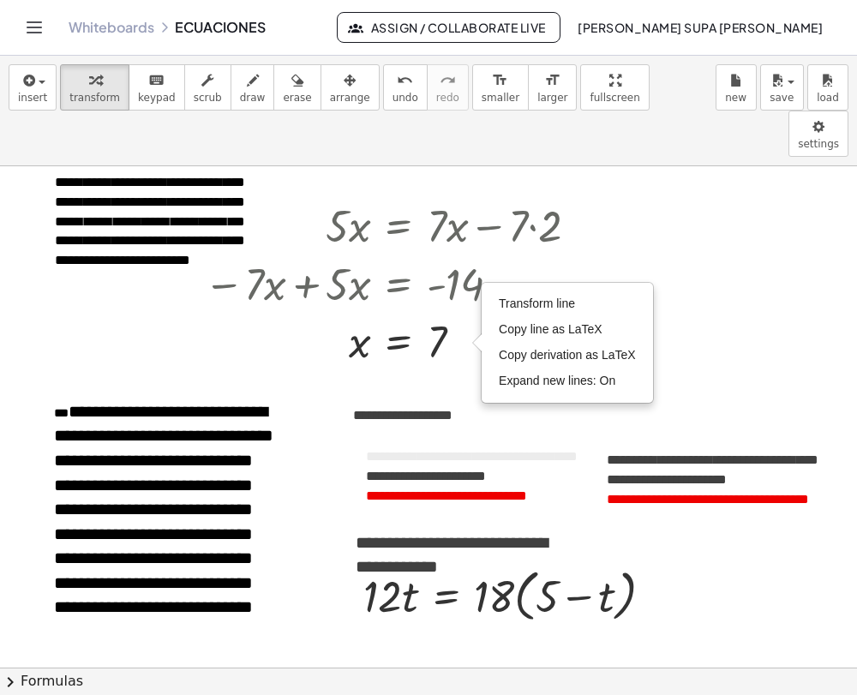
click at [467, 372] on div "- +" at bounding box center [454, 386] width 257 height 29
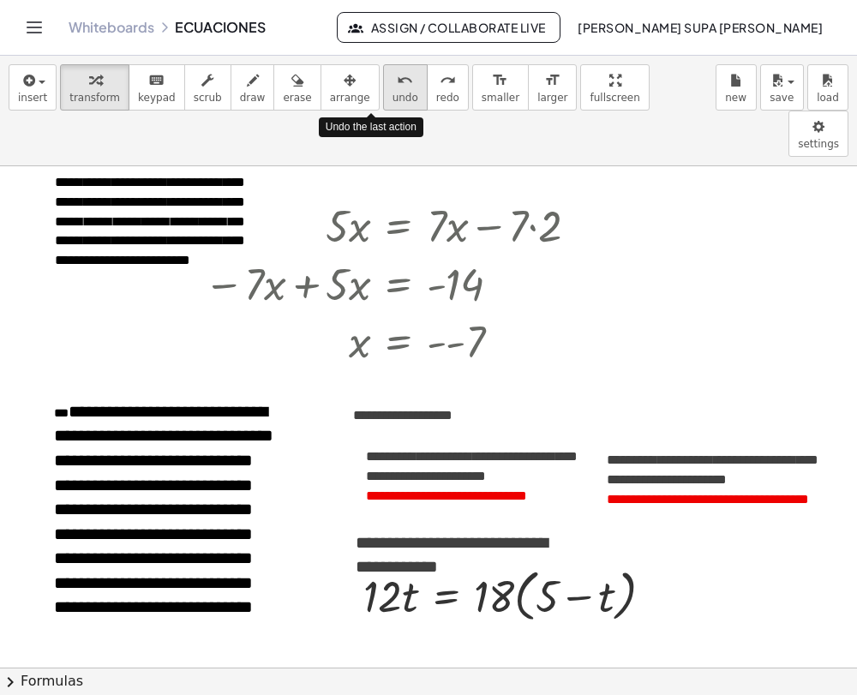
click at [397, 76] on icon "undo" at bounding box center [405, 80] width 16 height 21
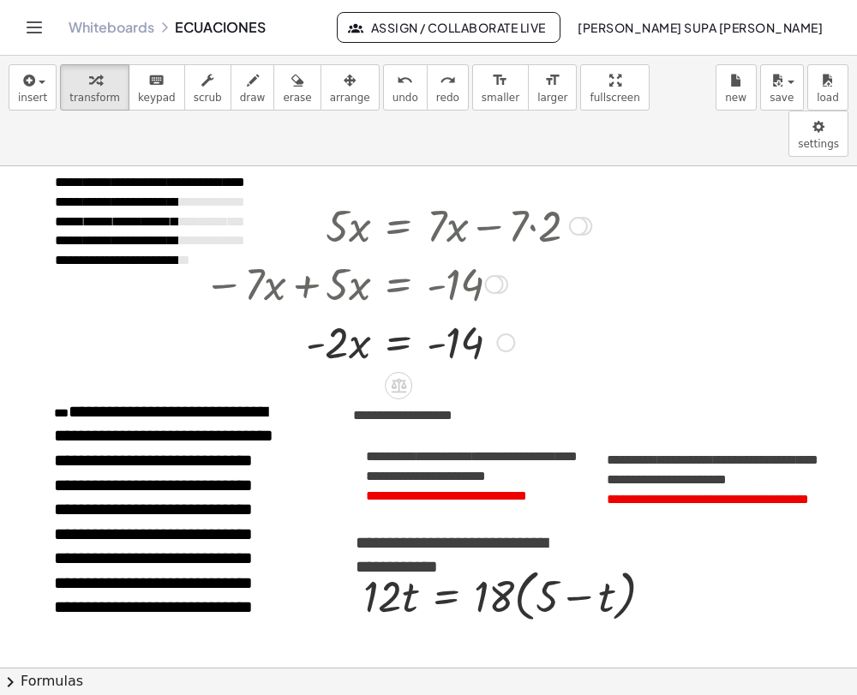
click at [513, 334] on div at bounding box center [505, 343] width 19 height 19
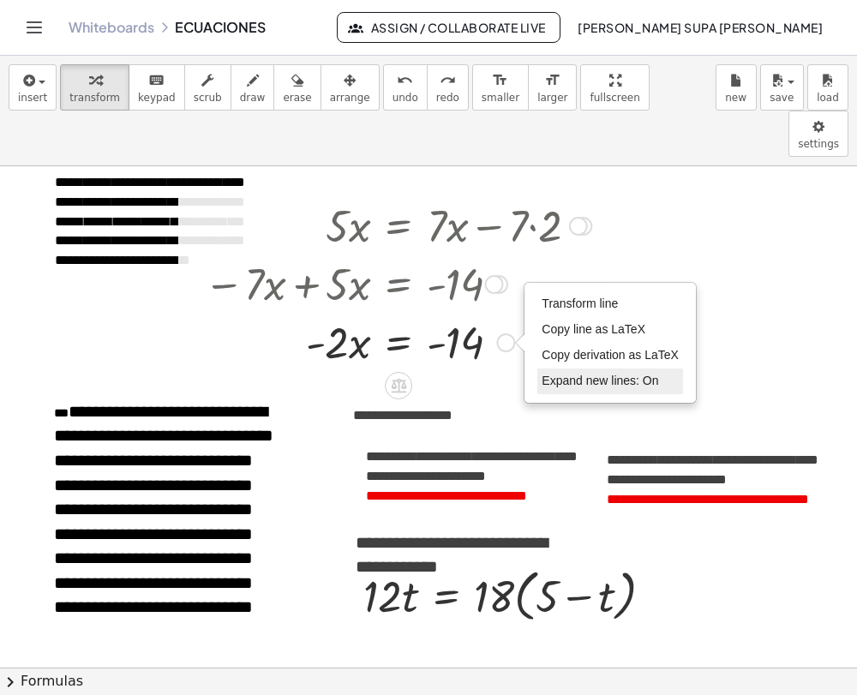
click at [567, 369] on li "Expand new lines: On" at bounding box center [611, 382] width 146 height 26
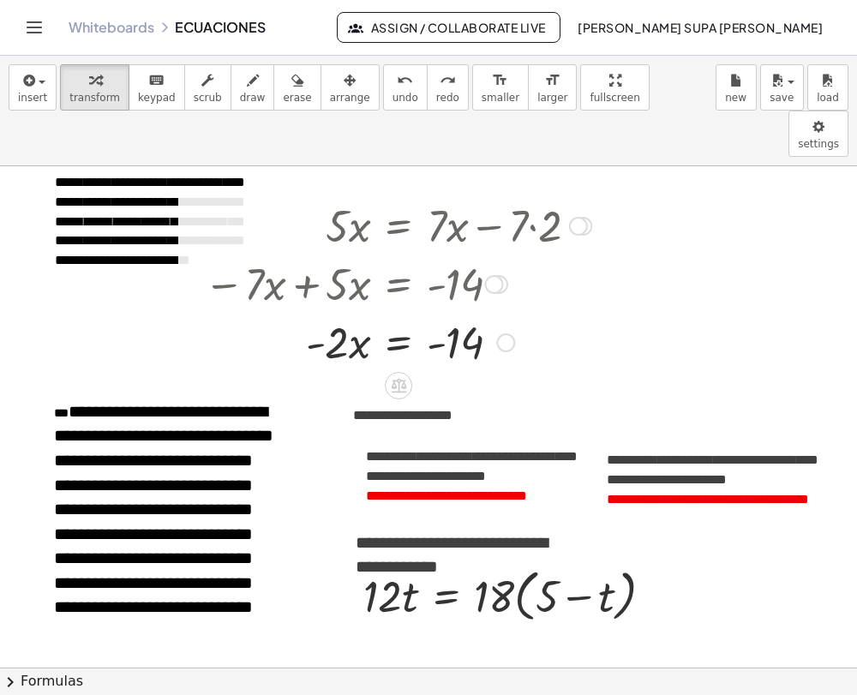
click at [508, 312] on div at bounding box center [397, 341] width 405 height 58
click at [502, 334] on div "Transform line Copy line as LaTeX Copy derivation as LaTeX Expand new lines: On" at bounding box center [505, 343] width 19 height 19
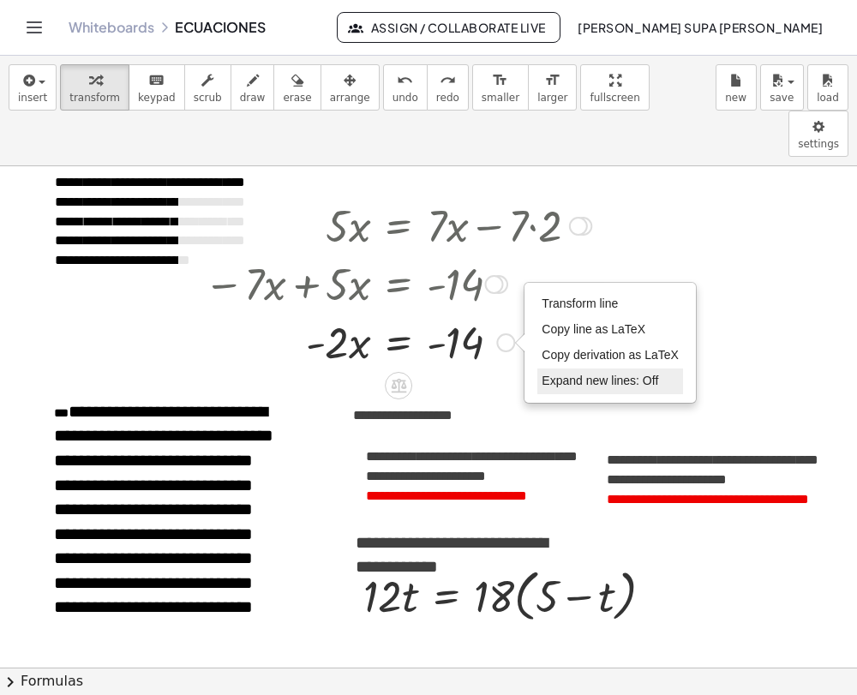
click at [556, 374] on span "Expand new lines: Off" at bounding box center [600, 381] width 117 height 14
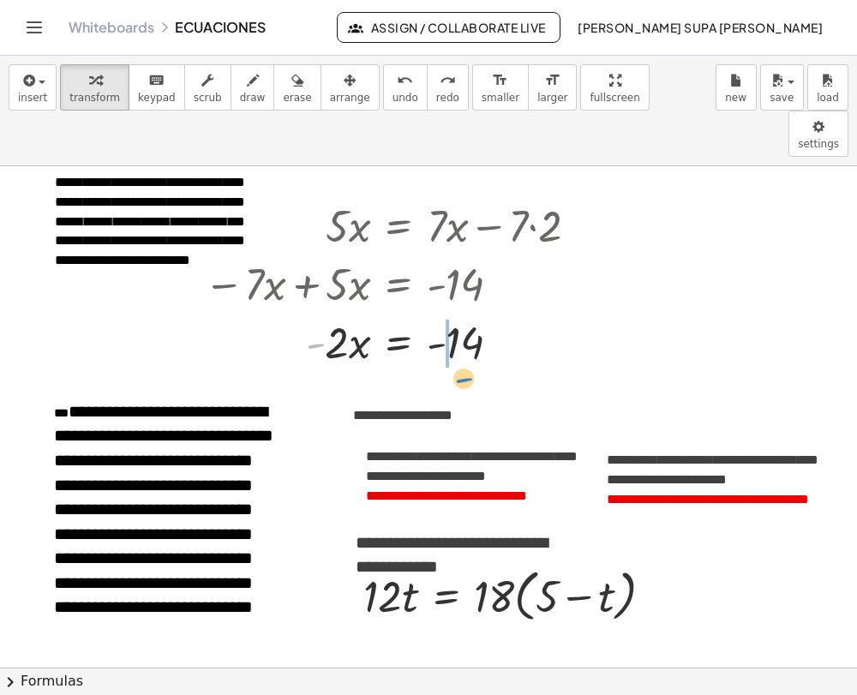
drag, startPoint x: 316, startPoint y: 279, endPoint x: 461, endPoint y: 314, distance: 149.9
click at [461, 314] on div at bounding box center [397, 341] width 405 height 58
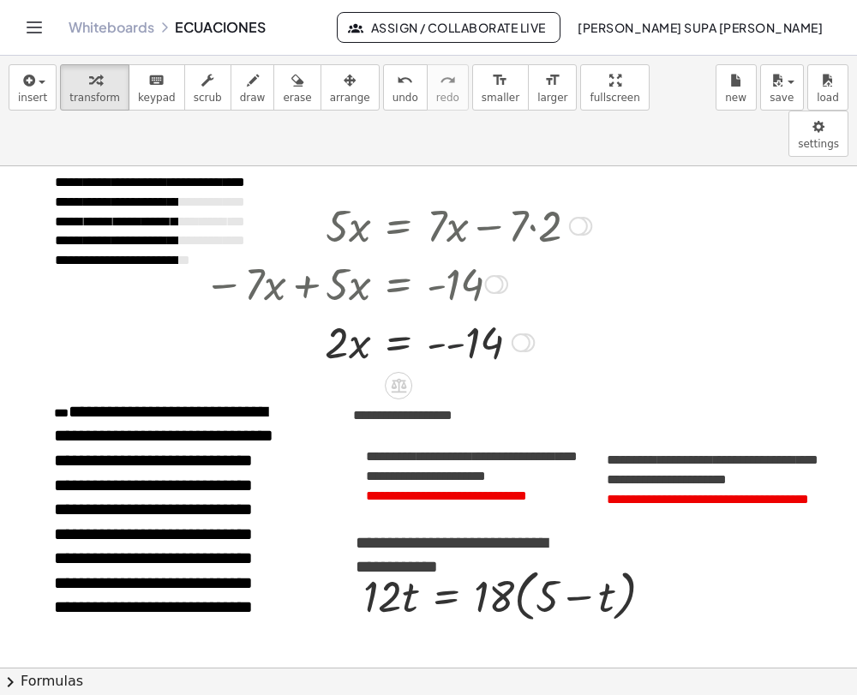
click at [453, 312] on div at bounding box center [397, 341] width 405 height 58
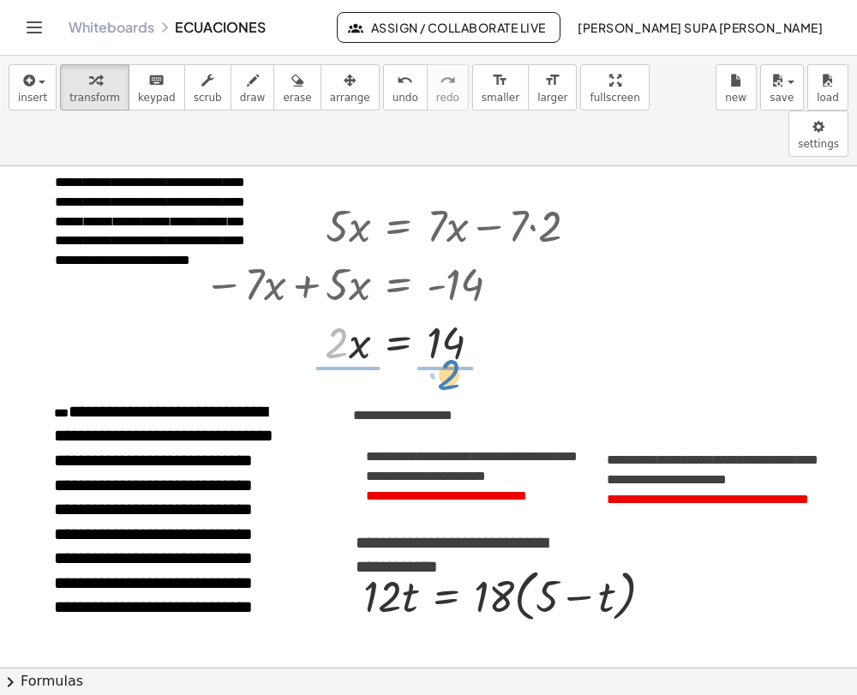
drag, startPoint x: 340, startPoint y: 289, endPoint x: 453, endPoint y: 321, distance: 116.7
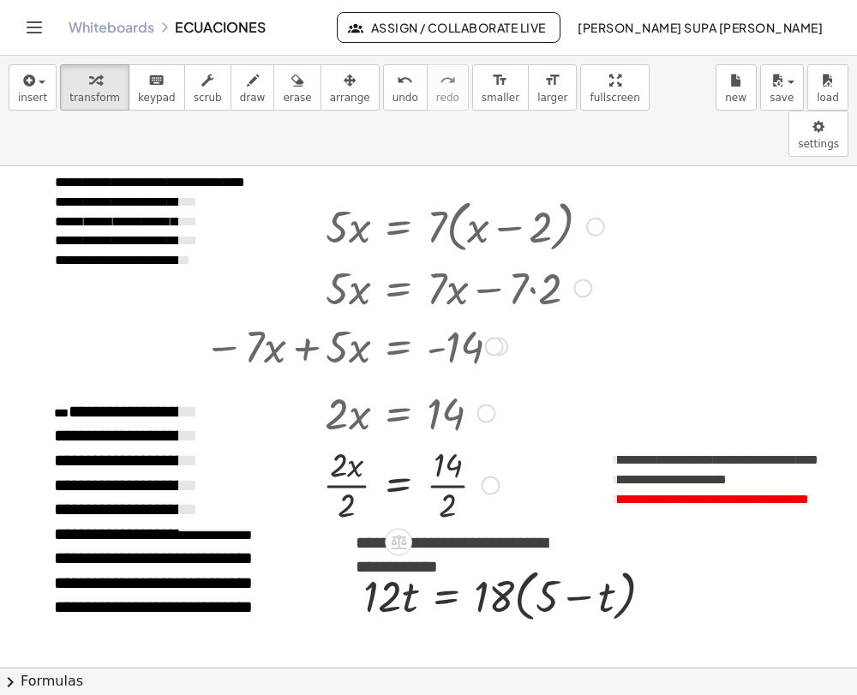
drag, startPoint x: 490, startPoint y: 295, endPoint x: 532, endPoint y: 446, distance: 156.4
click at [399, 485] on div "· x = 14 · 2 · 2 · · 2 Transform line Copy line as LaTeX Copy derivation as LaT…" at bounding box center [399, 485] width 0 height 0
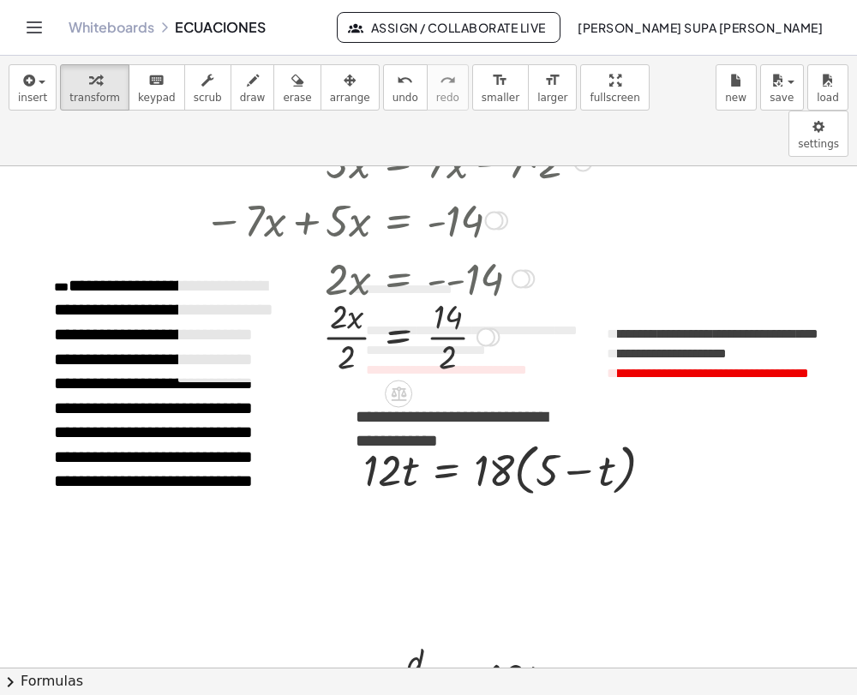
scroll to position [250, 0]
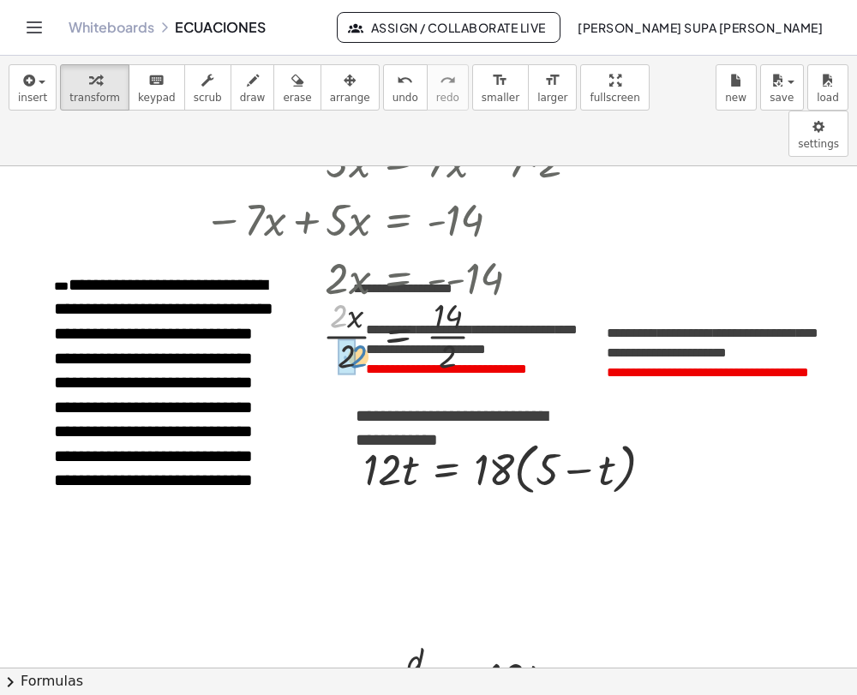
drag, startPoint x: 334, startPoint y: 276, endPoint x: 353, endPoint y: 317, distance: 45.6
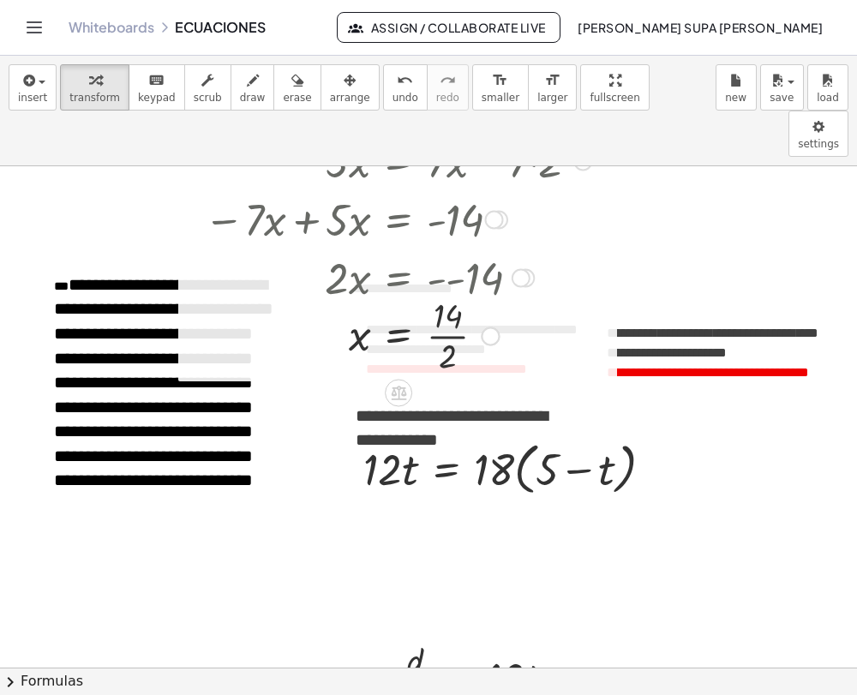
click at [451, 247] on div at bounding box center [404, 276] width 418 height 58
click at [442, 247] on div at bounding box center [404, 276] width 418 height 58
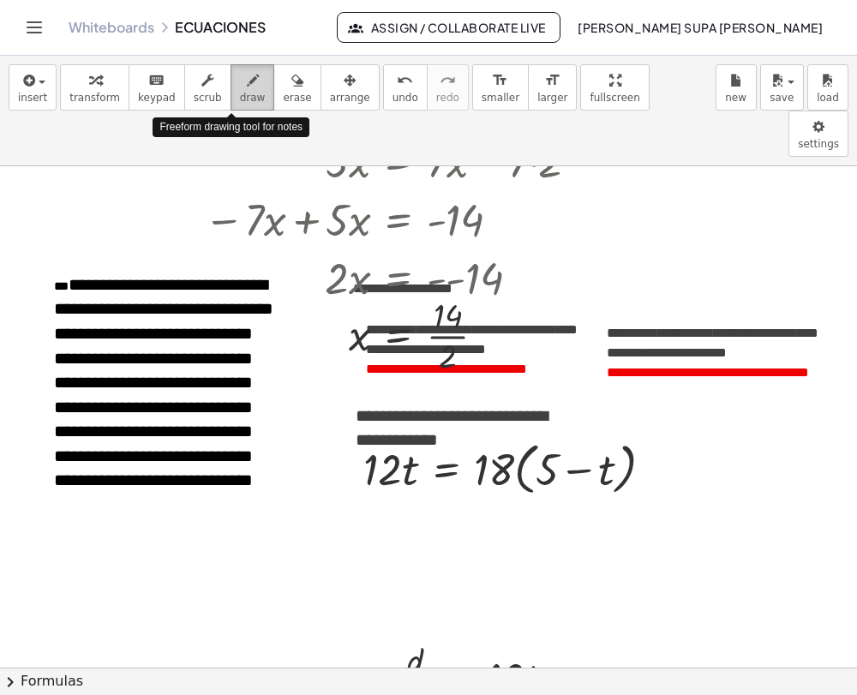
click at [247, 87] on icon "button" at bounding box center [253, 80] width 12 height 21
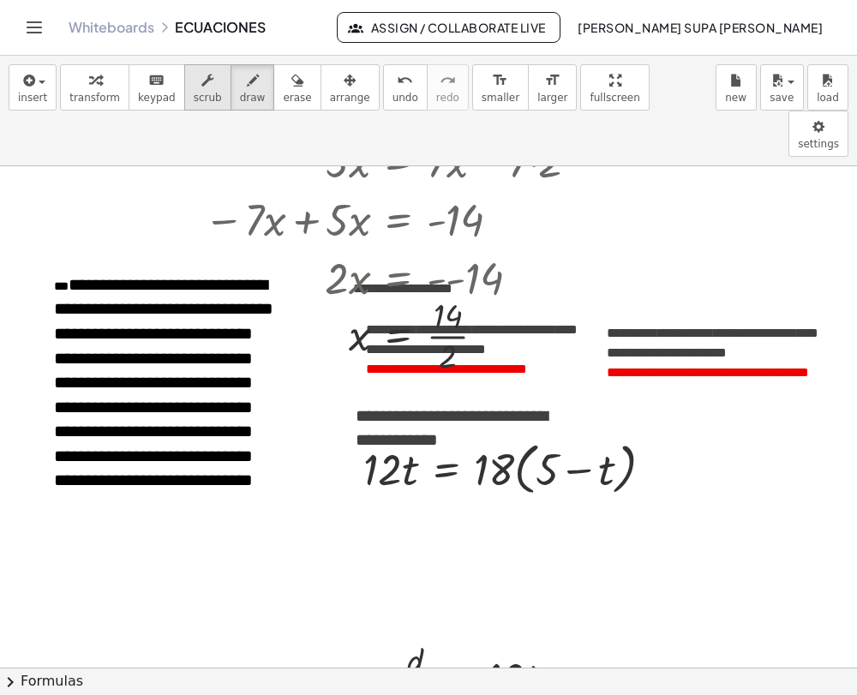
click at [201, 78] on icon "button" at bounding box center [207, 80] width 12 height 21
click at [447, 247] on div at bounding box center [404, 276] width 418 height 58
click at [450, 247] on div at bounding box center [404, 276] width 418 height 58
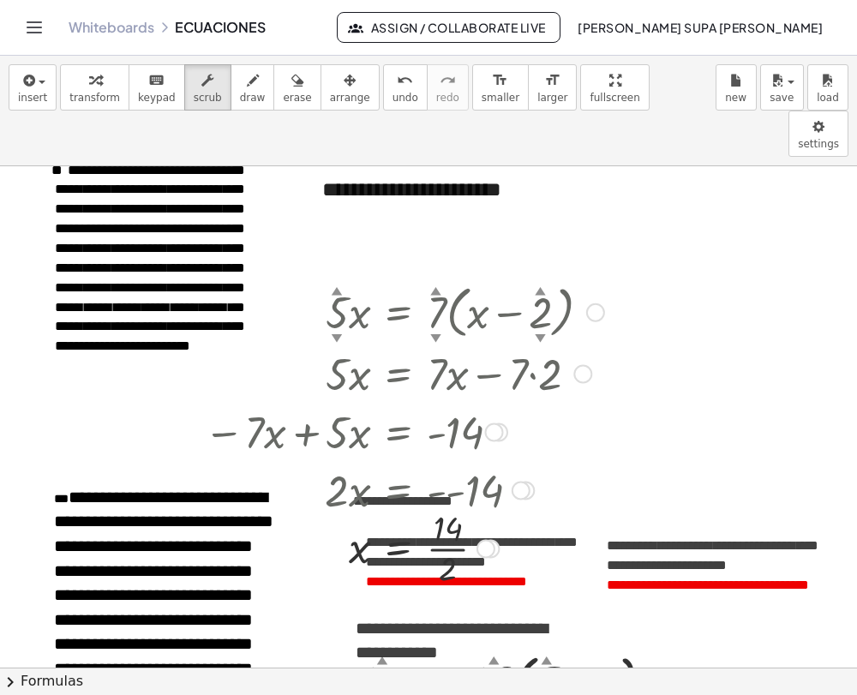
scroll to position [0, 0]
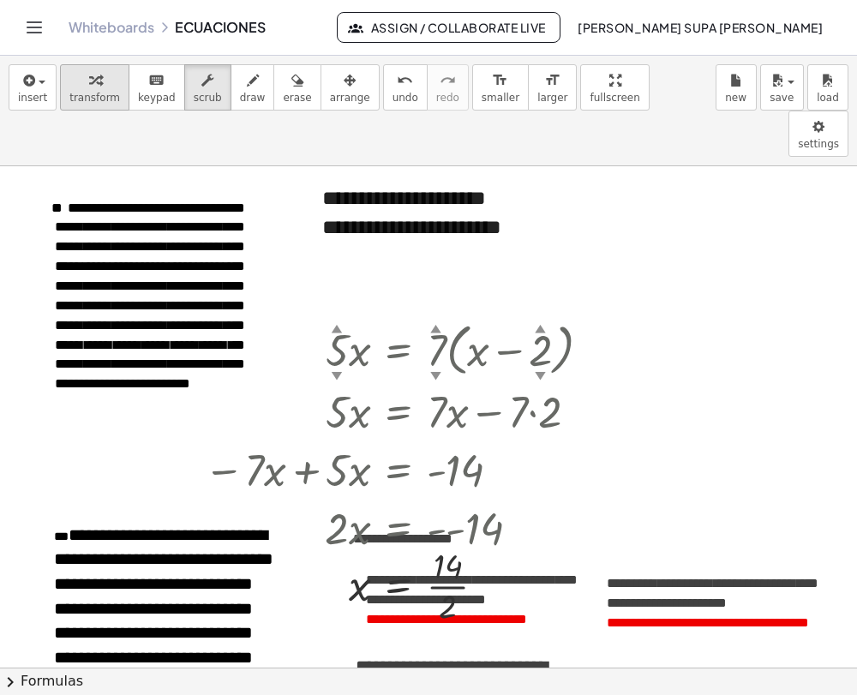
click at [79, 74] on div "button" at bounding box center [94, 79] width 51 height 21
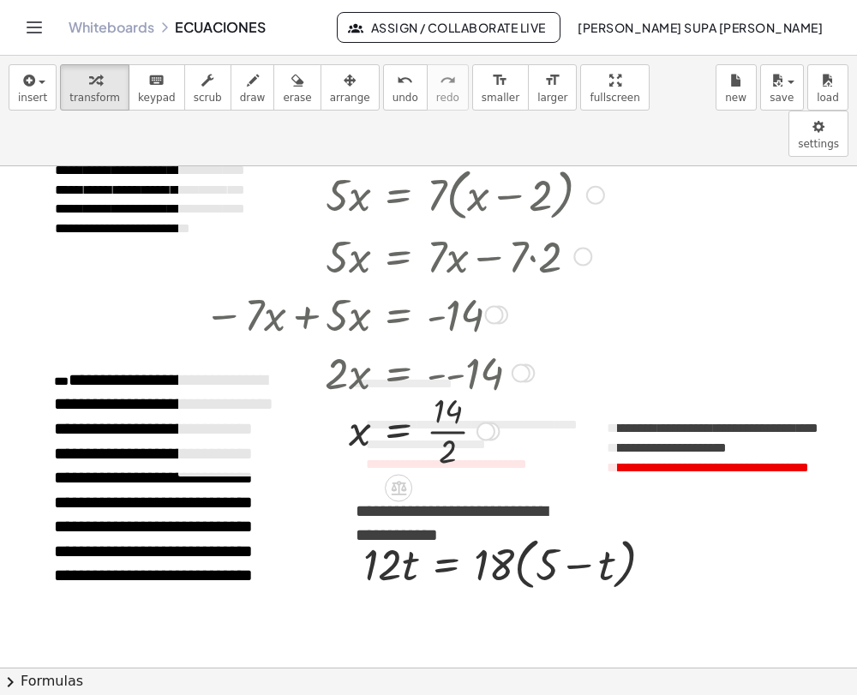
scroll to position [162, 0]
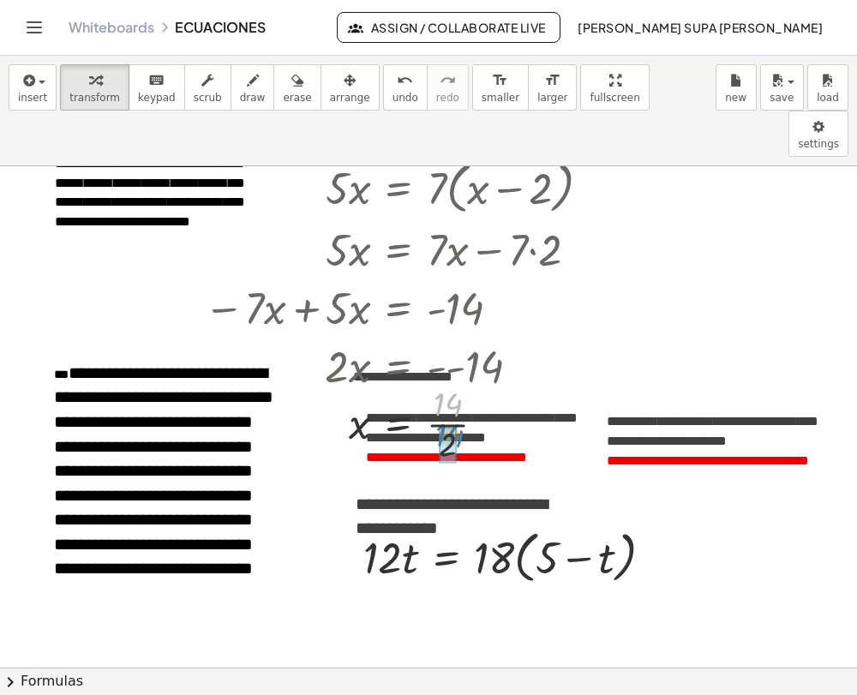
drag, startPoint x: 443, startPoint y: 363, endPoint x: 445, endPoint y: 397, distance: 34.3
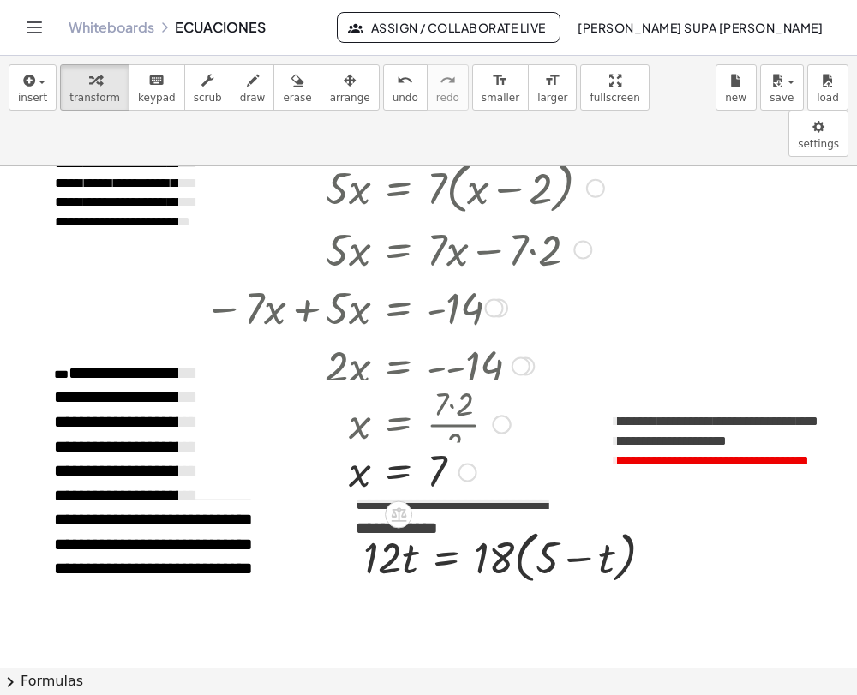
drag, startPoint x: 469, startPoint y: 380, endPoint x: 479, endPoint y: 434, distance: 55.0
click at [399, 472] on div "x = 7 Transform line Copy line as LaTeX Copy derivation as LaTeX Expand new lin…" at bounding box center [399, 472] width 0 height 0
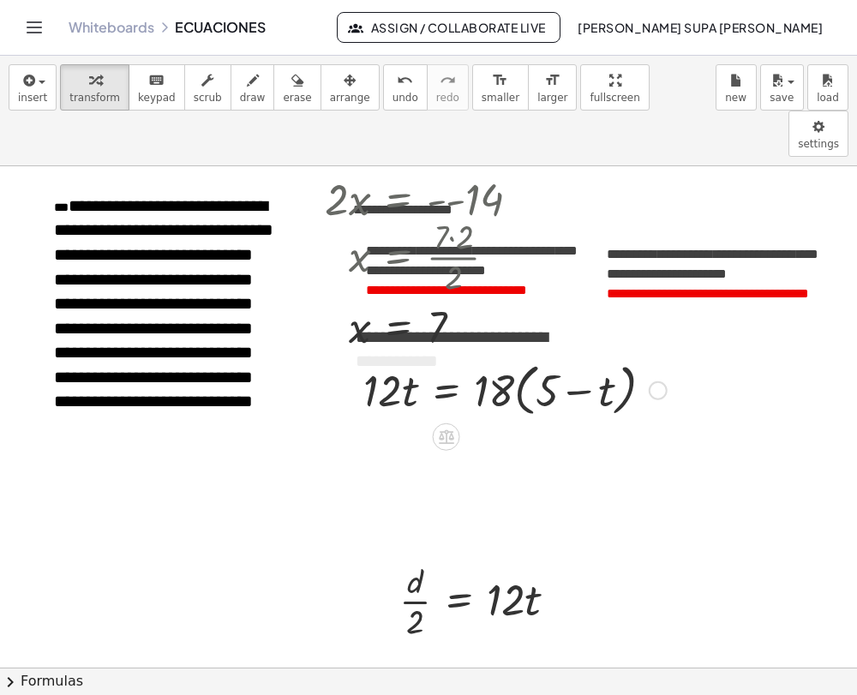
scroll to position [330, 0]
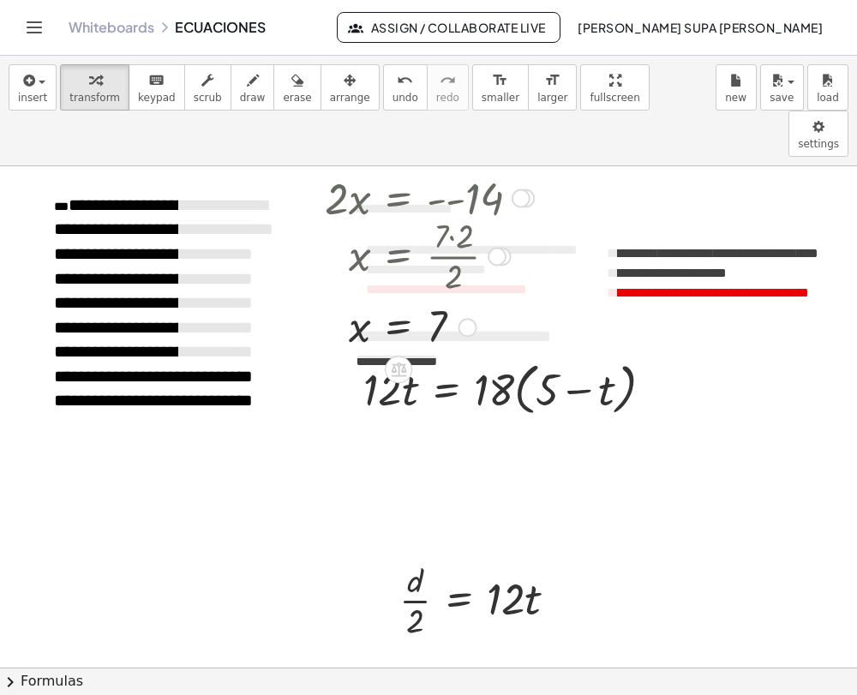
click at [450, 212] on div at bounding box center [404, 255] width 418 height 86
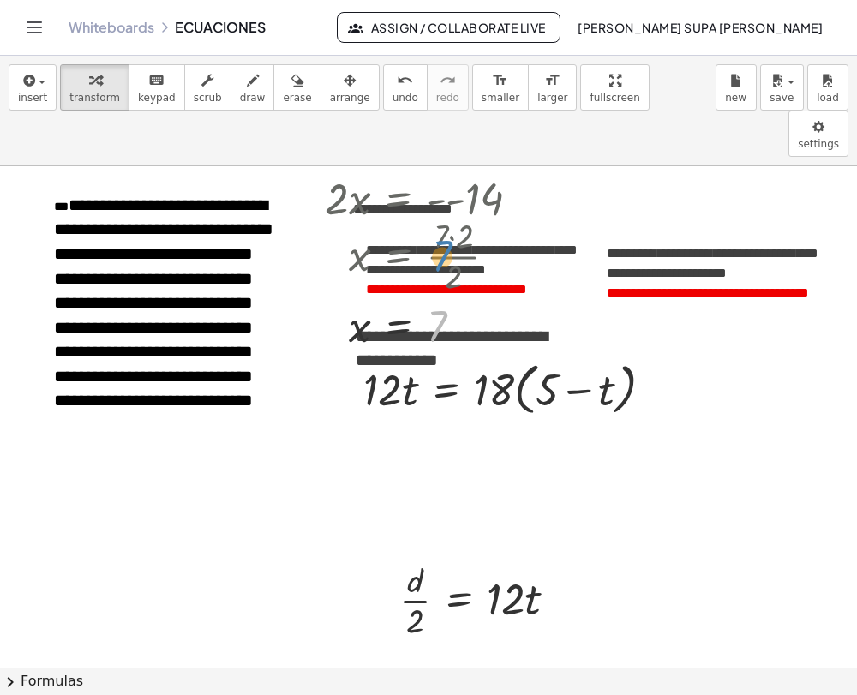
drag, startPoint x: 444, startPoint y: 279, endPoint x: 450, endPoint y: 207, distance: 72.3
drag, startPoint x: 391, startPoint y: 278, endPoint x: 402, endPoint y: 177, distance: 101.8
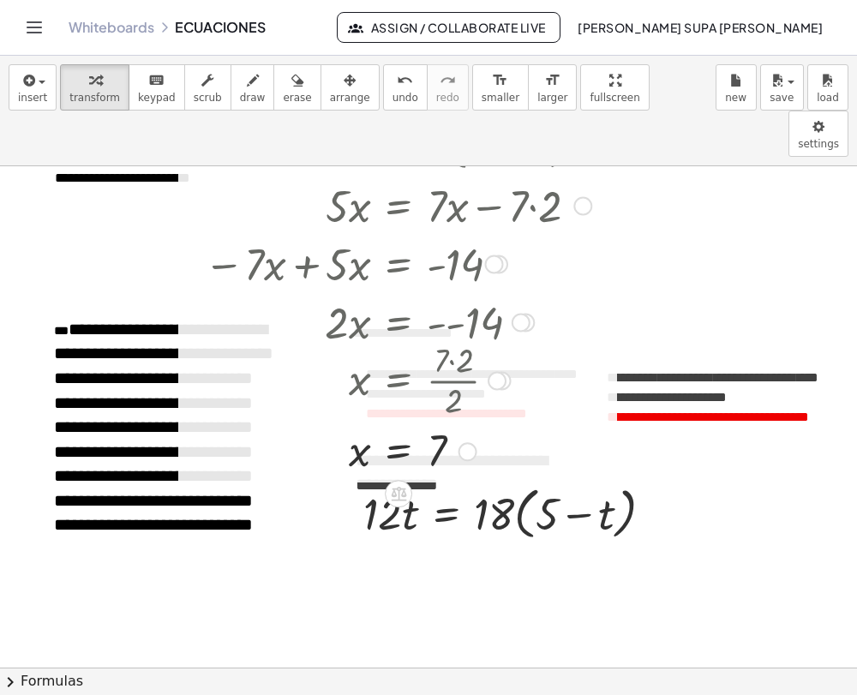
scroll to position [206, 0]
click at [453, 336] on div at bounding box center [404, 379] width 418 height 86
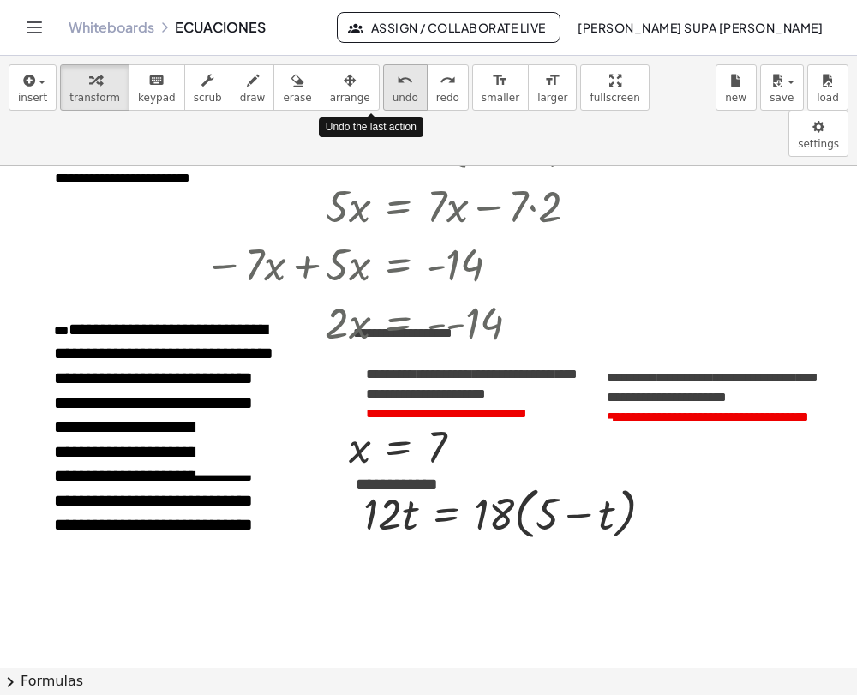
click at [393, 92] on span "undo" at bounding box center [406, 98] width 26 height 12
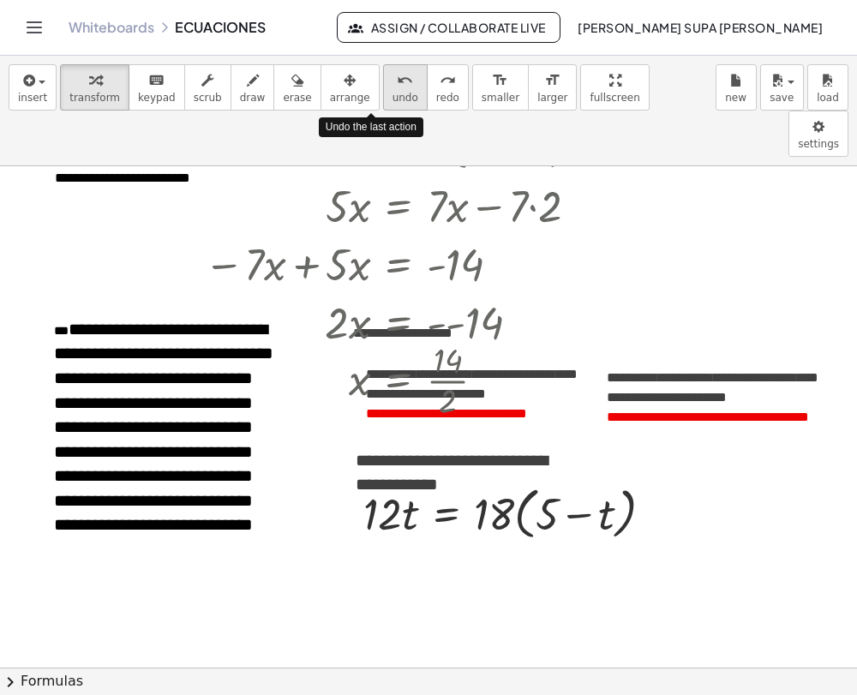
click at [393, 92] on span "undo" at bounding box center [406, 98] width 26 height 12
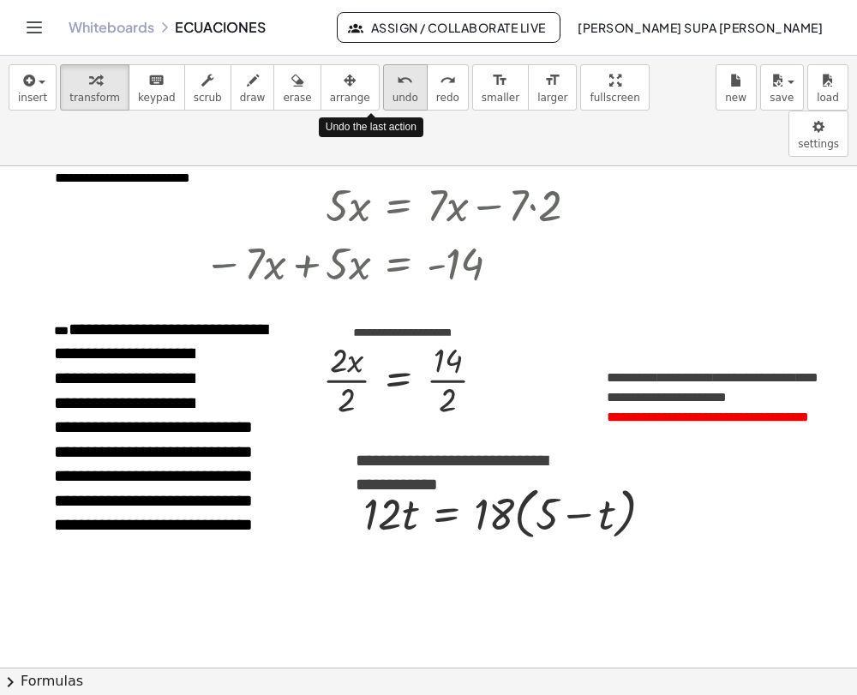
click at [393, 92] on span "undo" at bounding box center [406, 98] width 26 height 12
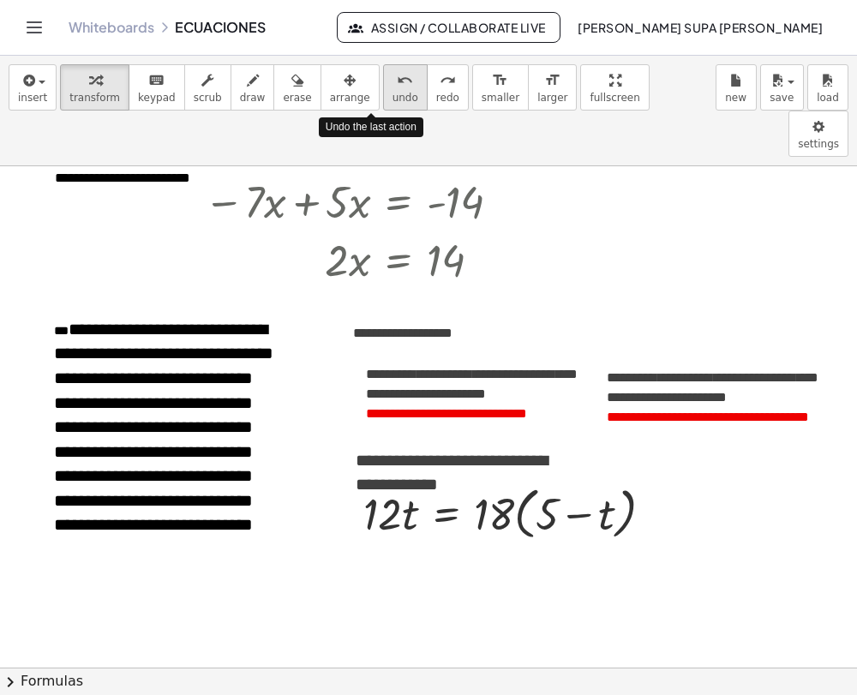
click at [393, 92] on span "undo" at bounding box center [406, 98] width 26 height 12
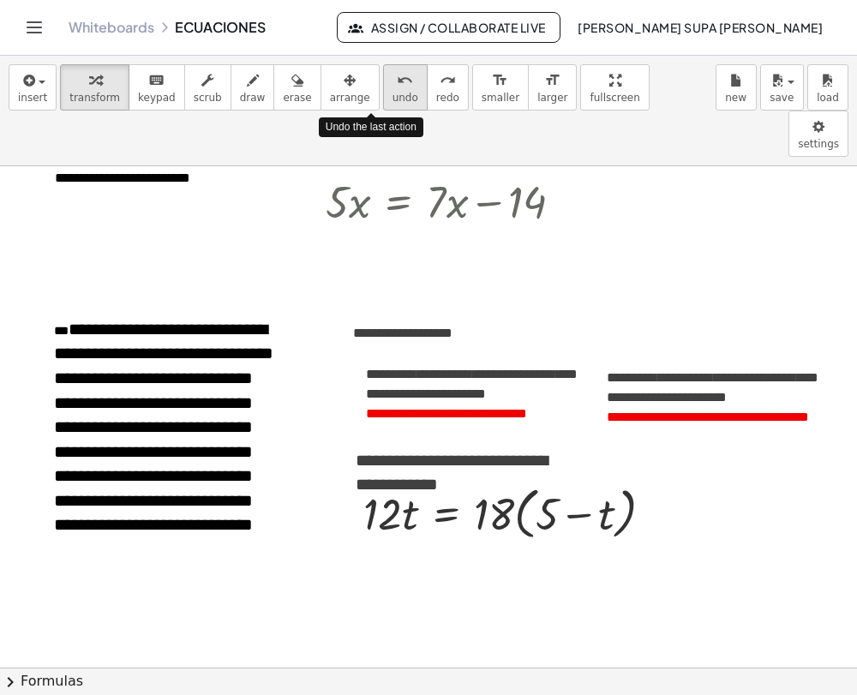
click at [393, 92] on span "undo" at bounding box center [406, 98] width 26 height 12
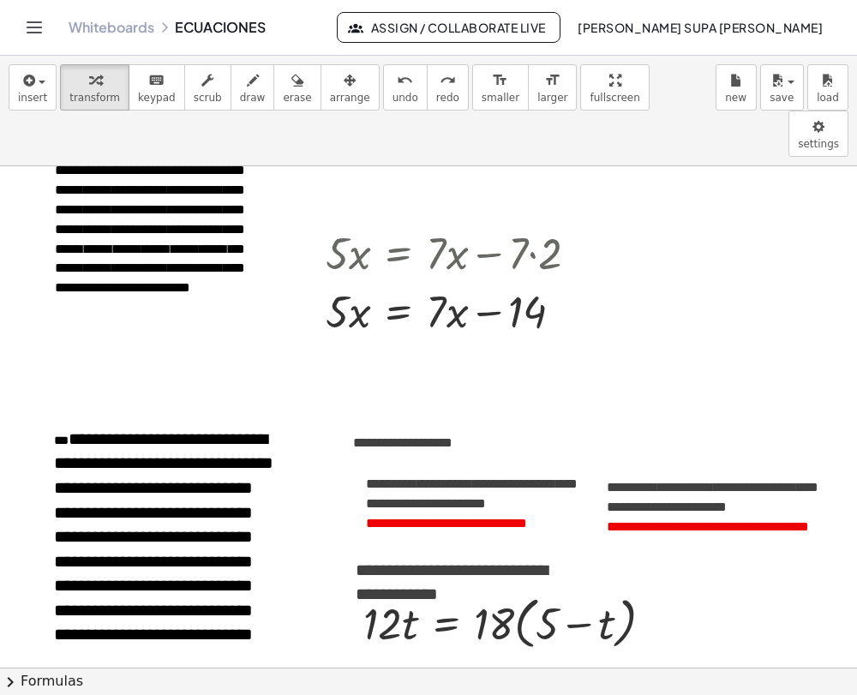
scroll to position [94, 0]
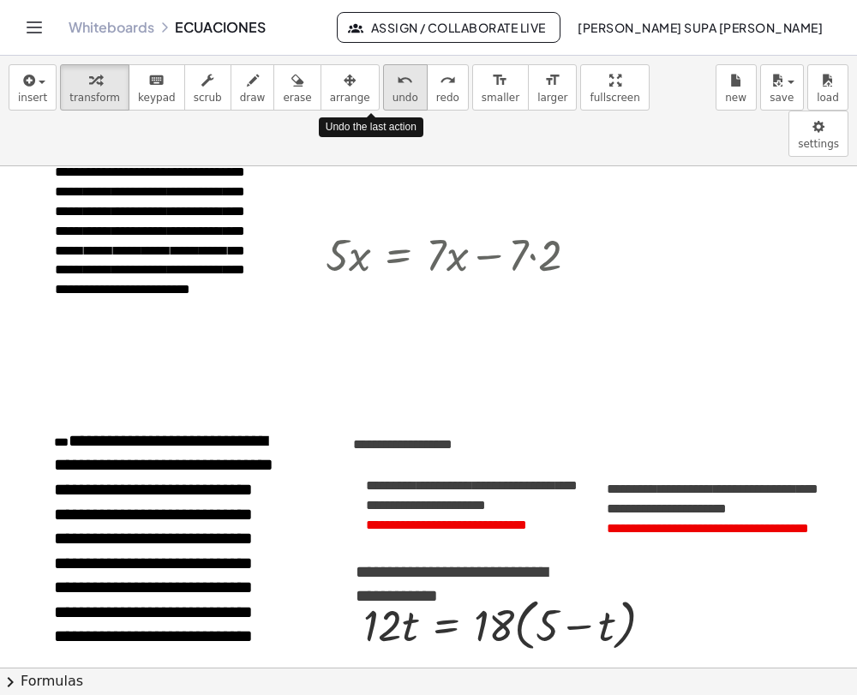
click at [397, 70] on icon "undo" at bounding box center [405, 80] width 16 height 21
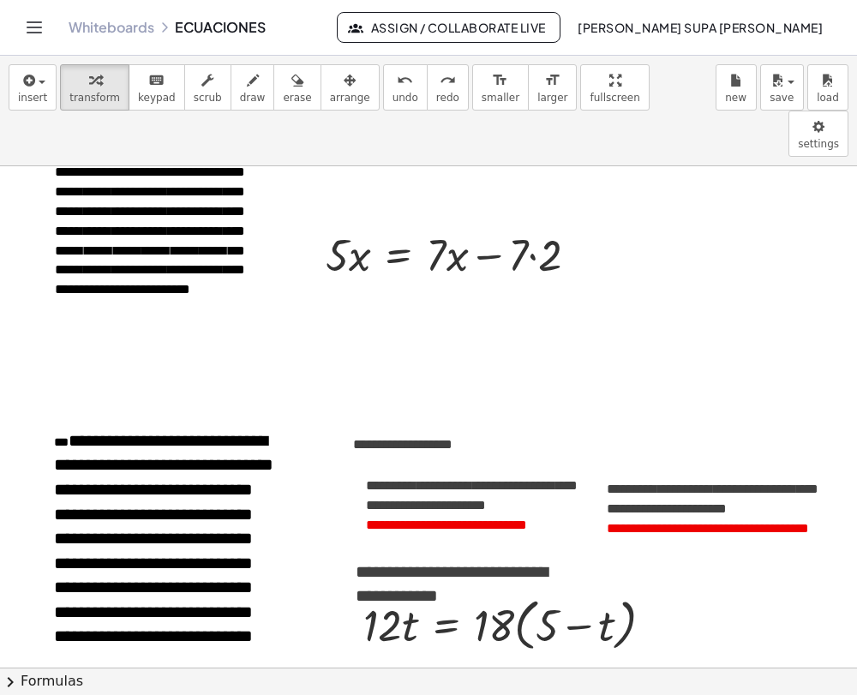
scroll to position [0, 0]
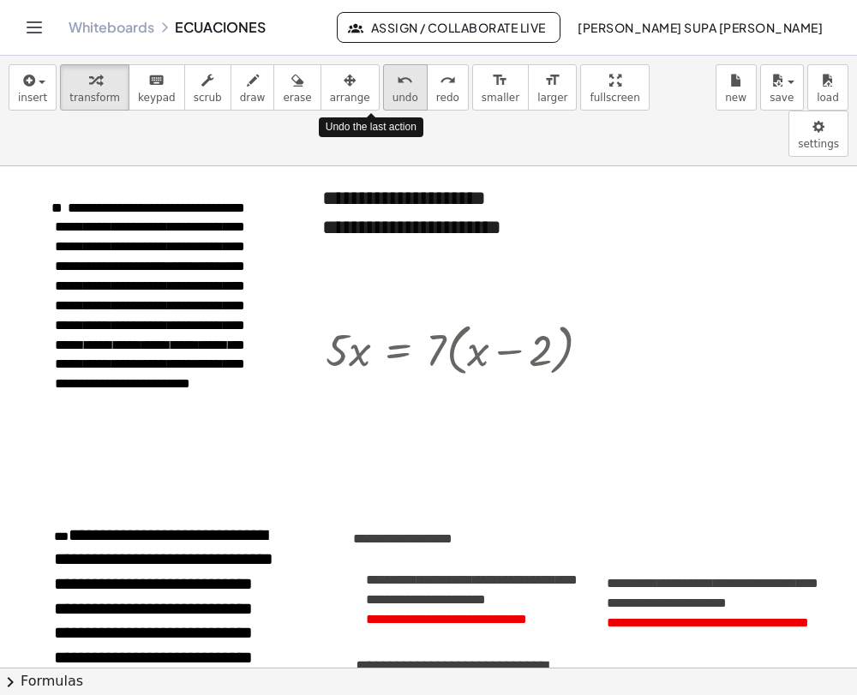
click at [397, 86] on icon "undo" at bounding box center [405, 80] width 16 height 21
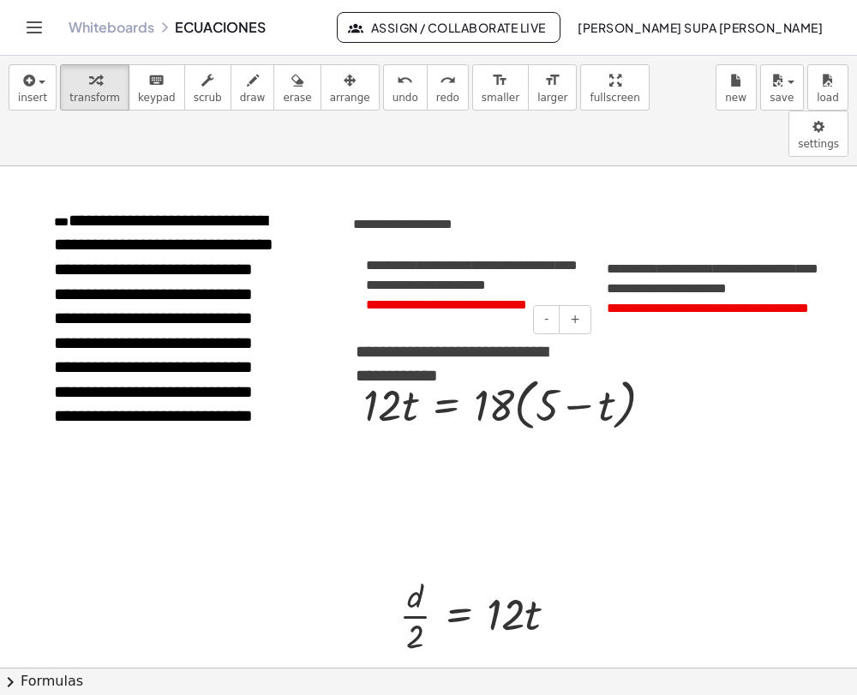
scroll to position [330, 0]
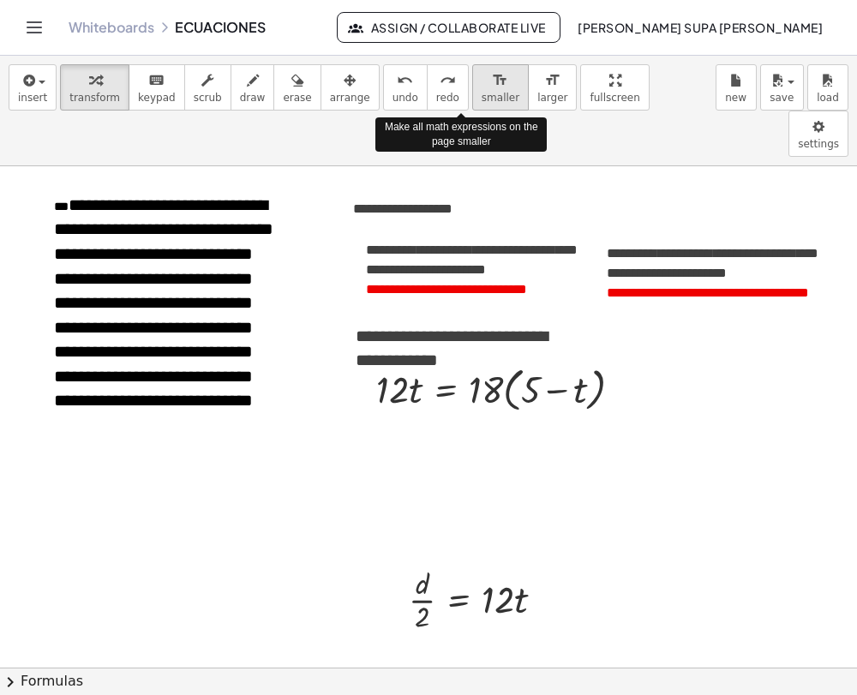
click at [482, 92] on span "smaller" at bounding box center [501, 98] width 38 height 12
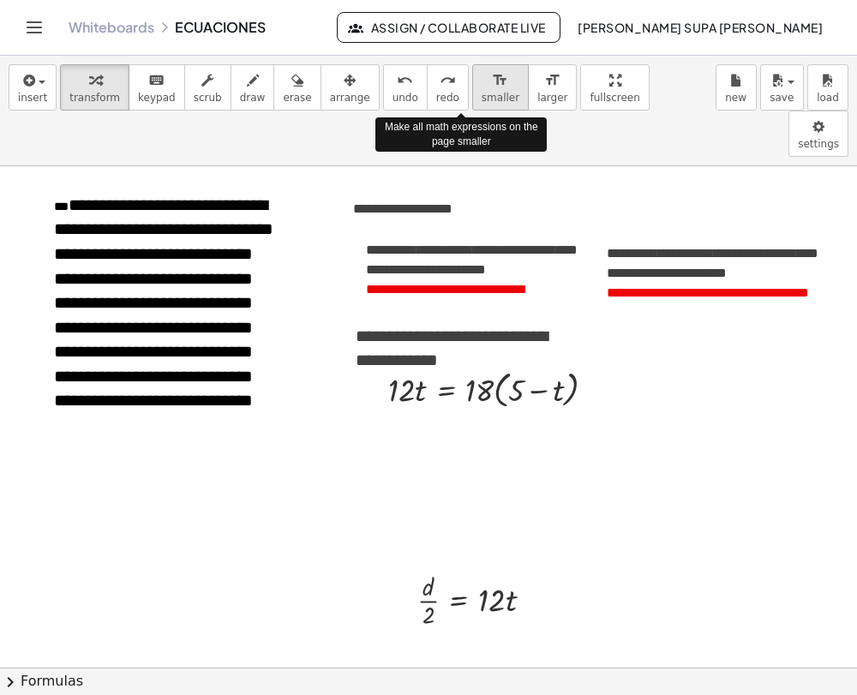
click at [482, 92] on span "smaller" at bounding box center [501, 98] width 38 height 12
